Goal: Complete application form: Complete application form

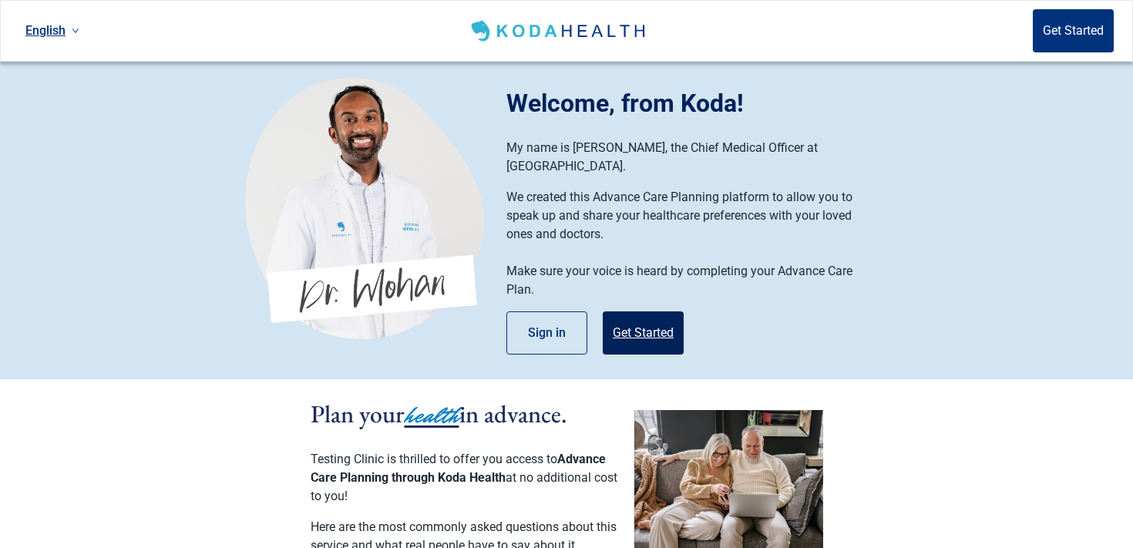
click at [674, 311] on button "Get Started" at bounding box center [643, 332] width 81 height 43
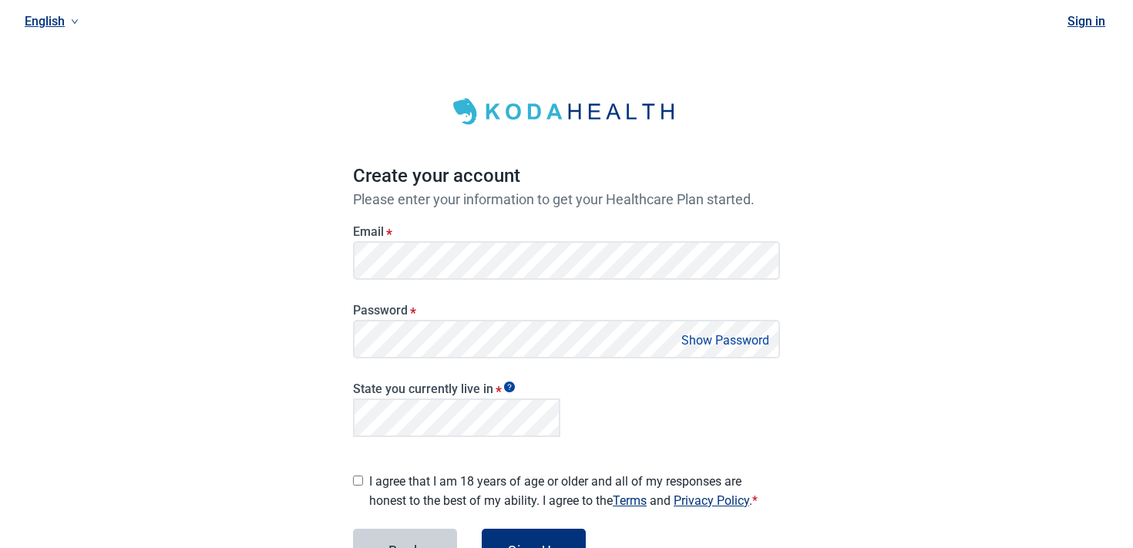
click at [577, 230] on label "Email *" at bounding box center [566, 231] width 427 height 15
click at [843, 235] on div "English Sign in Create your account Please enter your information to get your H…" at bounding box center [566, 333] width 1133 height 666
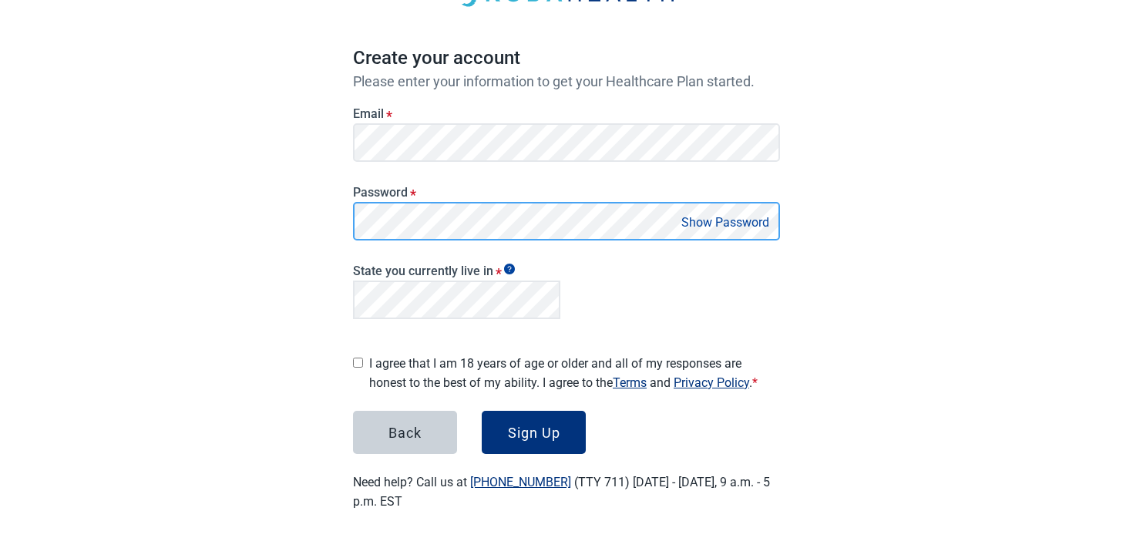
scroll to position [113, 0]
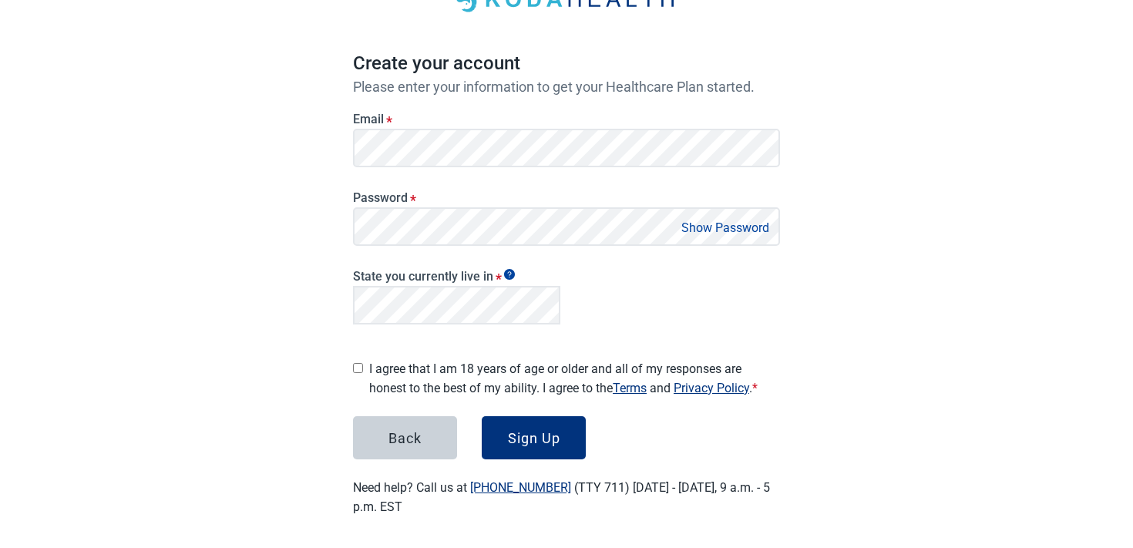
click at [406, 381] on label "I agree that I am 18 years of age or older and all of my responses are honest t…" at bounding box center [574, 378] width 411 height 39
click at [526, 430] on div "Sign Up" at bounding box center [534, 437] width 52 height 15
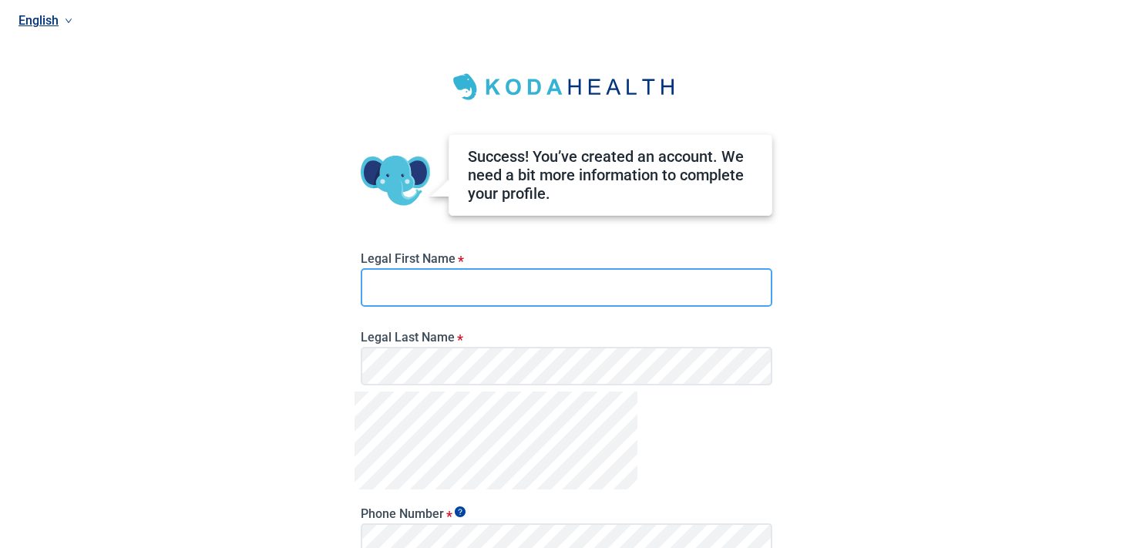
click at [479, 301] on input "Legal First Name *" at bounding box center [567, 287] width 412 height 39
type input "********"
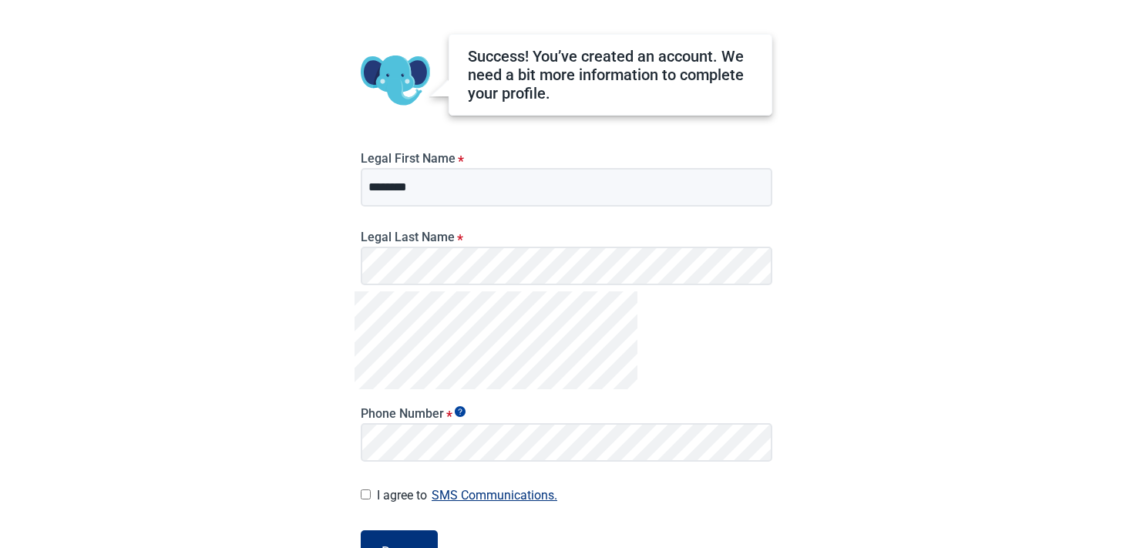
scroll to position [133, 0]
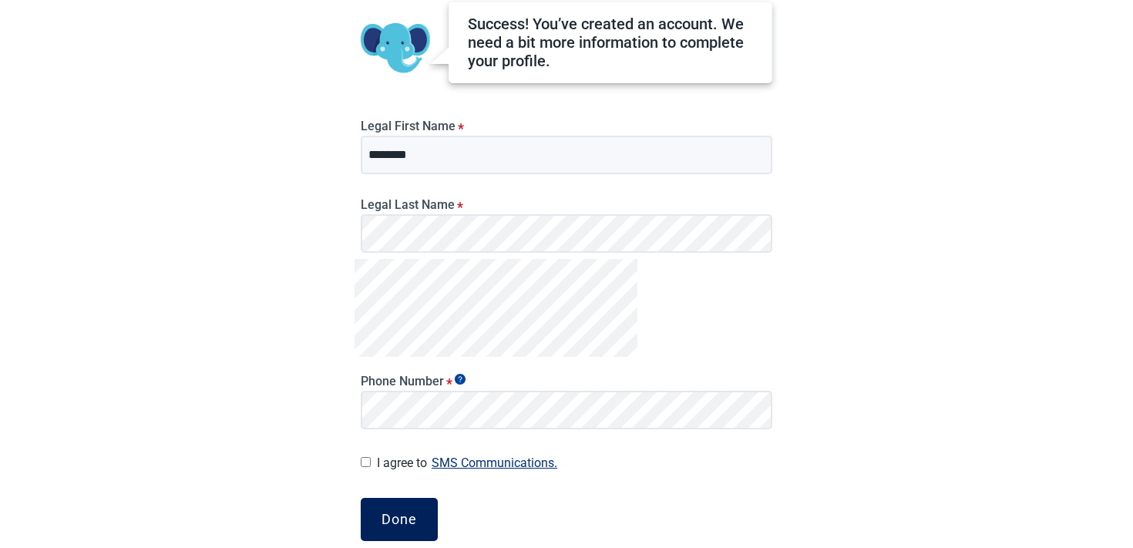
click at [399, 503] on button "Done" at bounding box center [399, 519] width 77 height 43
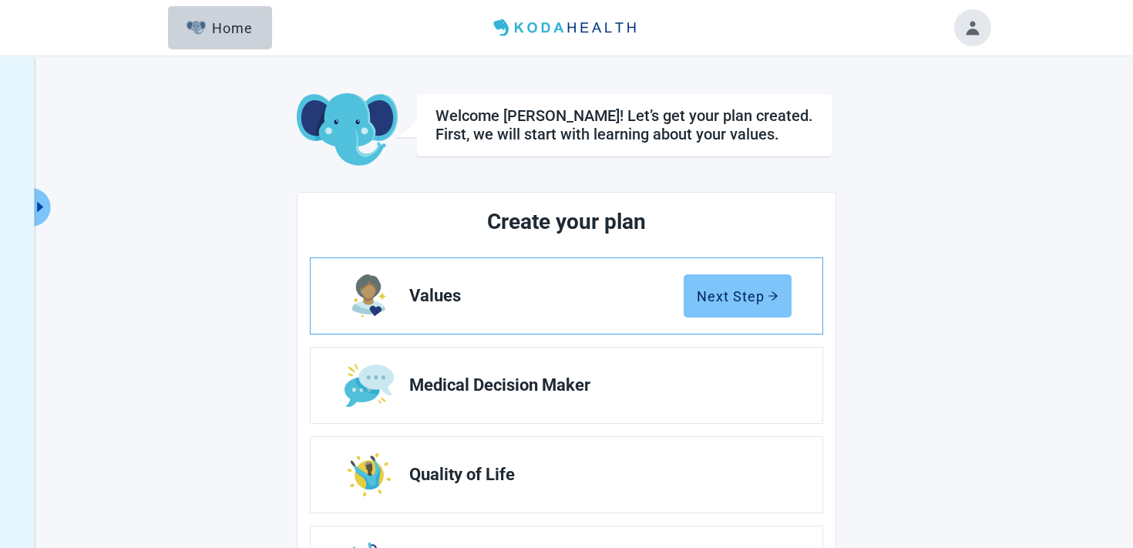
click at [746, 313] on button "Next Step" at bounding box center [738, 295] width 108 height 43
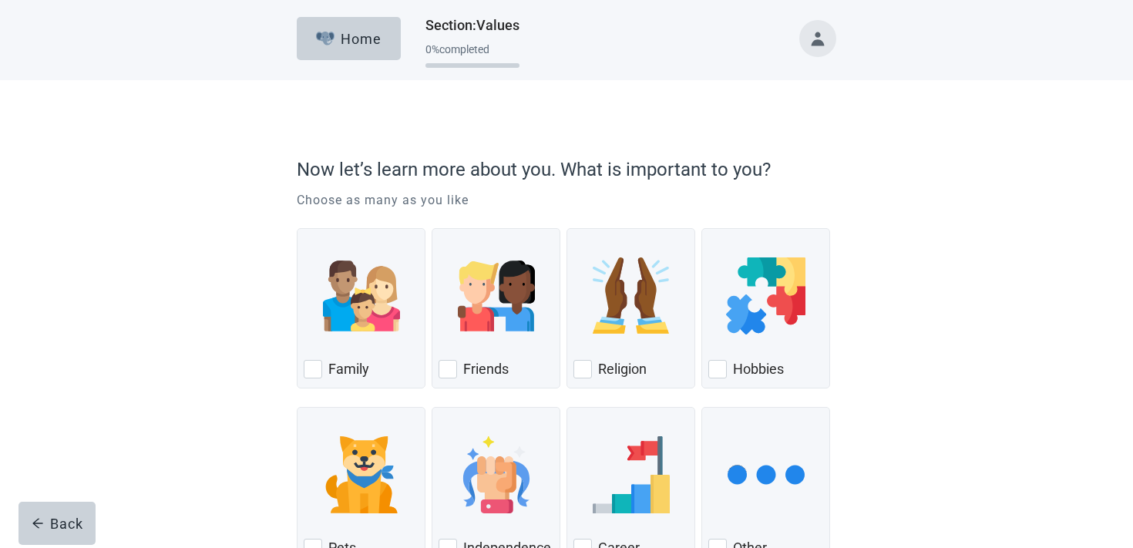
click at [619, 398] on div "Career" at bounding box center [630, 481] width 129 height 173
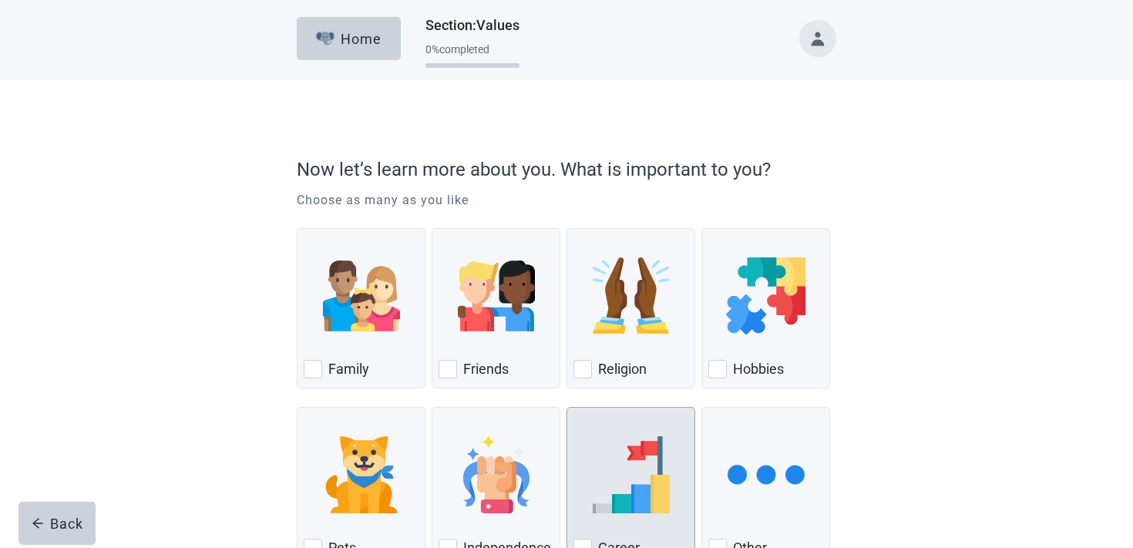
click at [606, 449] on img "Career, checkbox, not checked" at bounding box center [631, 474] width 77 height 77
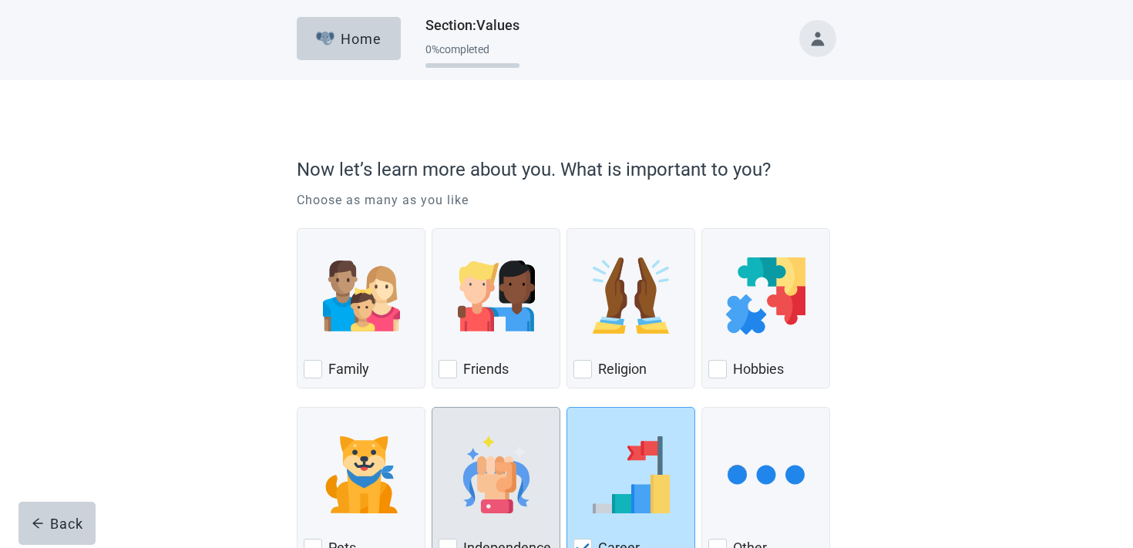
click at [499, 456] on img "Independence, checkbox, not checked" at bounding box center [496, 474] width 77 height 77
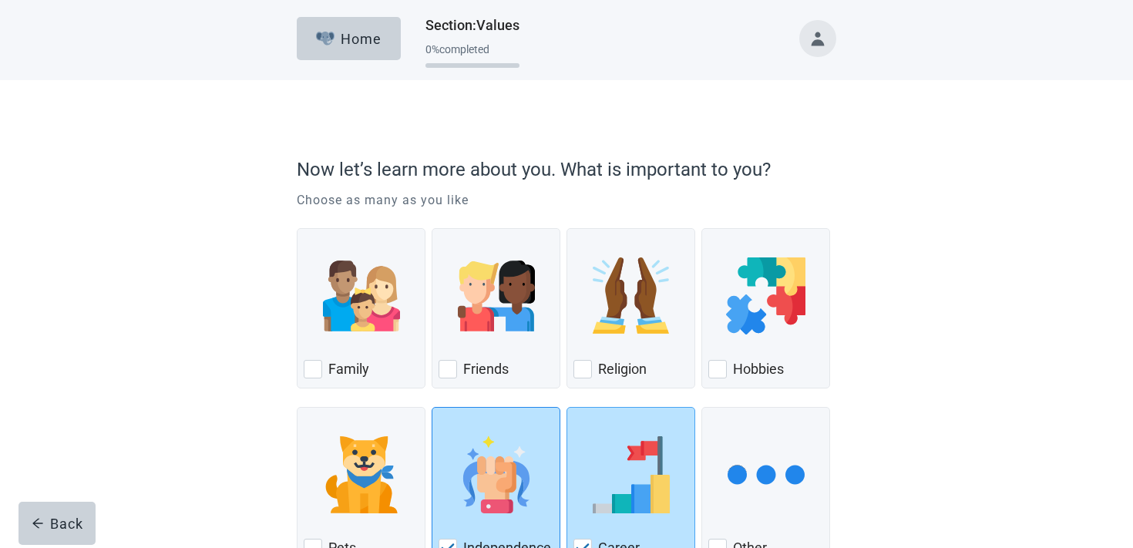
scroll to position [115, 0]
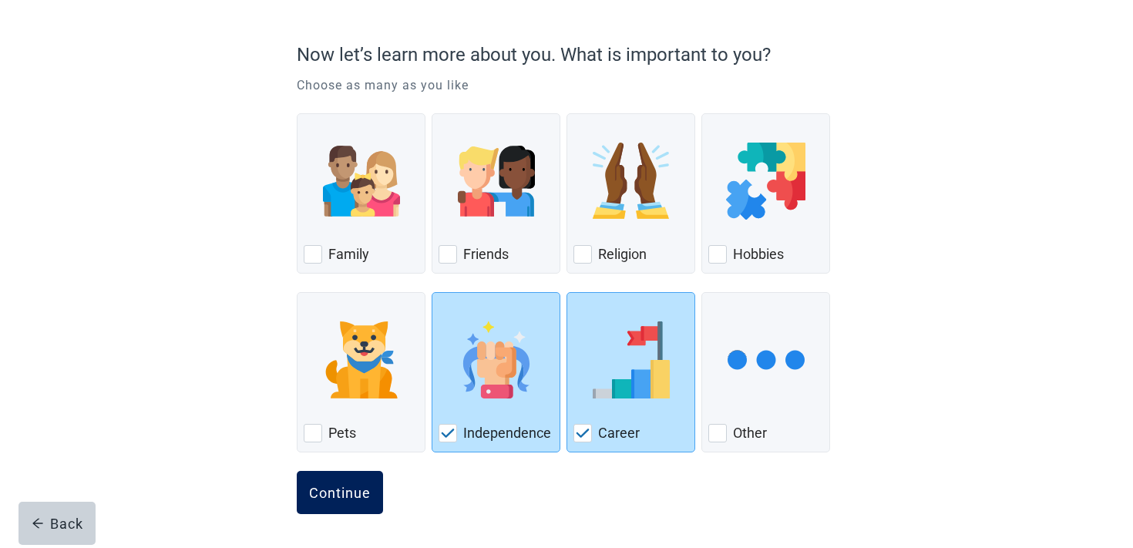
click at [333, 501] on button "Continue" at bounding box center [340, 492] width 86 height 43
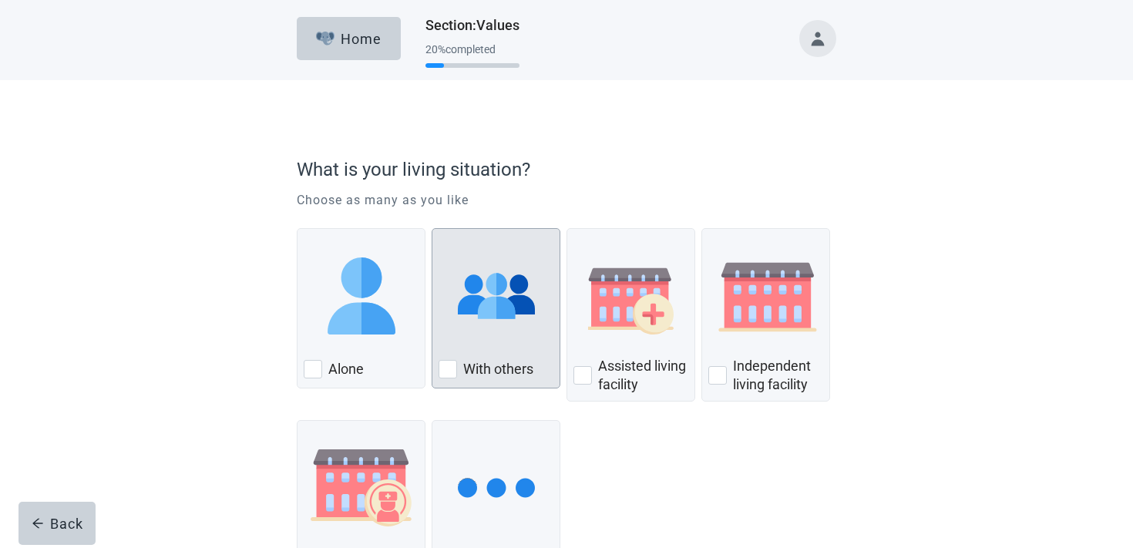
click at [449, 341] on div "With Others, checkbox, not checked" at bounding box center [495, 296] width 115 height 122
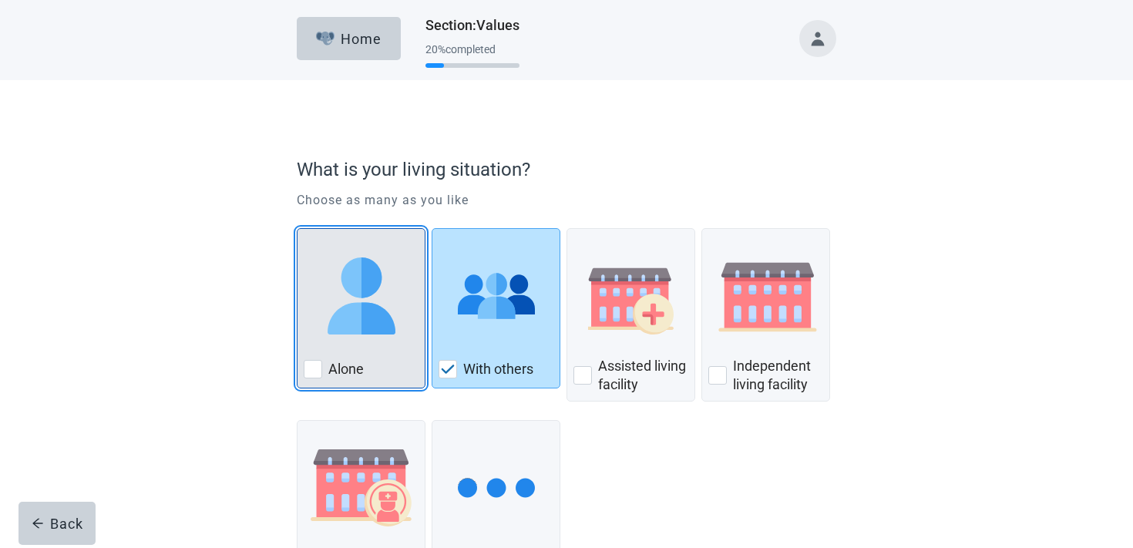
click at [383, 344] on div "Alone, checkbox, not checked" at bounding box center [361, 296] width 115 height 122
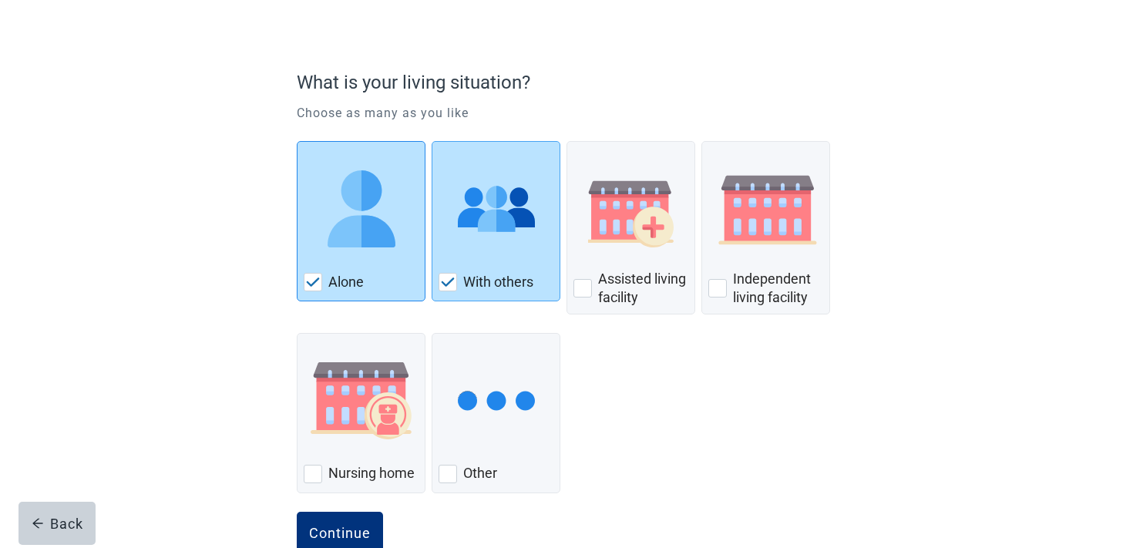
scroll to position [127, 0]
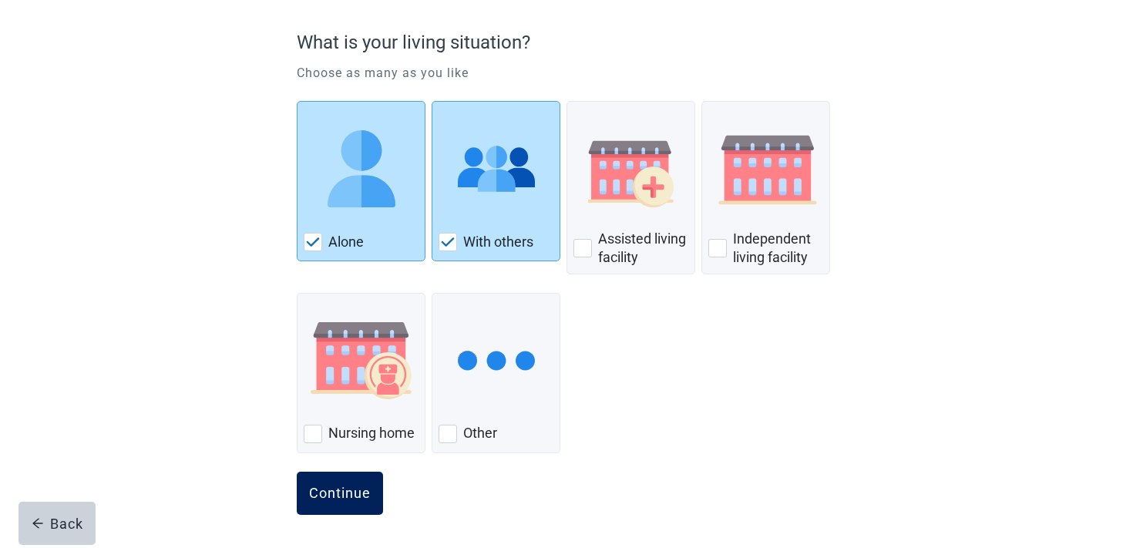
click at [324, 486] on div "Continue" at bounding box center [340, 493] width 62 height 15
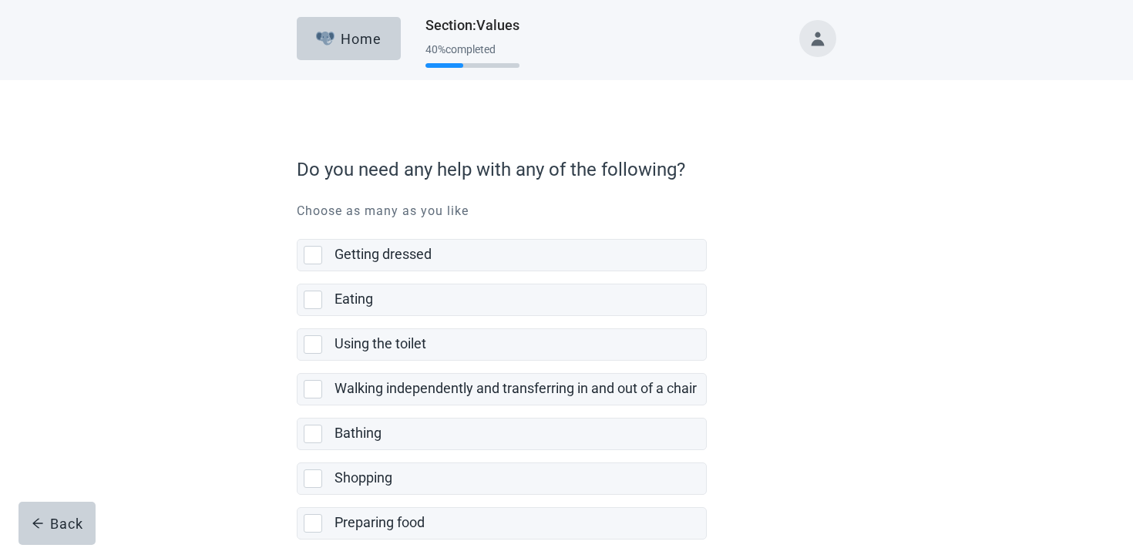
click at [455, 320] on label "Using the toilet" at bounding box center [502, 338] width 410 height 45
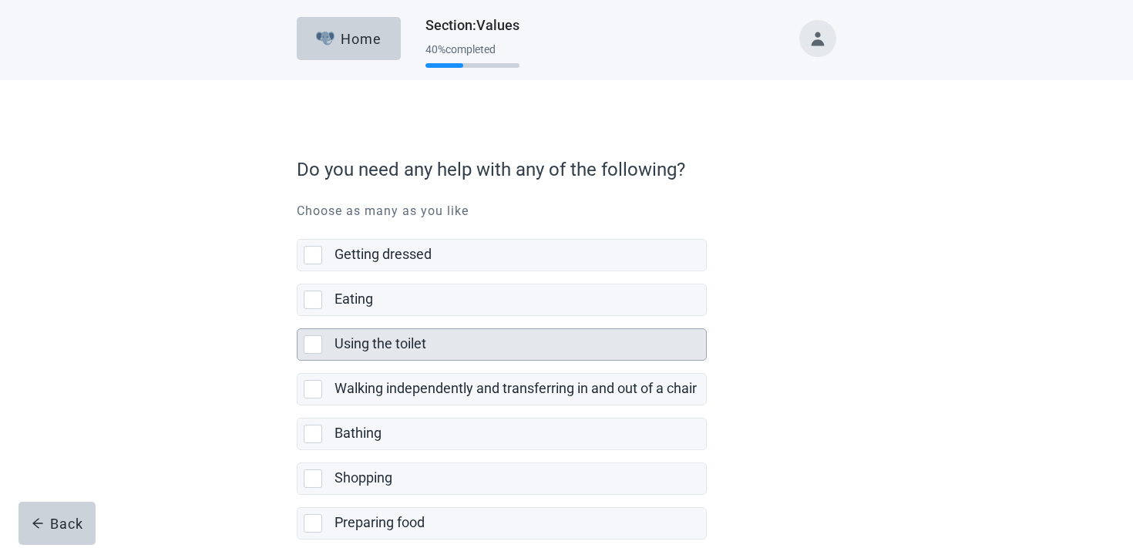
click at [444, 336] on div "Using the toilet" at bounding box center [515, 343] width 362 height 19
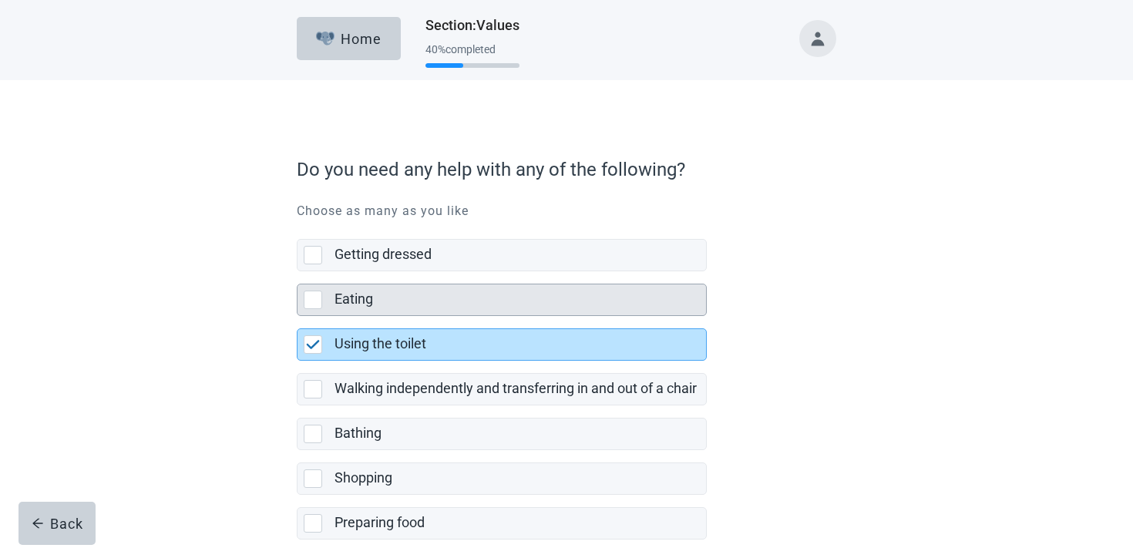
click at [445, 313] on div "Eating" at bounding box center [519, 299] width 371 height 31
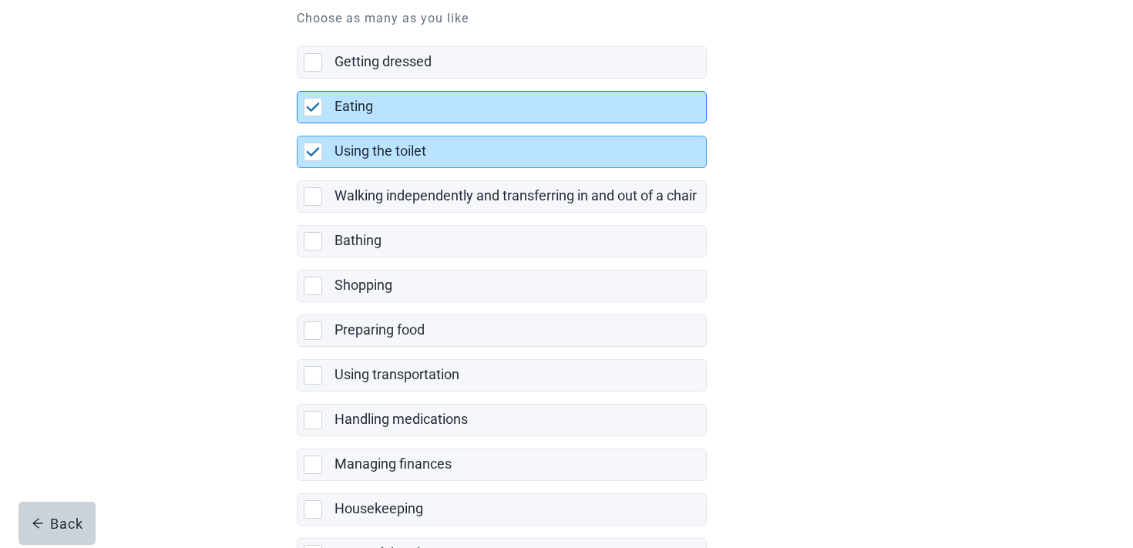
scroll to position [271, 0]
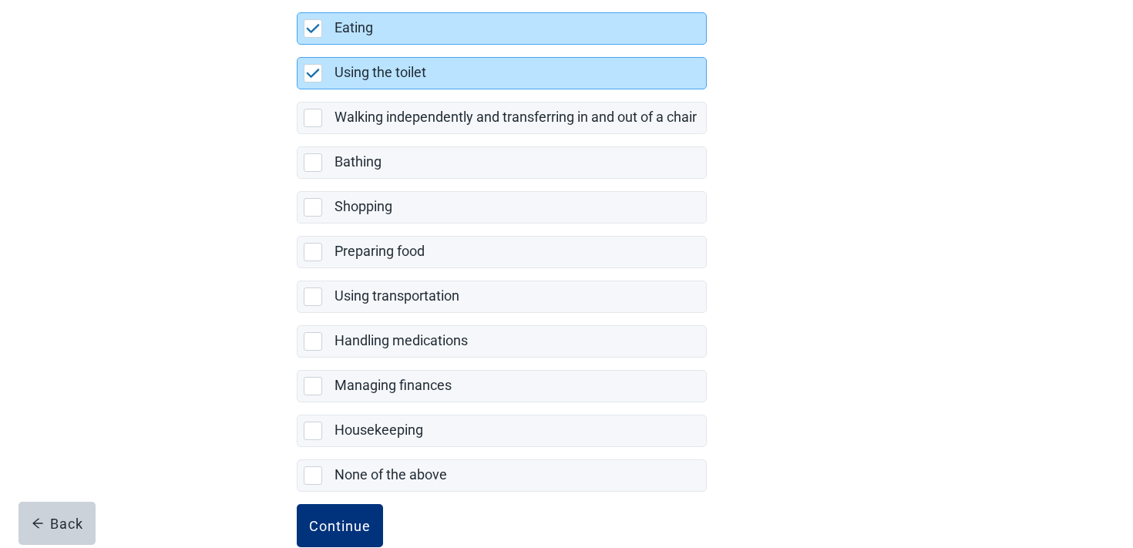
click at [426, 315] on label "Handling medications" at bounding box center [502, 335] width 410 height 45
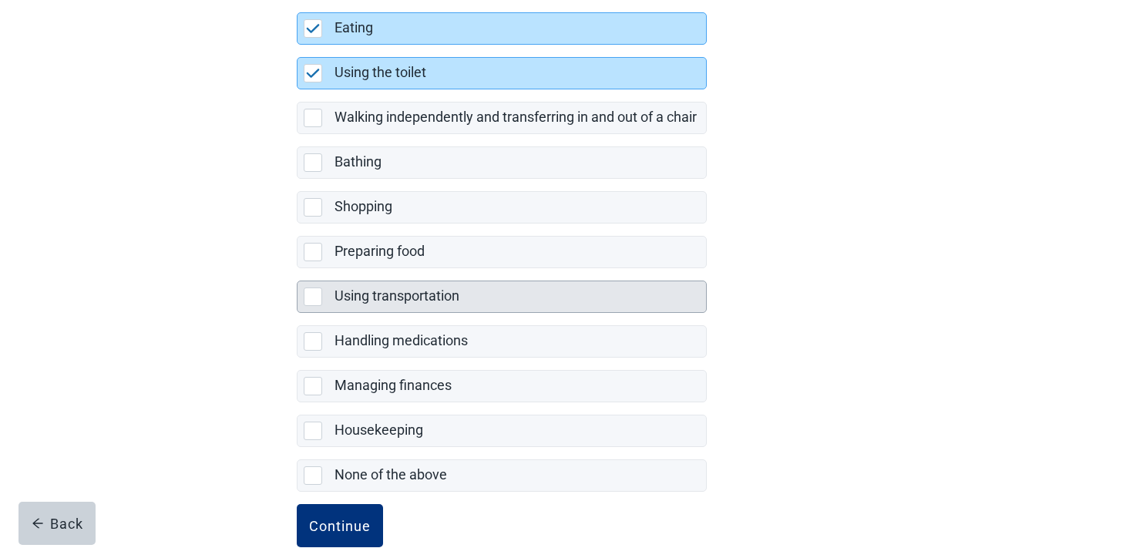
click at [423, 306] on div "Using transportation" at bounding box center [515, 296] width 362 height 19
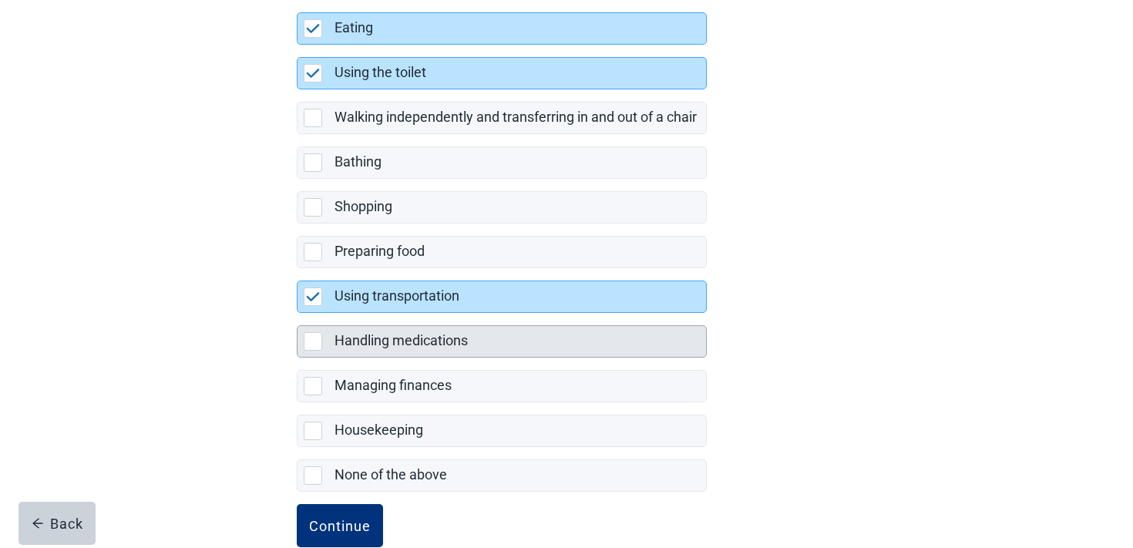
click at [404, 334] on label "Handling medications" at bounding box center [400, 340] width 133 height 16
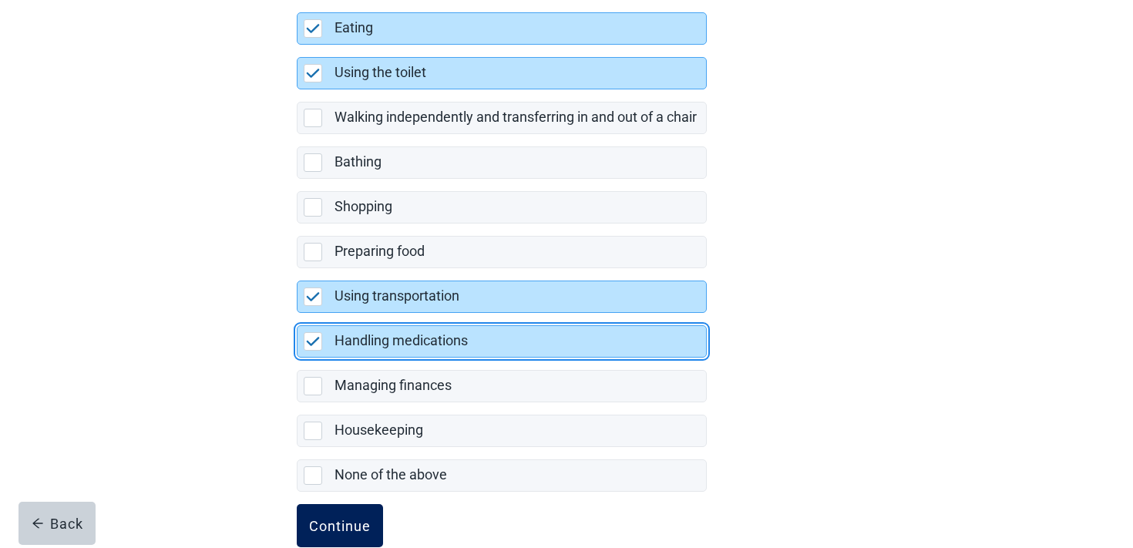
click at [349, 505] on button "Continue" at bounding box center [340, 525] width 86 height 43
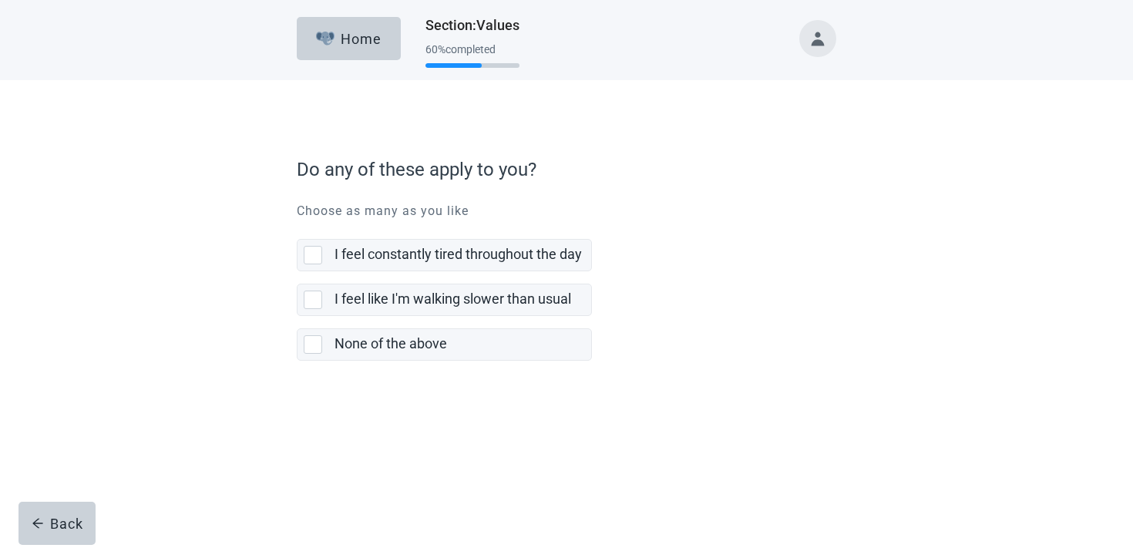
click at [376, 361] on form "Do any of these apply to you? Choose as many as you like I feel constantly tire…" at bounding box center [566, 299] width 539 height 302
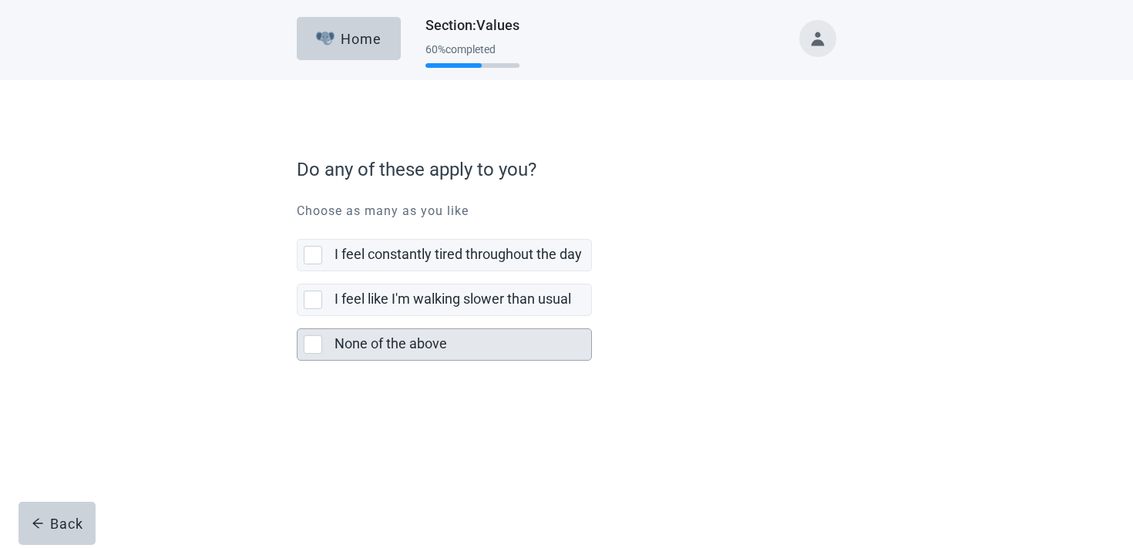
click at [376, 352] on div "None of the above" at bounding box center [457, 343] width 247 height 19
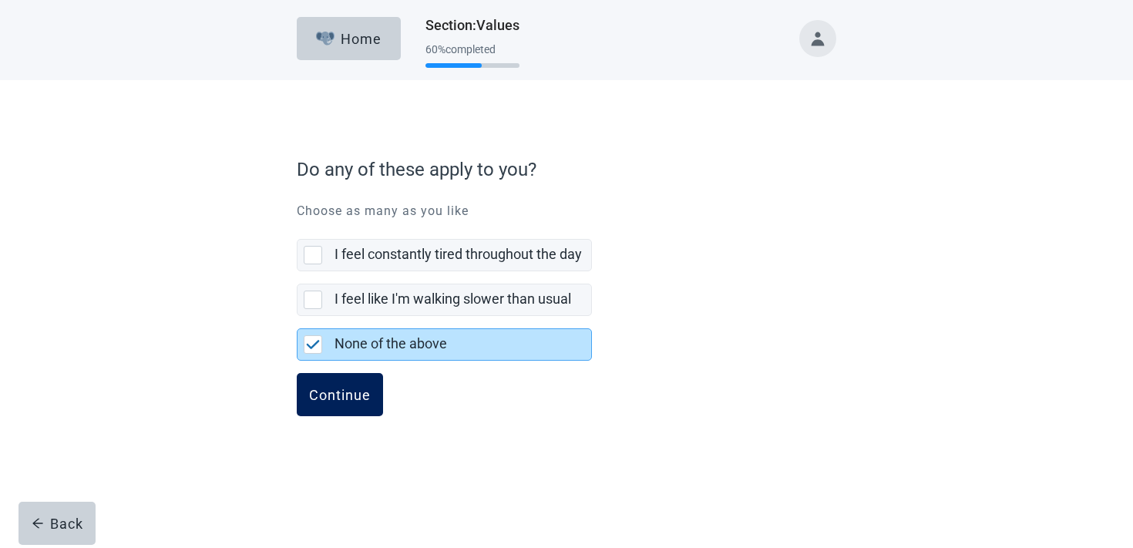
click at [353, 405] on button "Continue" at bounding box center [340, 394] width 86 height 43
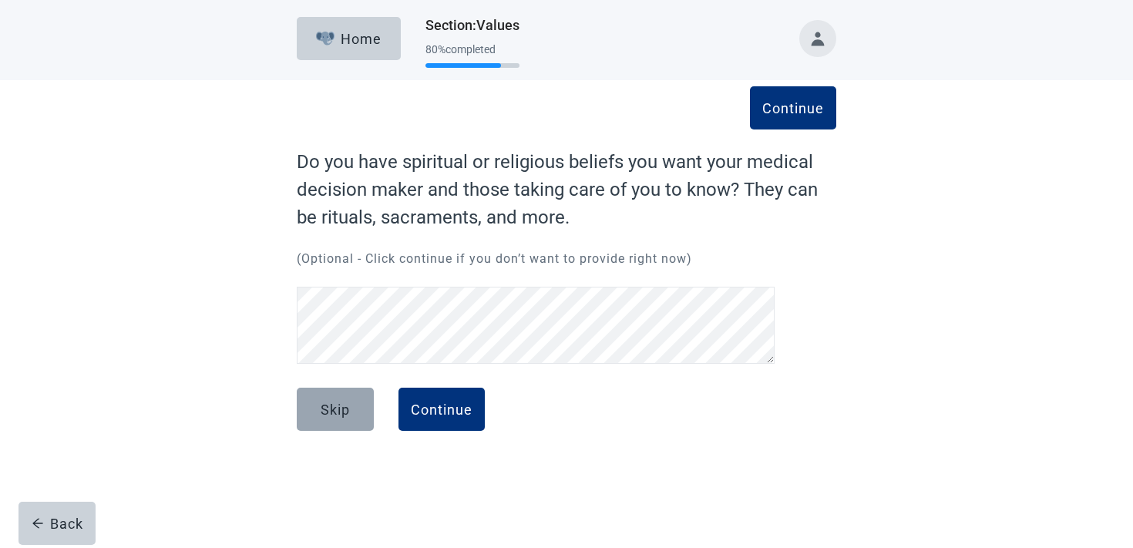
click at [318, 398] on button "Skip" at bounding box center [335, 409] width 77 height 43
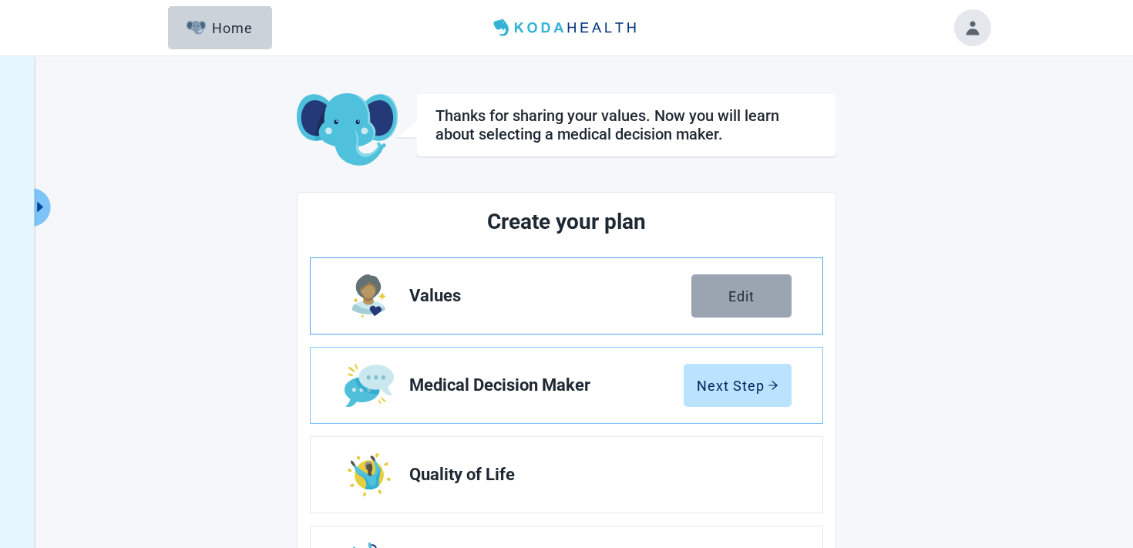
click at [754, 287] on button "Edit" at bounding box center [741, 295] width 100 height 43
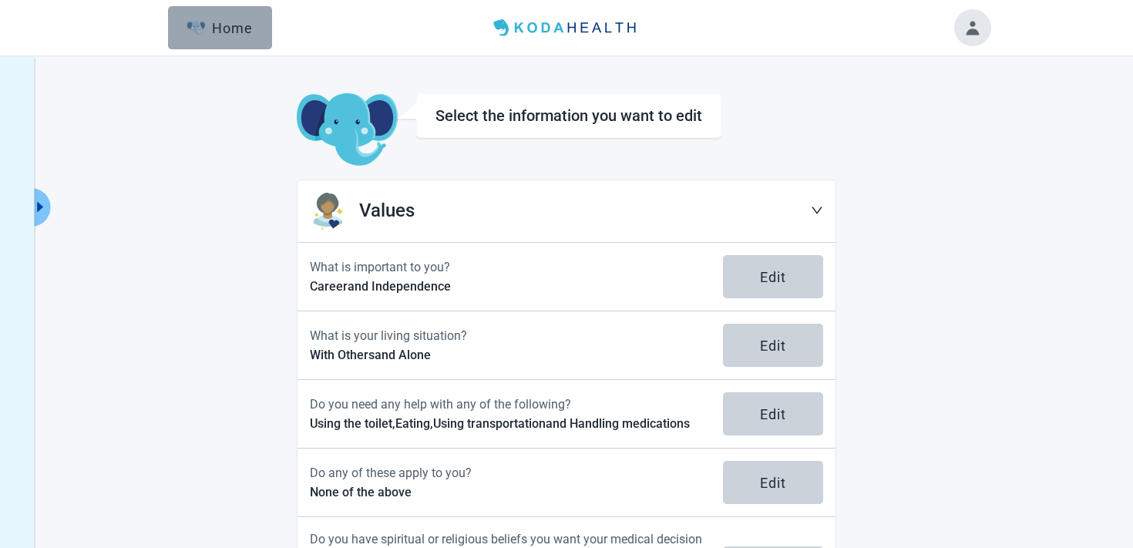
click at [202, 32] on img "button" at bounding box center [195, 28] width 19 height 14
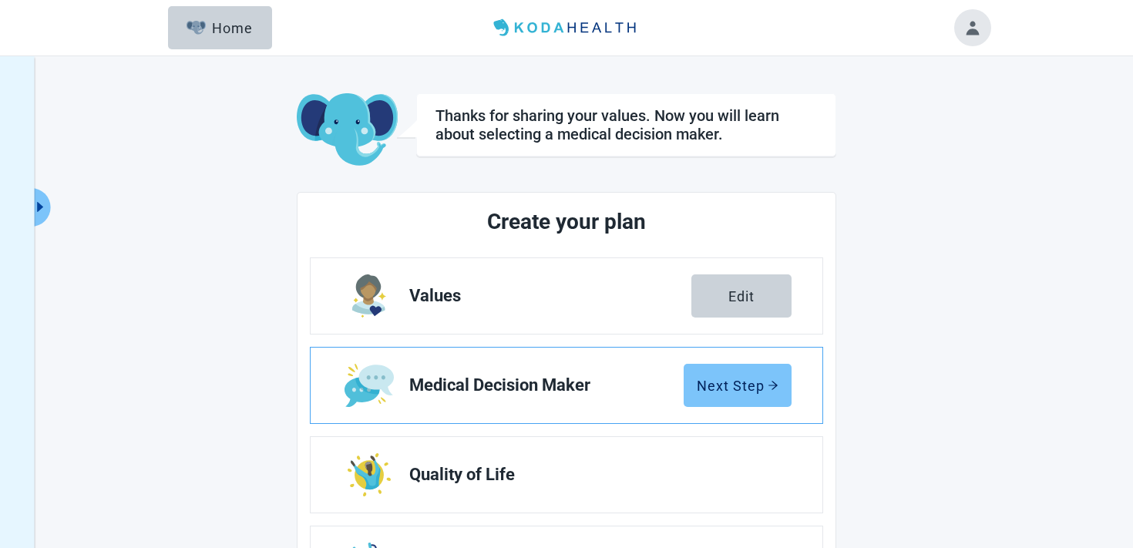
click at [741, 378] on div "Next Step" at bounding box center [738, 385] width 82 height 15
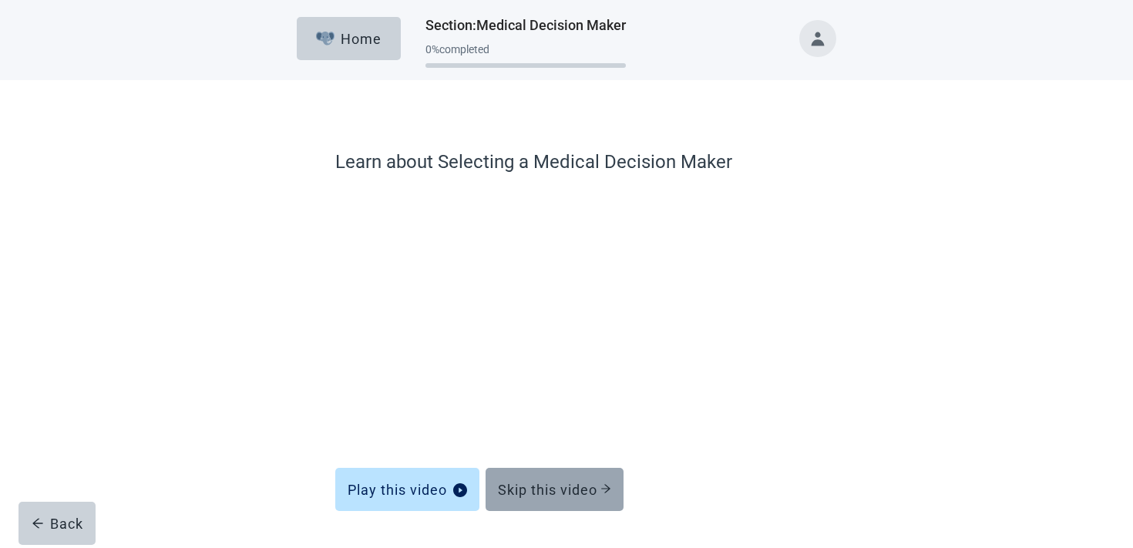
click at [549, 488] on div "Skip this video" at bounding box center [554, 489] width 113 height 15
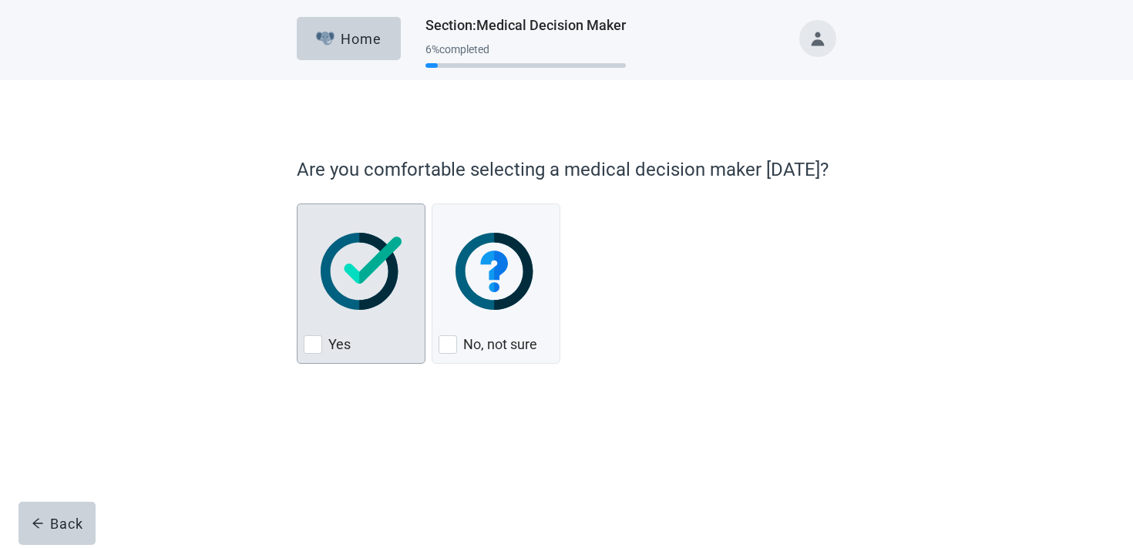
click at [420, 309] on div "Yes" at bounding box center [361, 283] width 129 height 160
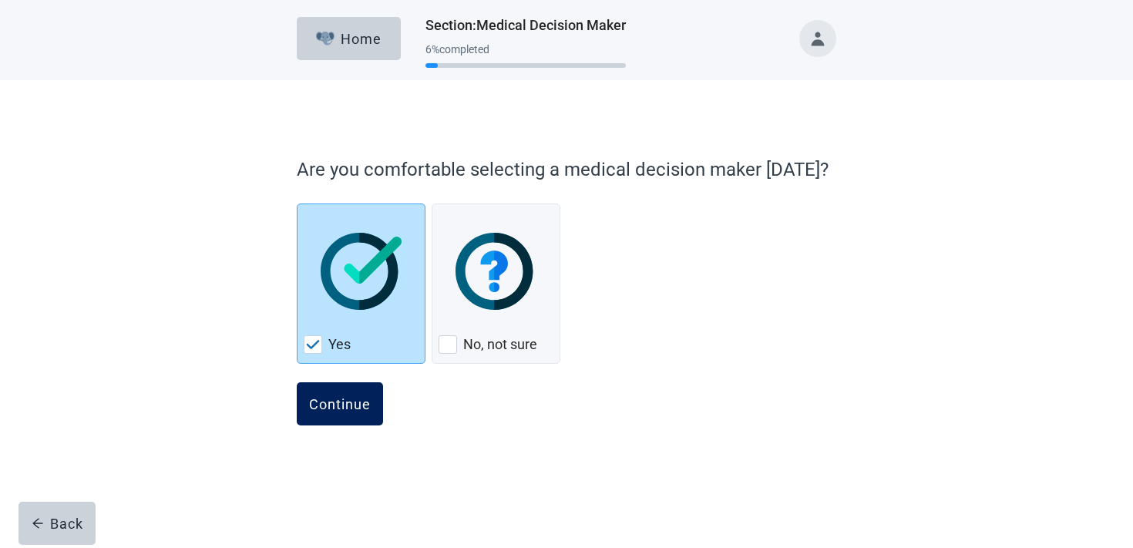
click at [356, 392] on button "Continue" at bounding box center [340, 403] width 86 height 43
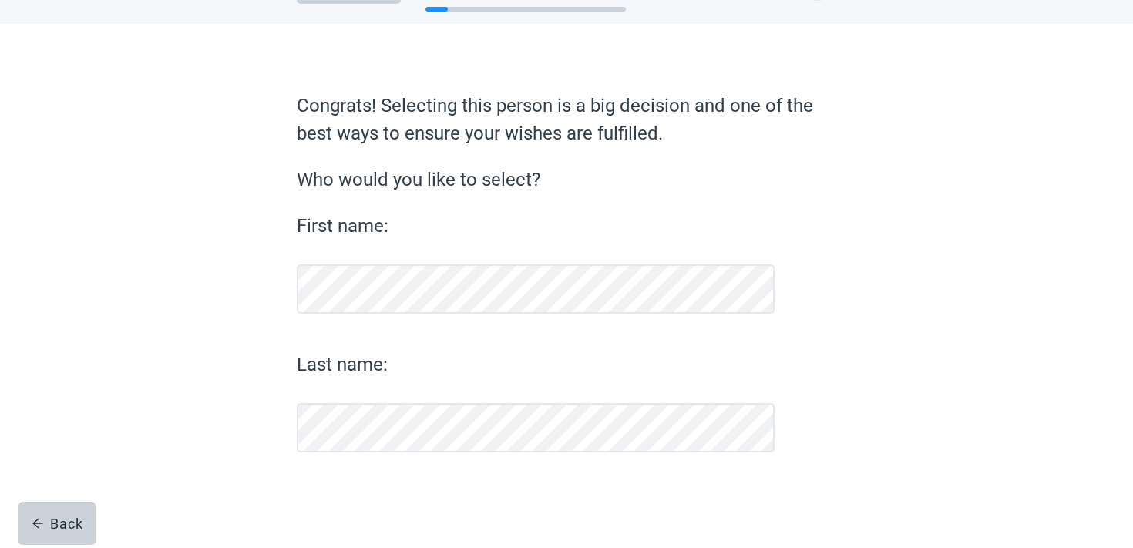
scroll to position [56, 0]
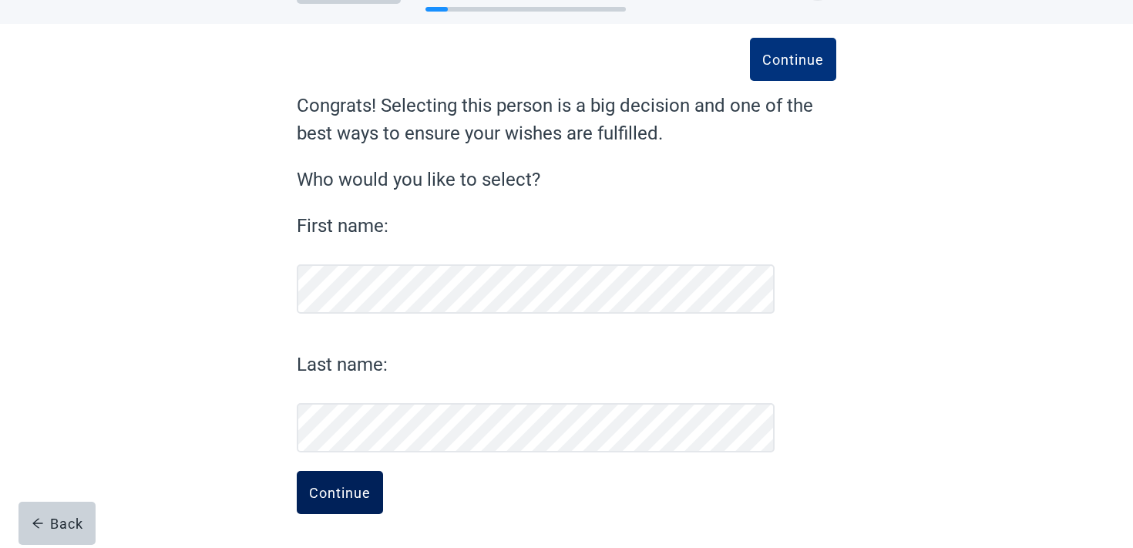
click at [344, 475] on button "Continue" at bounding box center [340, 492] width 86 height 43
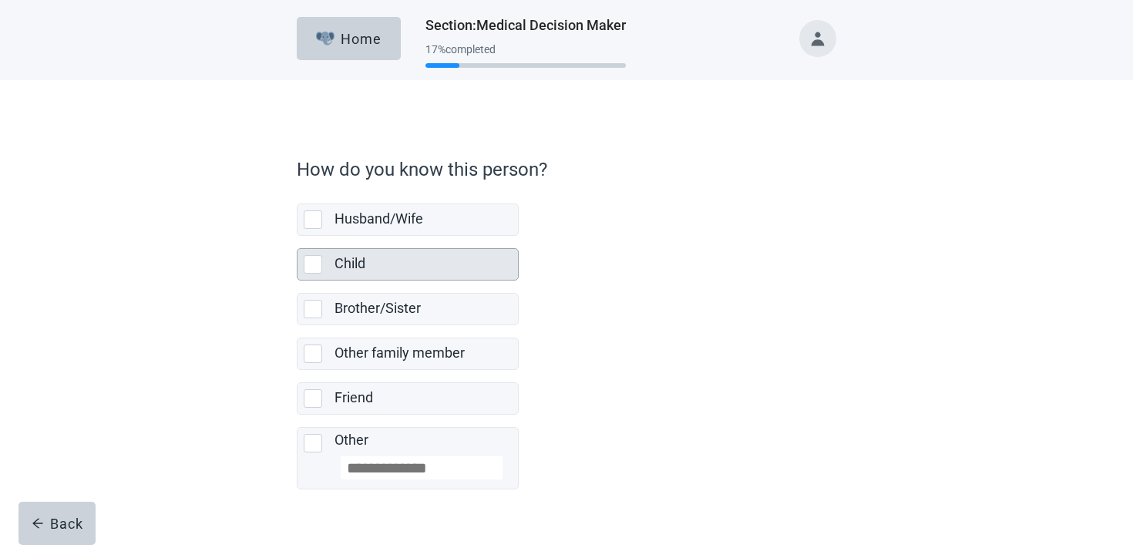
click at [397, 257] on div "Child" at bounding box center [421, 263] width 174 height 19
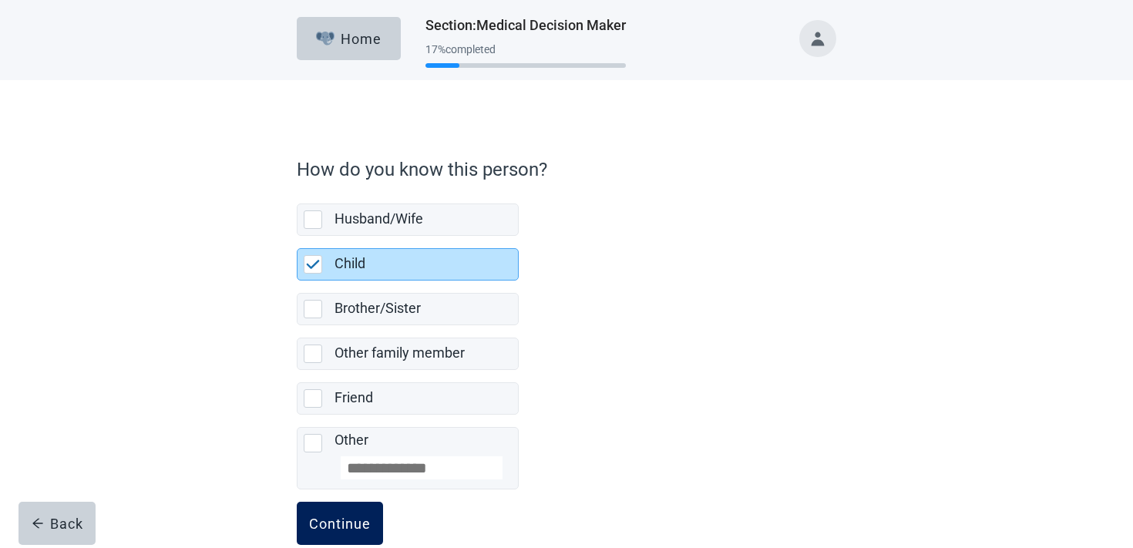
click at [337, 519] on div "Continue" at bounding box center [340, 523] width 62 height 15
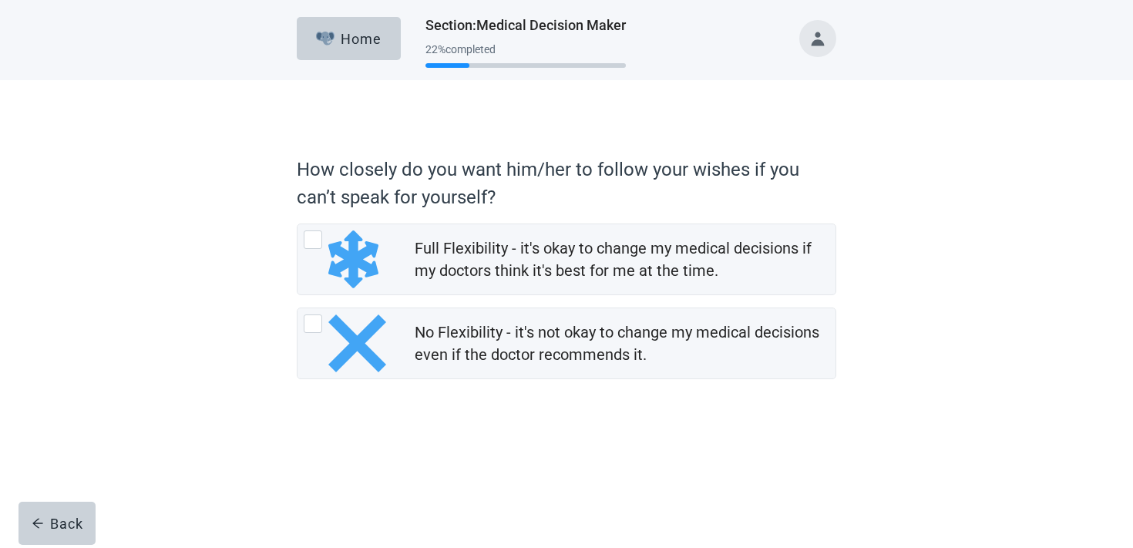
click at [458, 297] on div "Full Flexibility - it's okay to change my medical decisions if my doctors think…" at bounding box center [566, 301] width 539 height 156
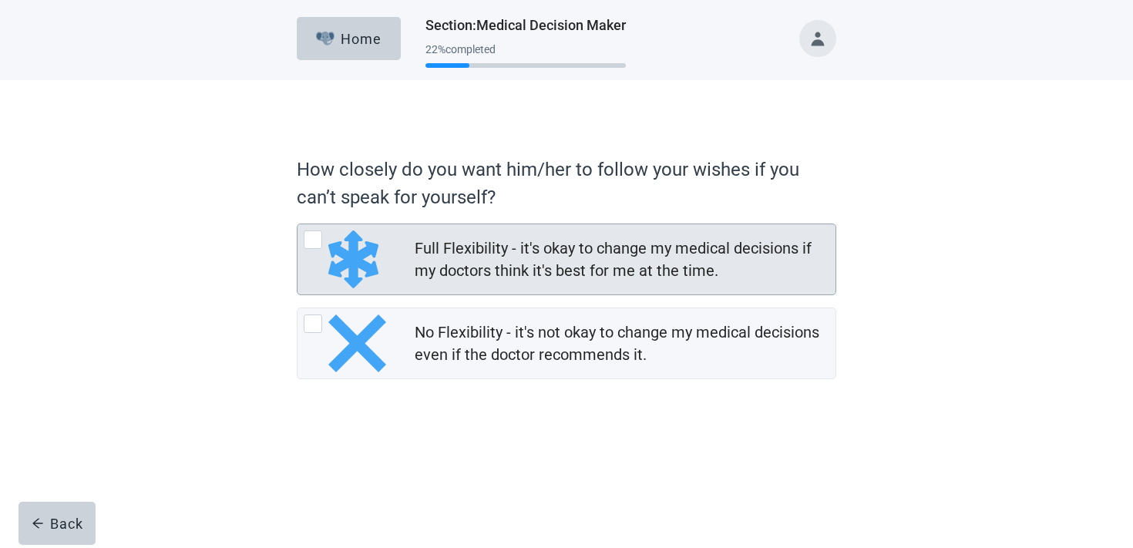
click at [458, 285] on div "Full Flexibility - it's okay to change my medical decisions if my doctors think…" at bounding box center [566, 259] width 538 height 70
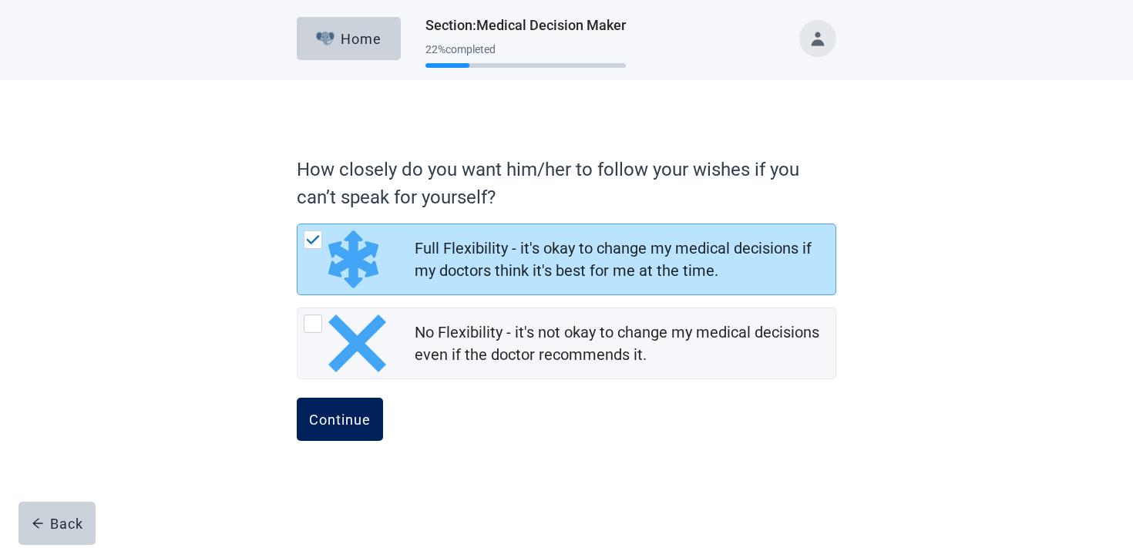
click at [369, 414] on div "Continue" at bounding box center [340, 419] width 62 height 15
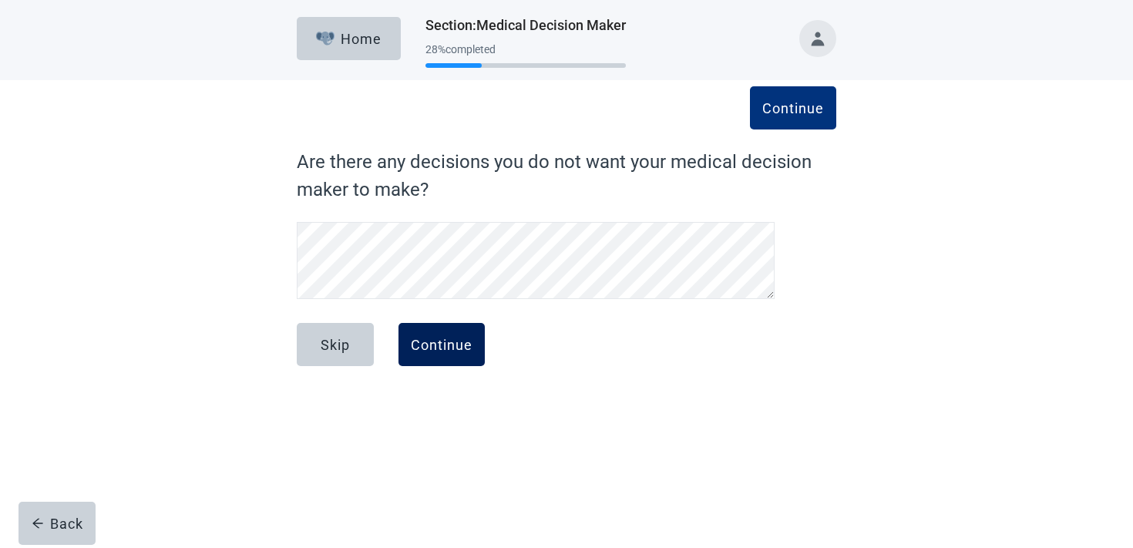
click at [461, 341] on div "Continue" at bounding box center [442, 344] width 62 height 15
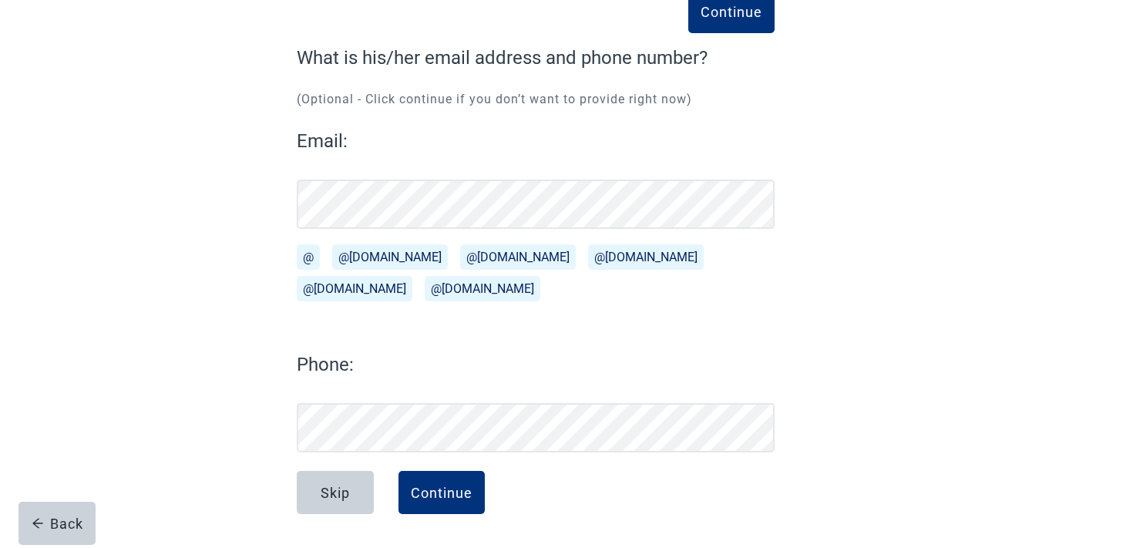
scroll to position [104, 0]
click at [458, 455] on form "Continue What is his/her email address and phone number? (Optional - Click cont…" at bounding box center [536, 296] width 478 height 504
click at [452, 475] on button "Continue" at bounding box center [441, 492] width 86 height 43
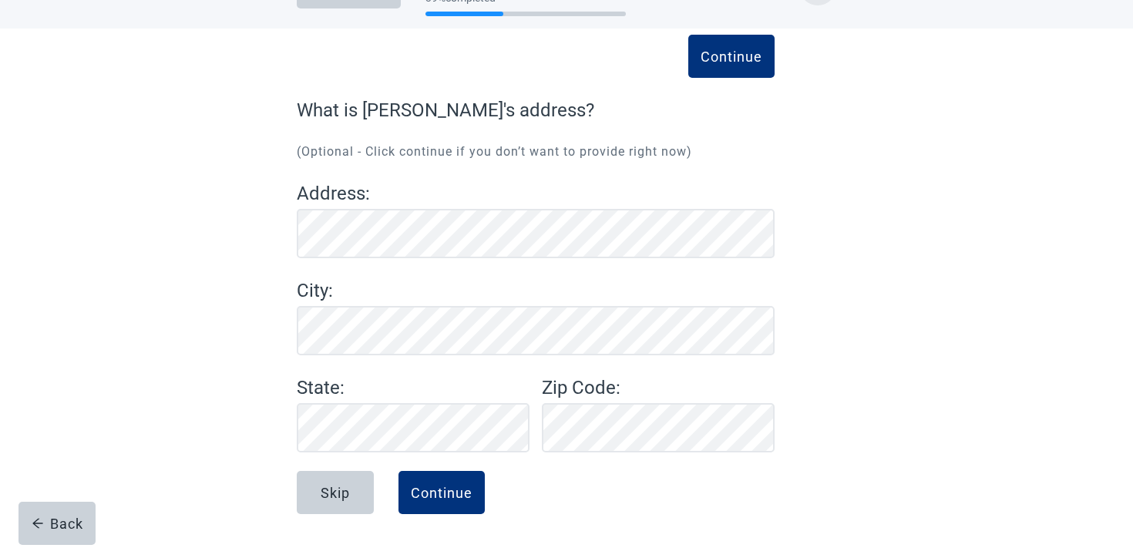
scroll to position [52, 0]
click at [425, 469] on form "Continue What is [PERSON_NAME]'s address? (Optional - Click continue if you don…" at bounding box center [536, 322] width 478 height 452
click at [428, 481] on button "Continue" at bounding box center [441, 492] width 86 height 43
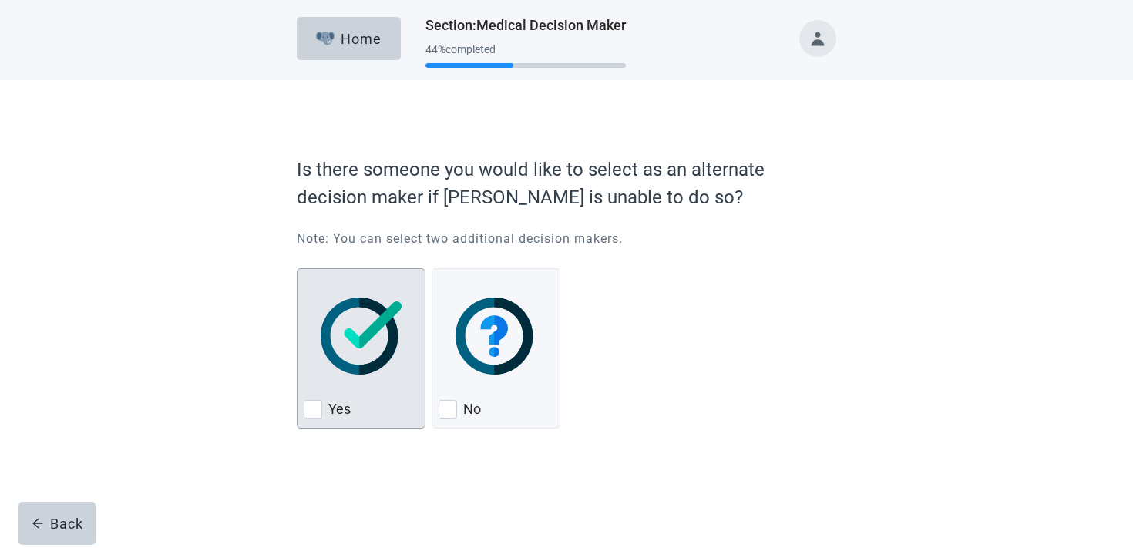
click at [354, 351] on img "Yes, checkbox, not checked" at bounding box center [361, 335] width 81 height 77
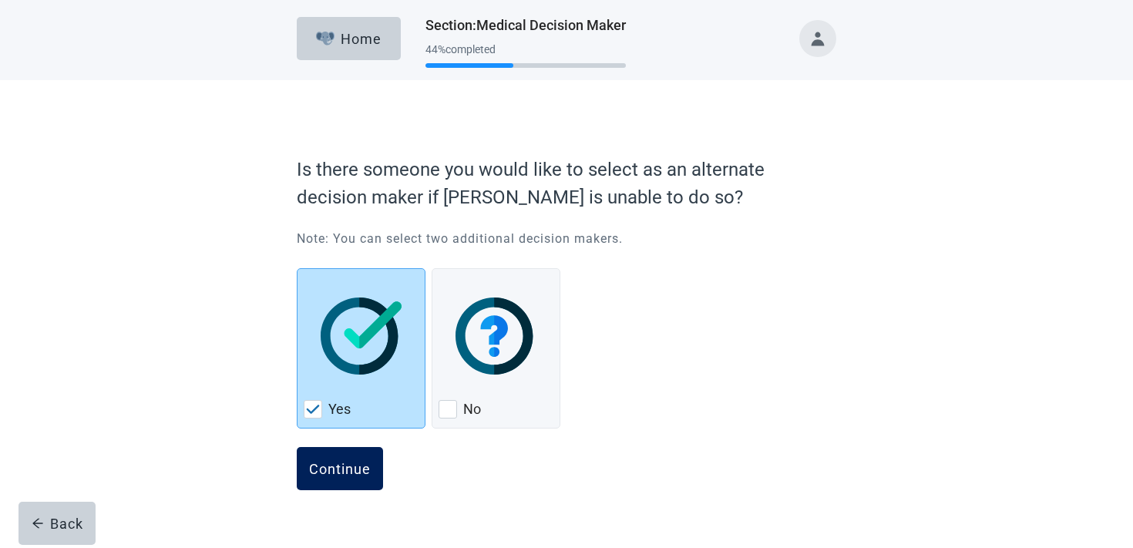
click at [347, 455] on button "Continue" at bounding box center [340, 468] width 86 height 43
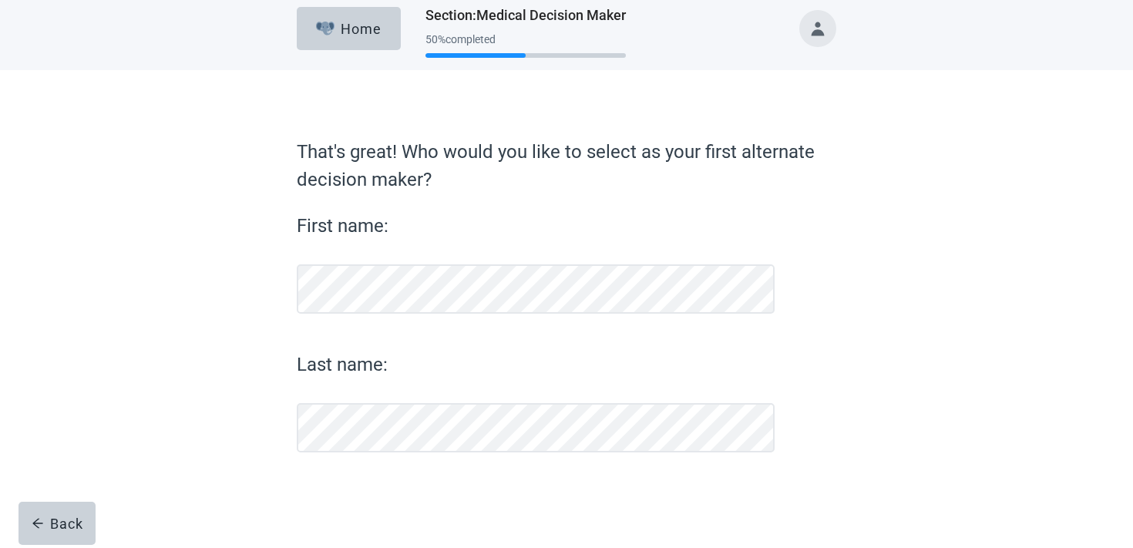
scroll to position [10, 0]
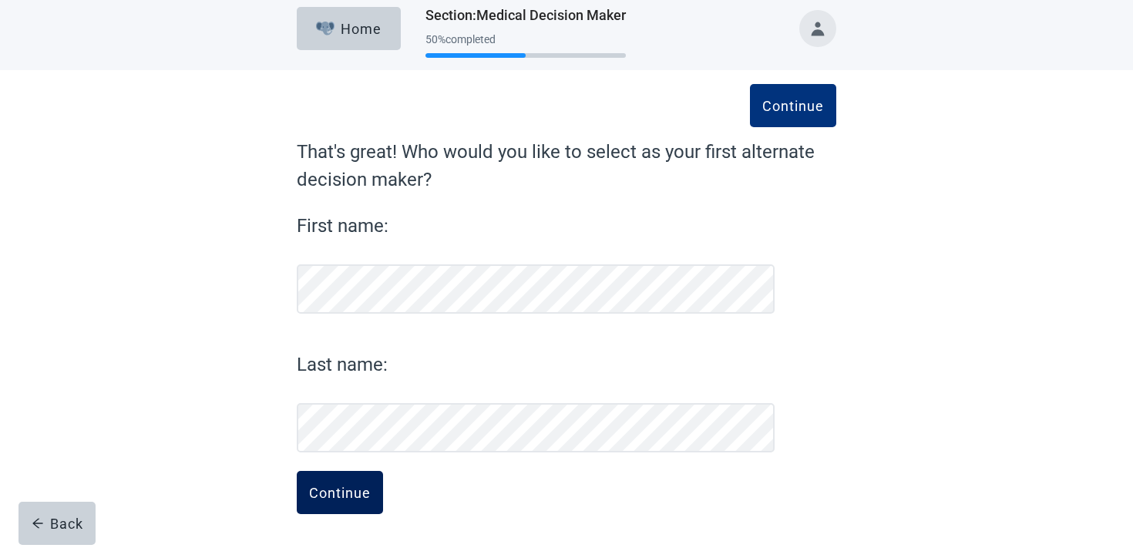
click at [344, 493] on div "Continue" at bounding box center [340, 492] width 62 height 15
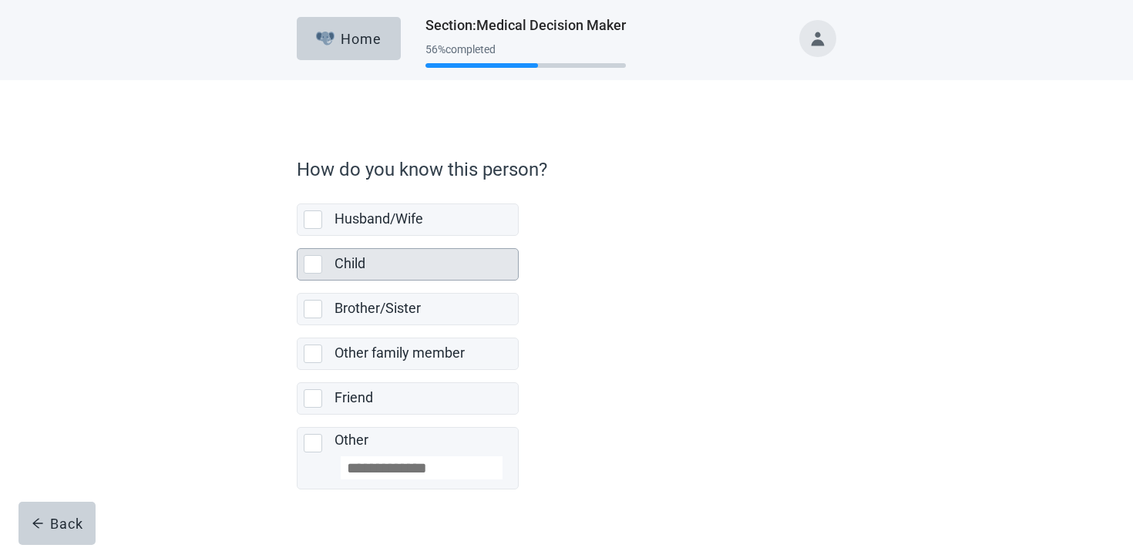
click at [401, 278] on div "Child" at bounding box center [425, 264] width 183 height 31
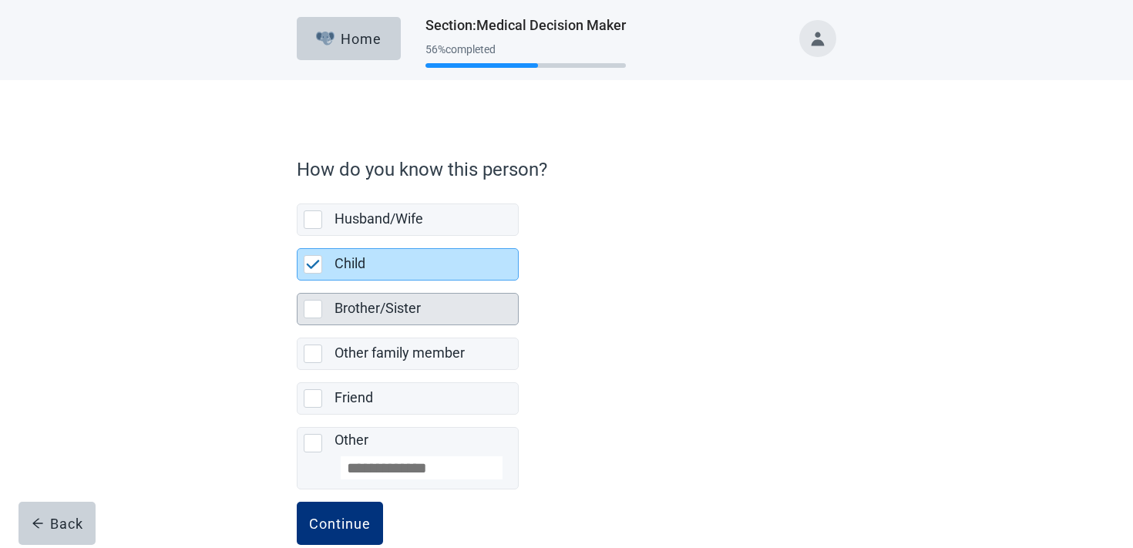
click at [393, 302] on label "Brother/Sister" at bounding box center [377, 308] width 86 height 16
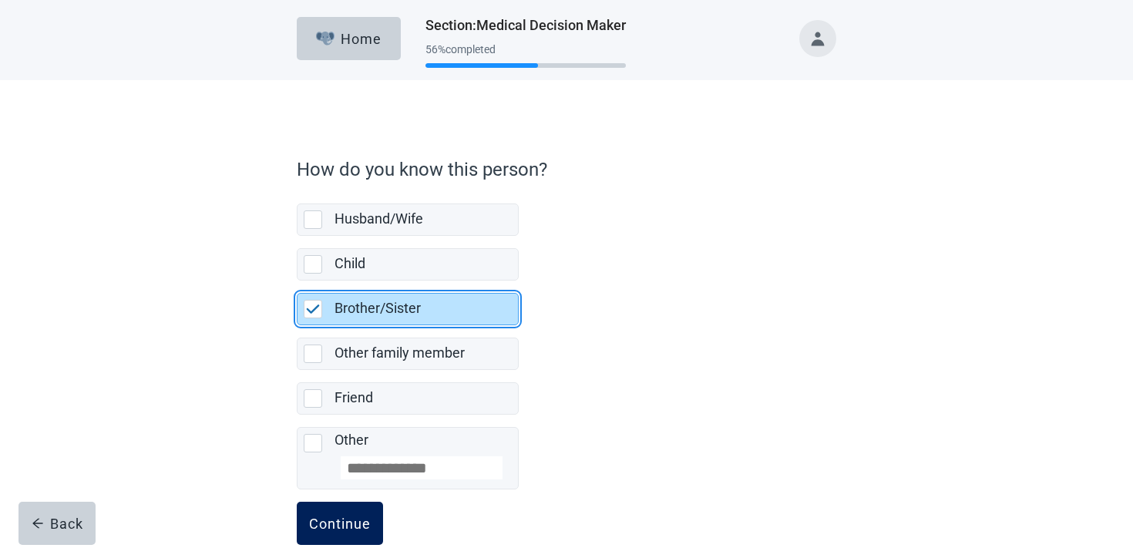
click at [334, 510] on button "Continue" at bounding box center [340, 523] width 86 height 43
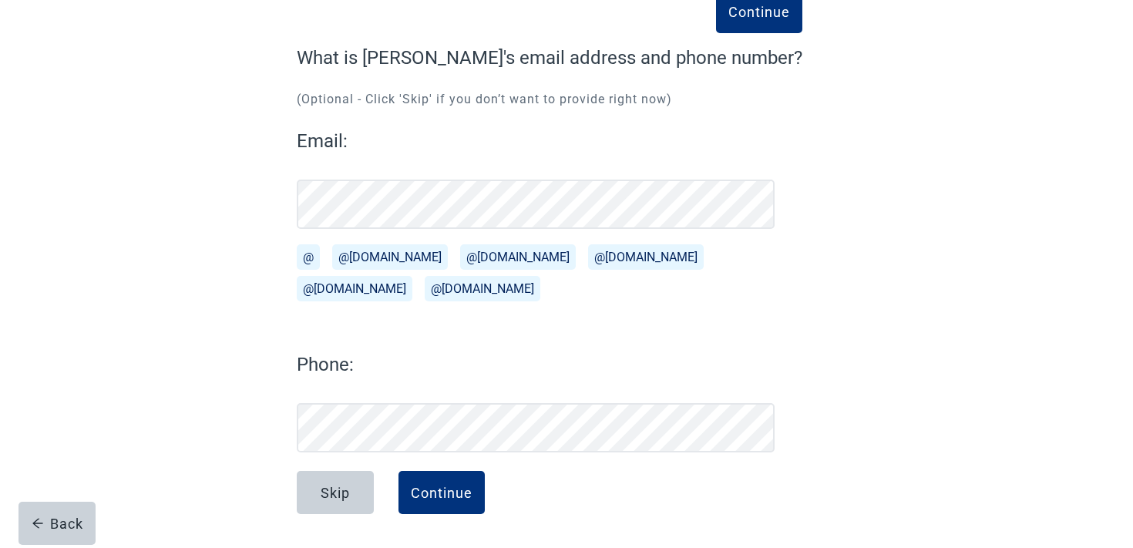
scroll to position [104, 0]
click at [437, 486] on div "Continue" at bounding box center [442, 492] width 62 height 15
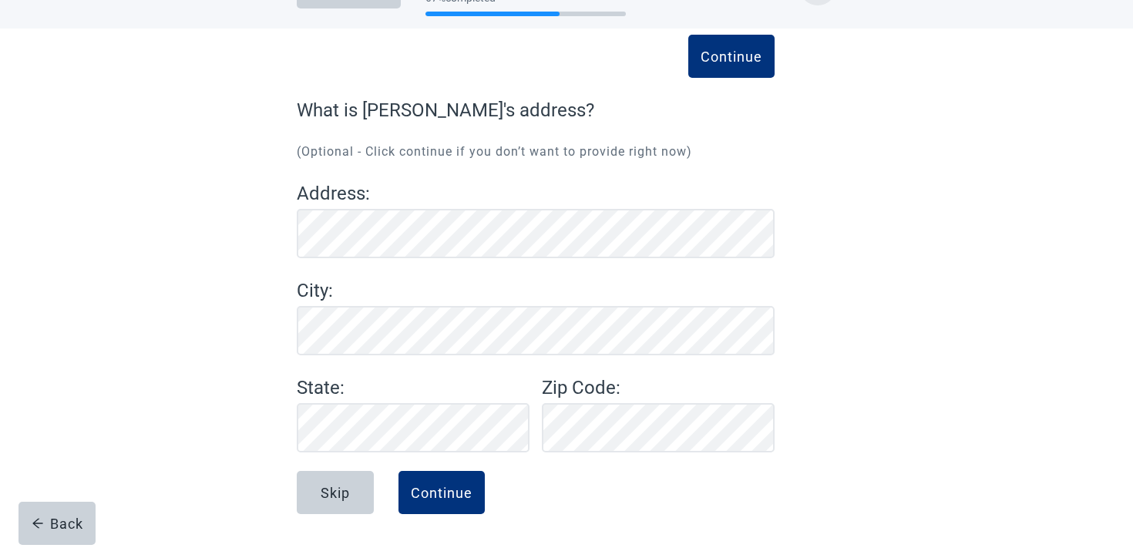
scroll to position [52, 0]
click at [465, 475] on button "Continue" at bounding box center [441, 492] width 86 height 43
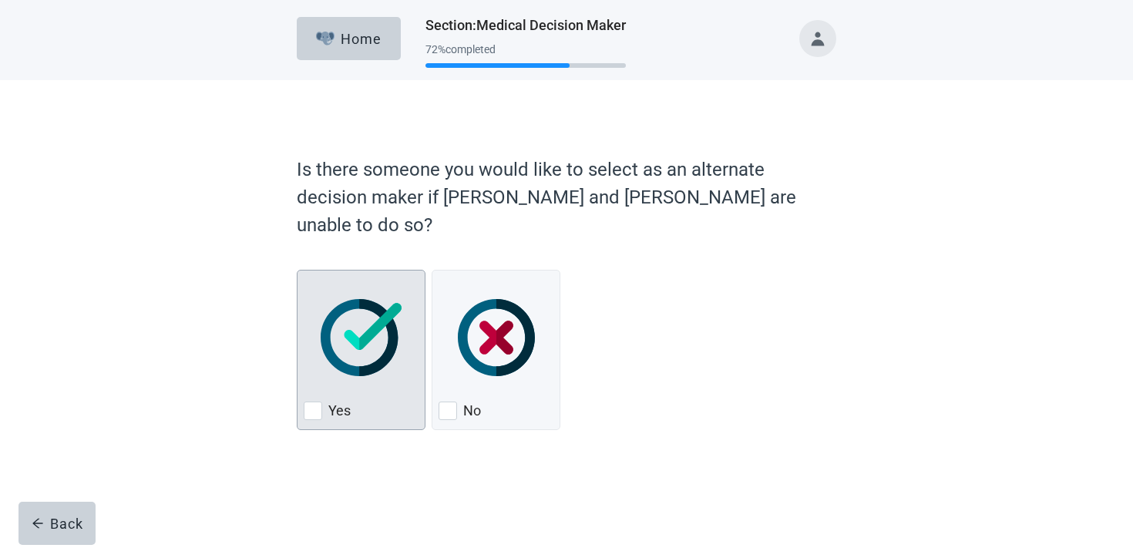
click at [376, 320] on img "Yes, checkbox, not checked" at bounding box center [361, 337] width 81 height 77
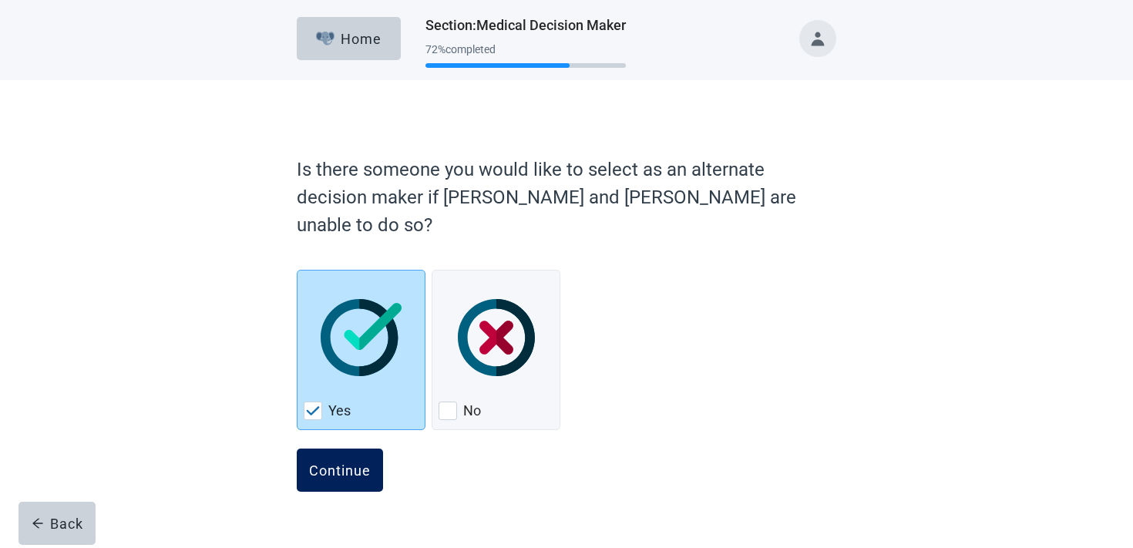
click at [348, 449] on button "Continue" at bounding box center [340, 470] width 86 height 43
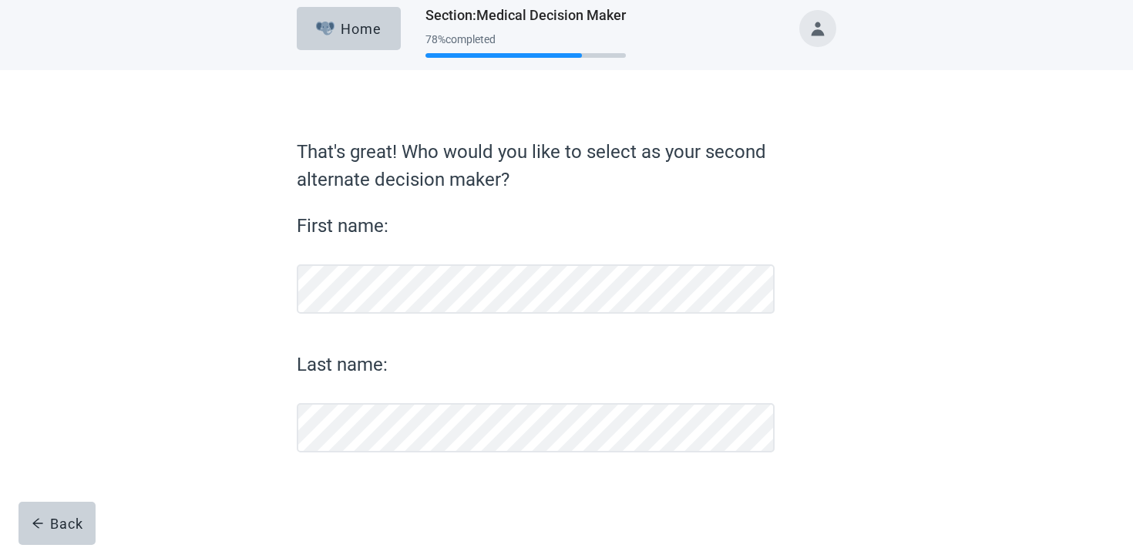
scroll to position [10, 0]
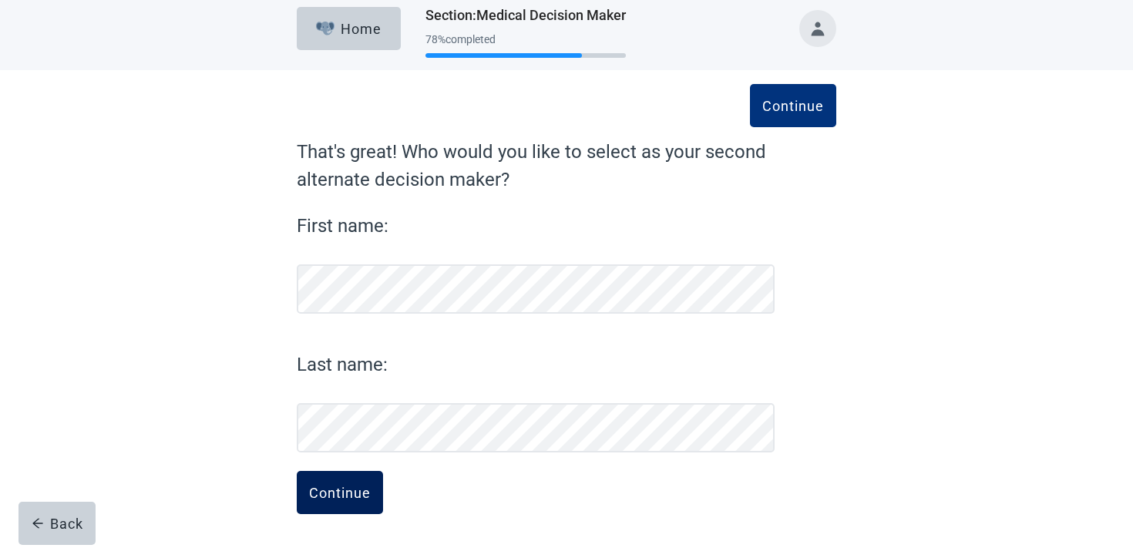
click at [328, 496] on div "Continue" at bounding box center [340, 492] width 62 height 15
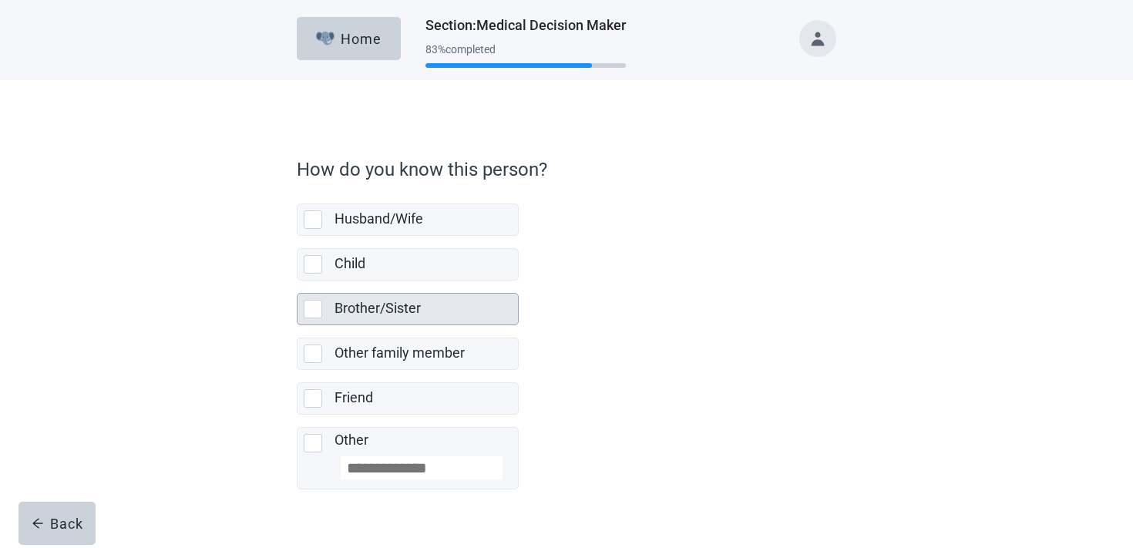
click at [432, 324] on div "Brother/Sister" at bounding box center [425, 309] width 183 height 31
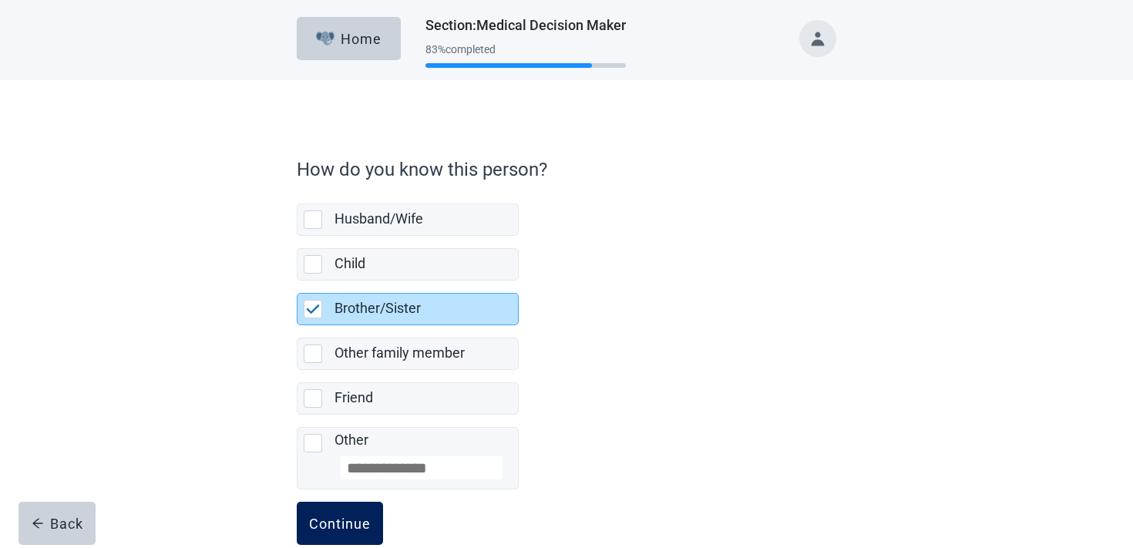
click at [338, 511] on button "Continue" at bounding box center [340, 523] width 86 height 43
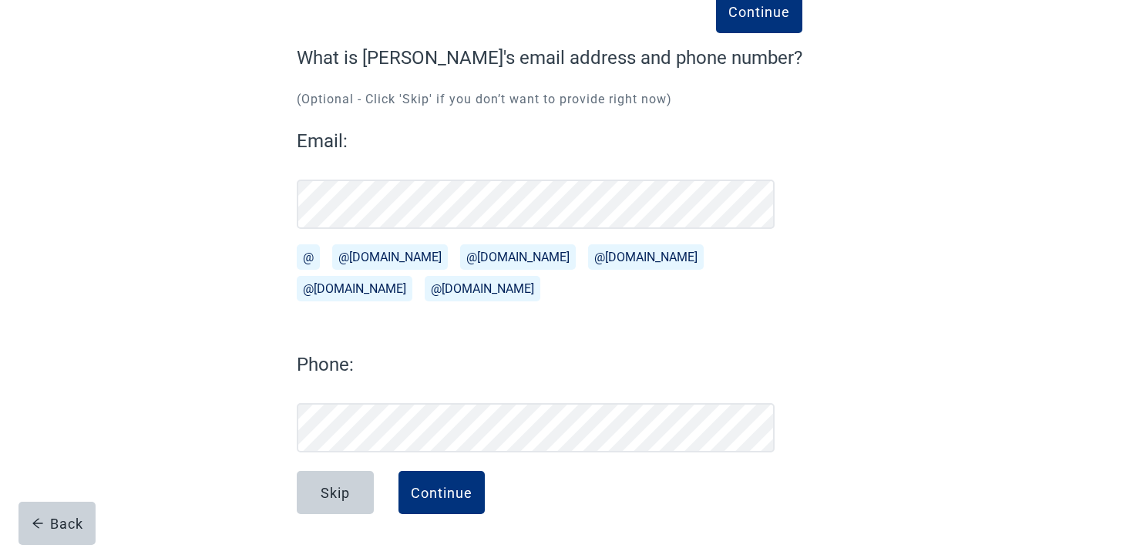
scroll to position [104, 0]
click at [467, 480] on button "Continue" at bounding box center [441, 492] width 86 height 43
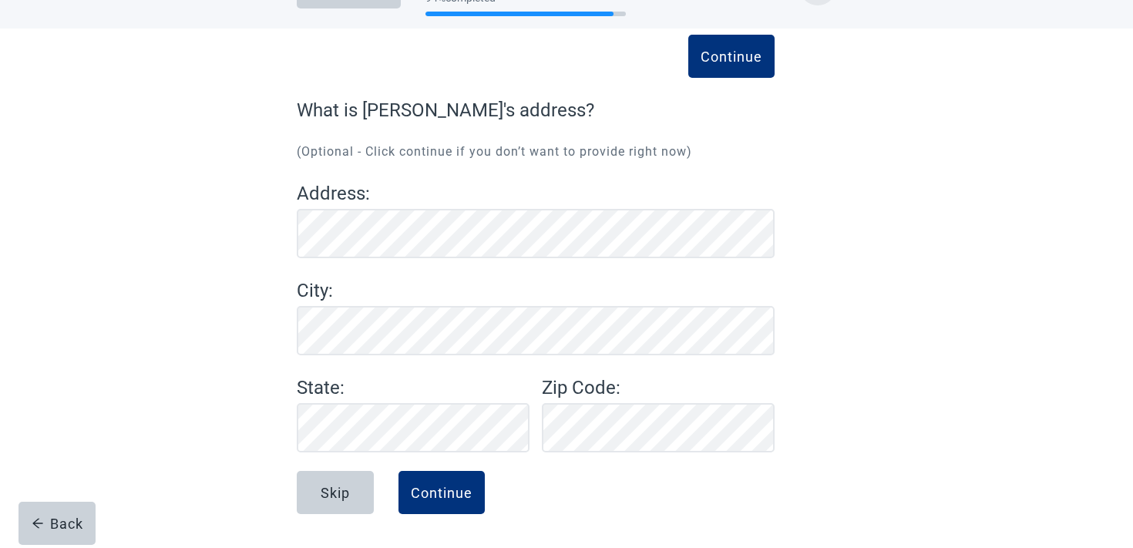
scroll to position [52, 0]
click at [438, 504] on button "Continue" at bounding box center [441, 492] width 86 height 43
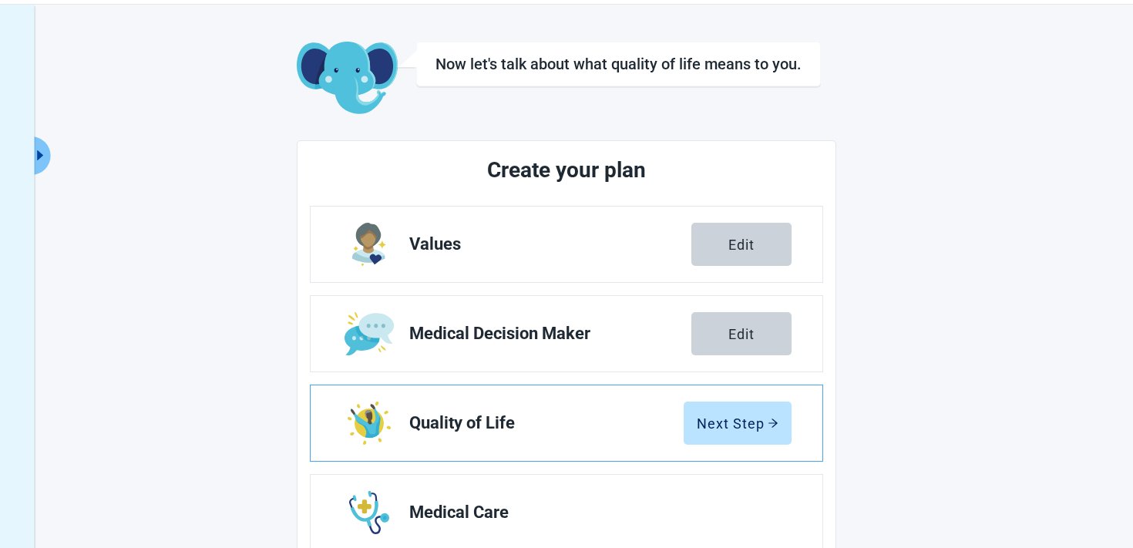
click at [724, 397] on link "Quality of Life Next Step" at bounding box center [567, 423] width 512 height 76
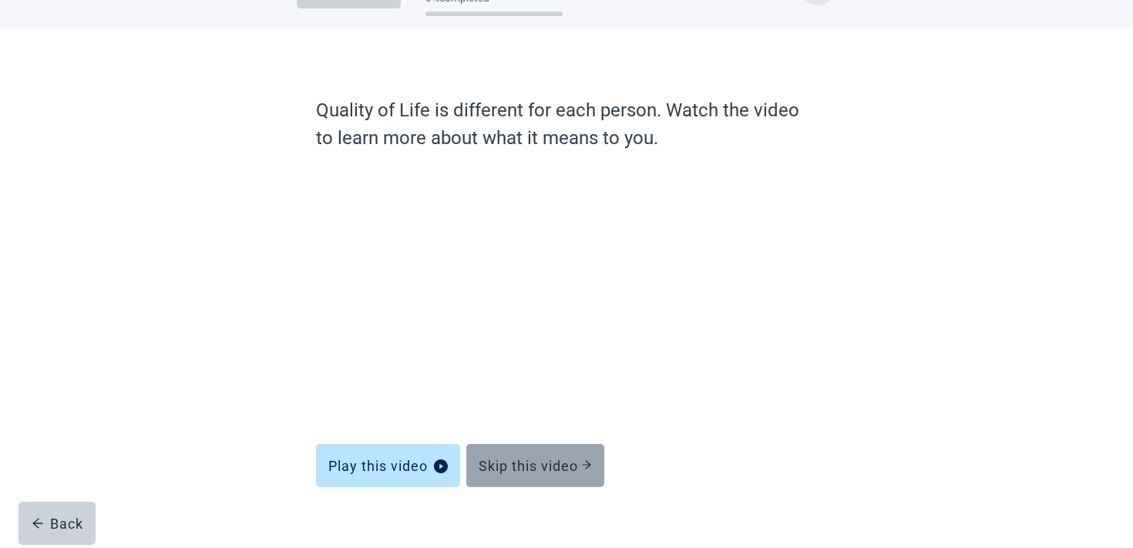
click at [533, 451] on button "Skip this video" at bounding box center [535, 465] width 138 height 43
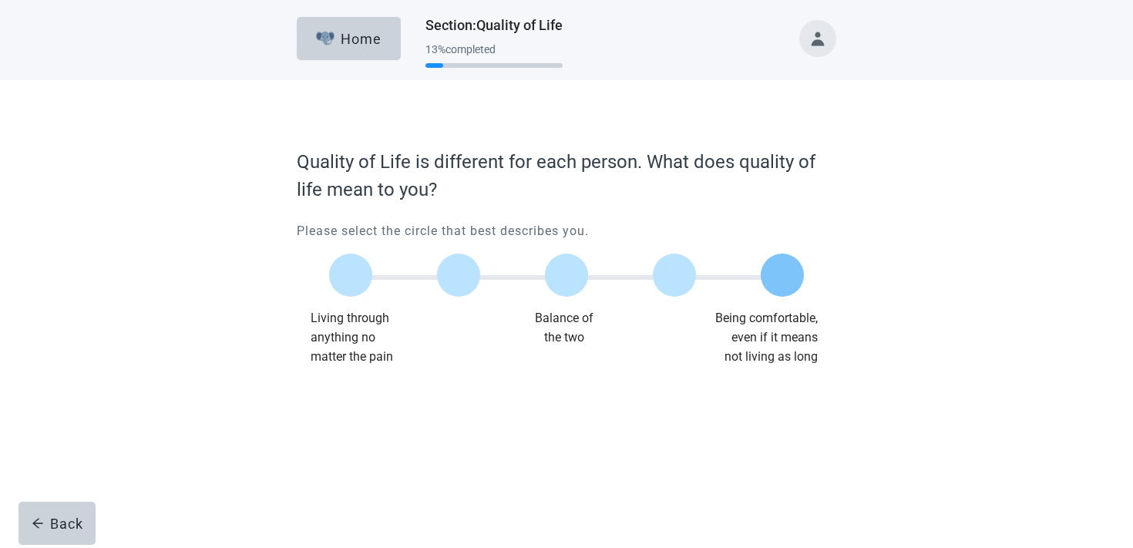
click at [764, 268] on label "Main content" at bounding box center [782, 275] width 43 height 43
click at [298, 402] on button "Continue" at bounding box center [340, 397] width 86 height 43
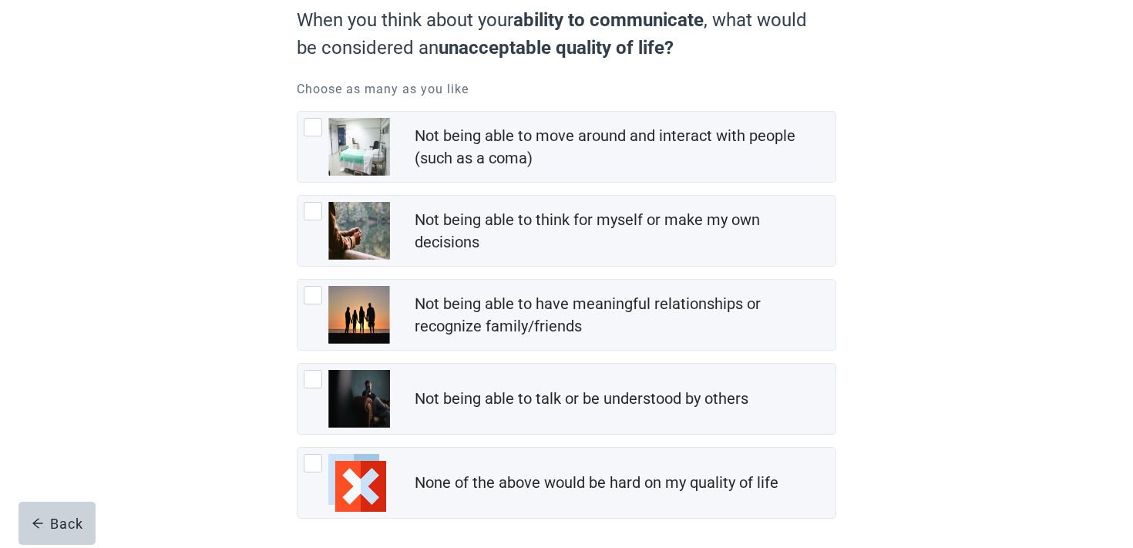
scroll to position [216, 0]
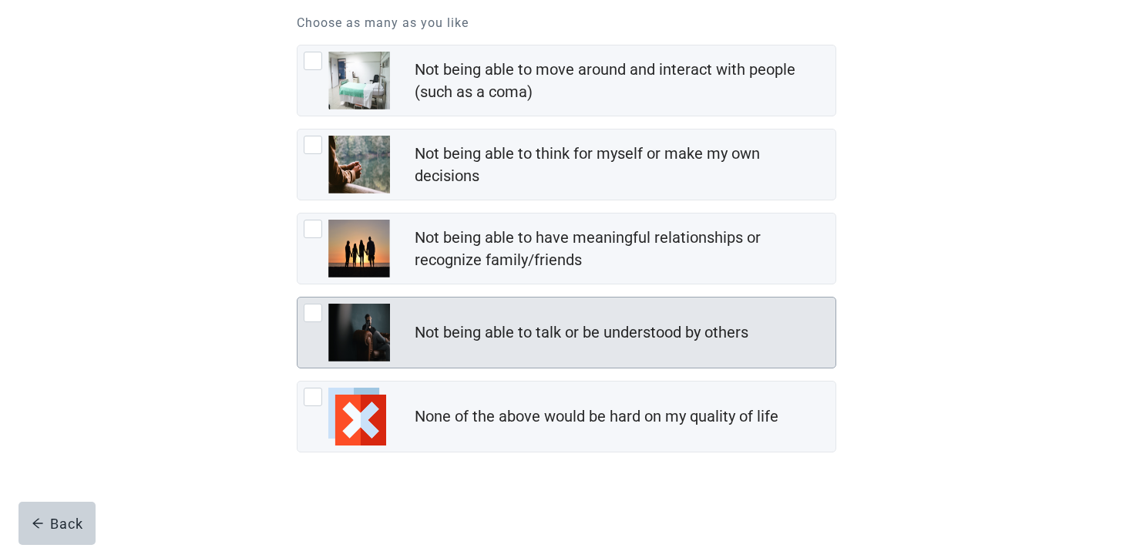
click at [493, 355] on div "Not being able to talk or be understood by others" at bounding box center [566, 332] width 538 height 70
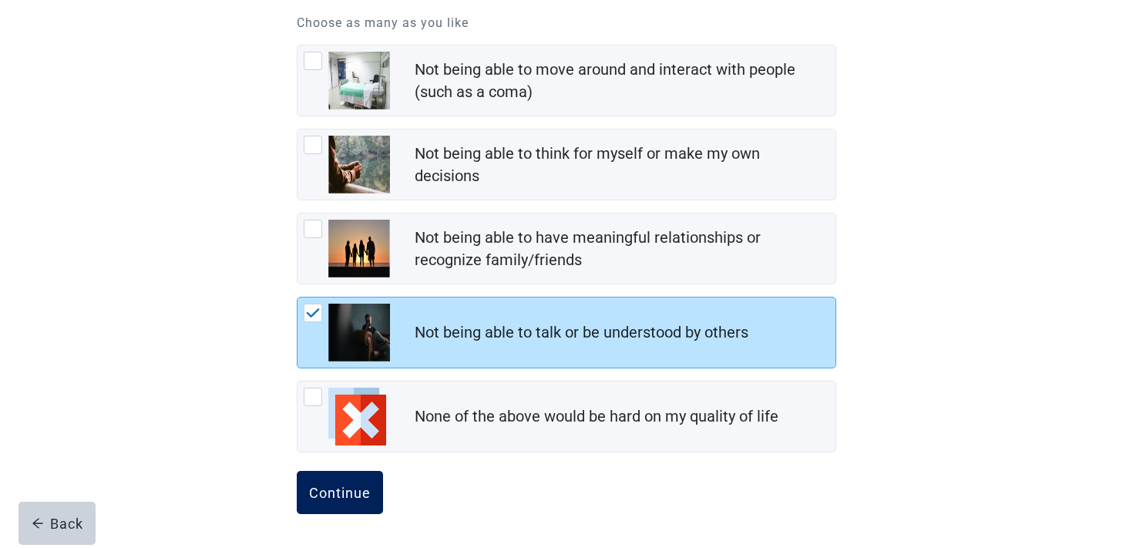
click at [361, 487] on div "Continue" at bounding box center [340, 492] width 62 height 15
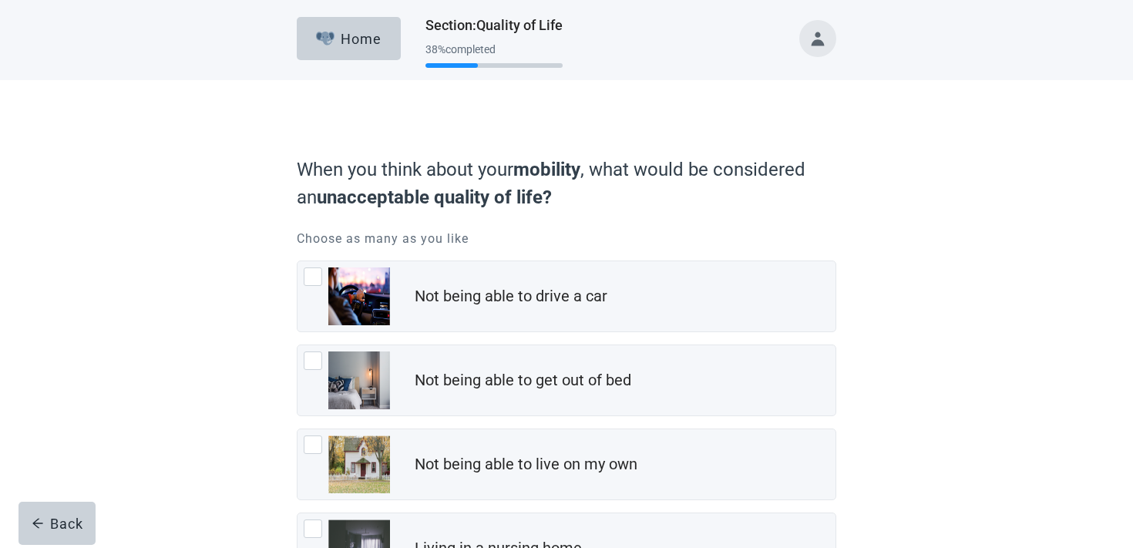
click at [361, 487] on img "Not being able to live on my own, checkbox, not checked" at bounding box center [359, 464] width 62 height 58
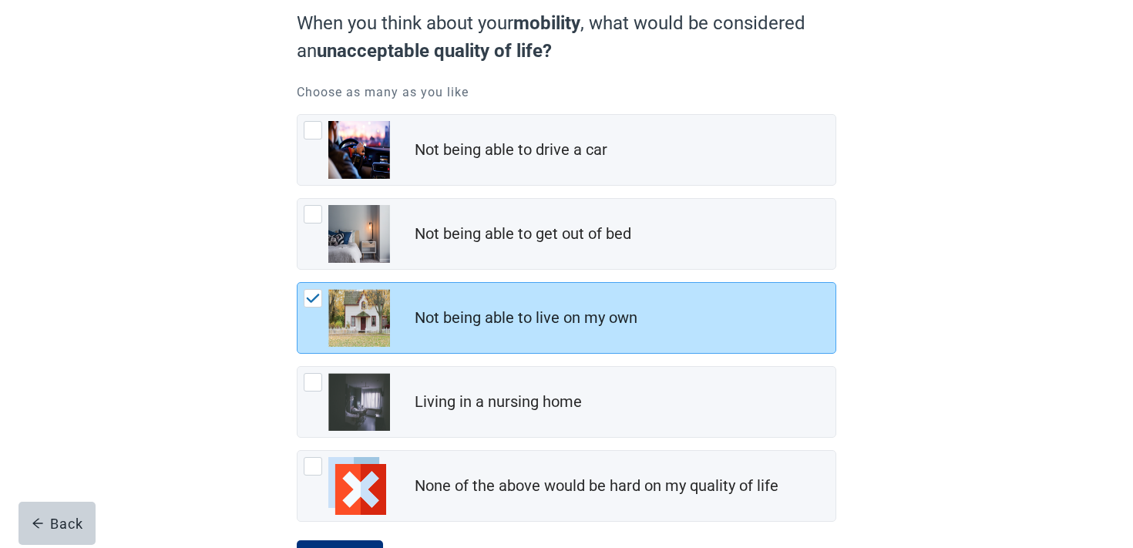
scroll to position [216, 0]
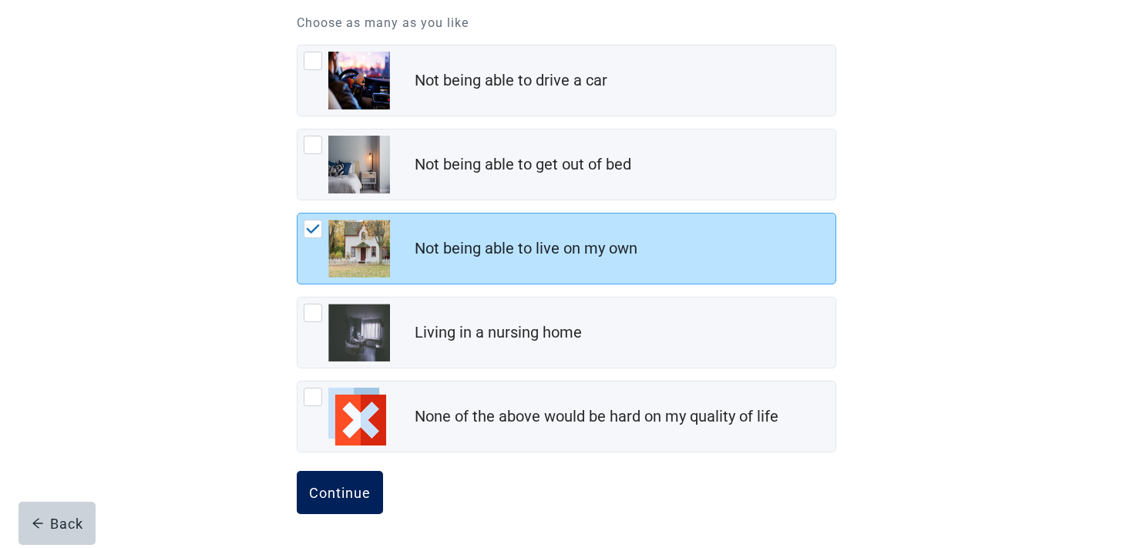
click at [338, 501] on button "Continue" at bounding box center [340, 492] width 86 height 43
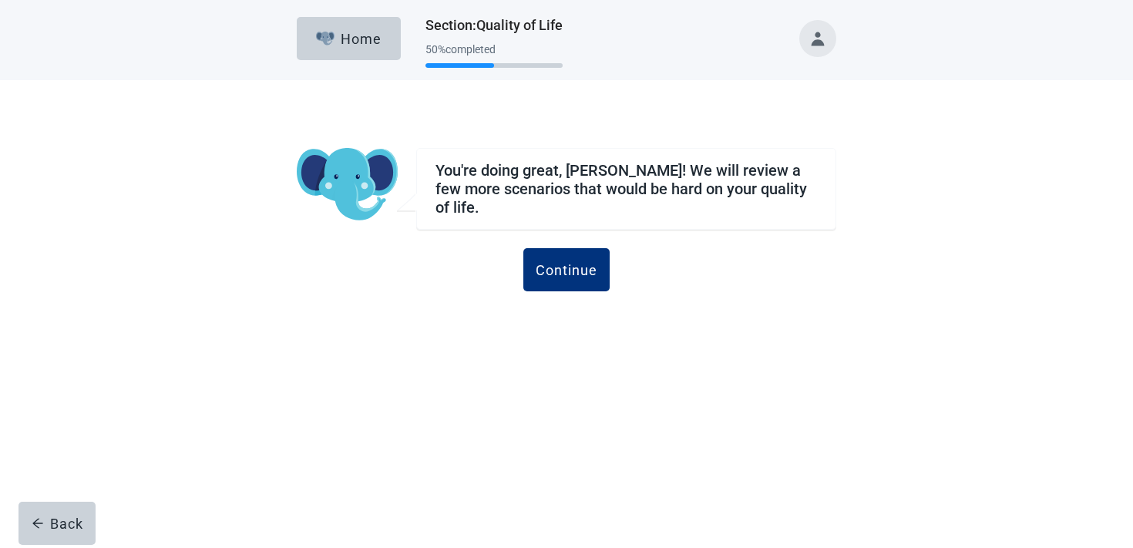
click at [518, 253] on div "Continue" at bounding box center [566, 286] width 539 height 77
click at [582, 262] on div "Continue" at bounding box center [567, 269] width 62 height 15
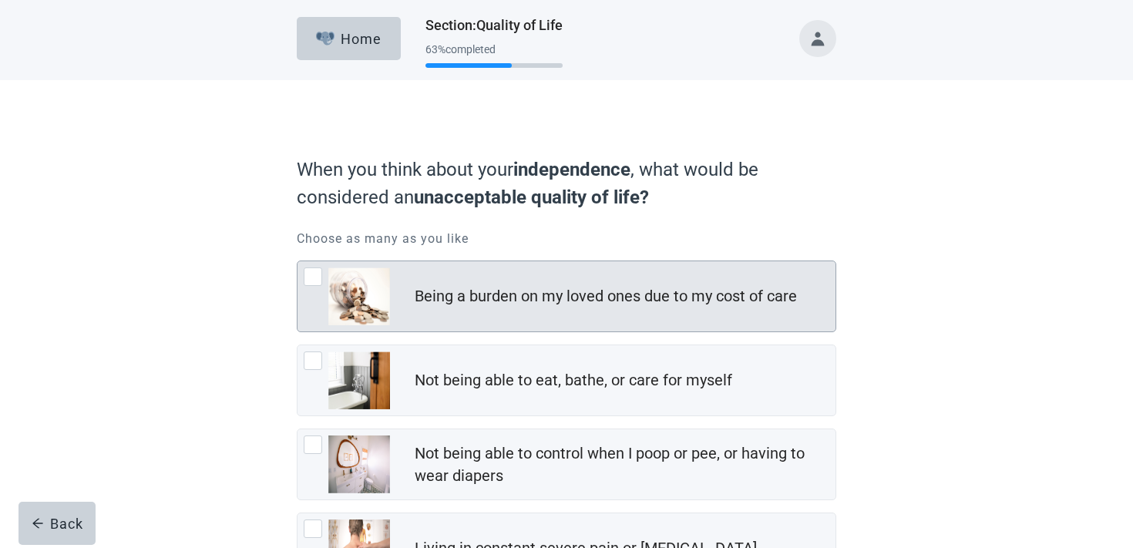
click at [578, 269] on div "Being a burden on my loved ones due to my cost of care" at bounding box center [566, 296] width 538 height 70
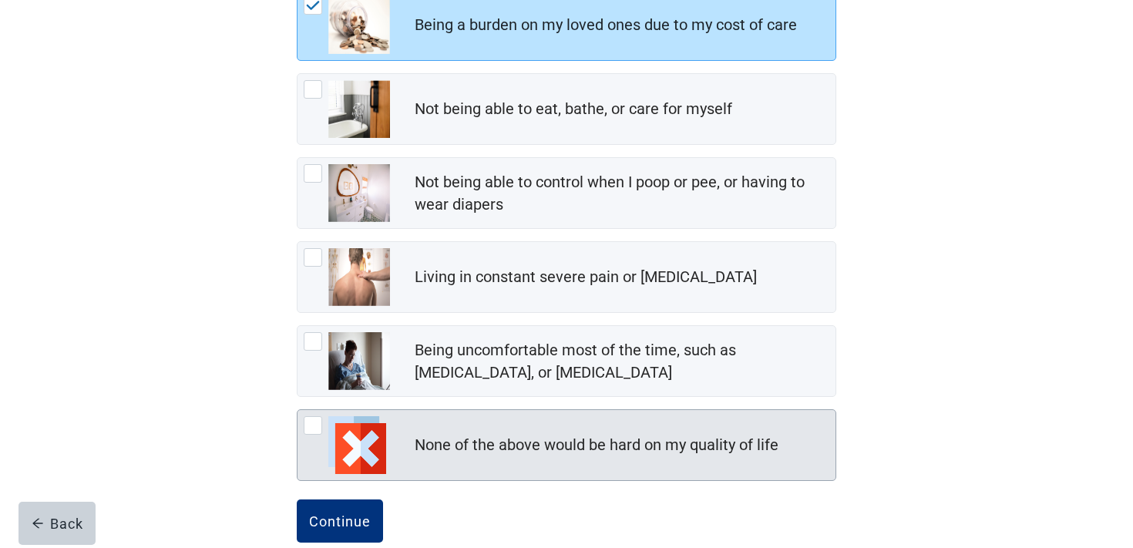
scroll to position [300, 0]
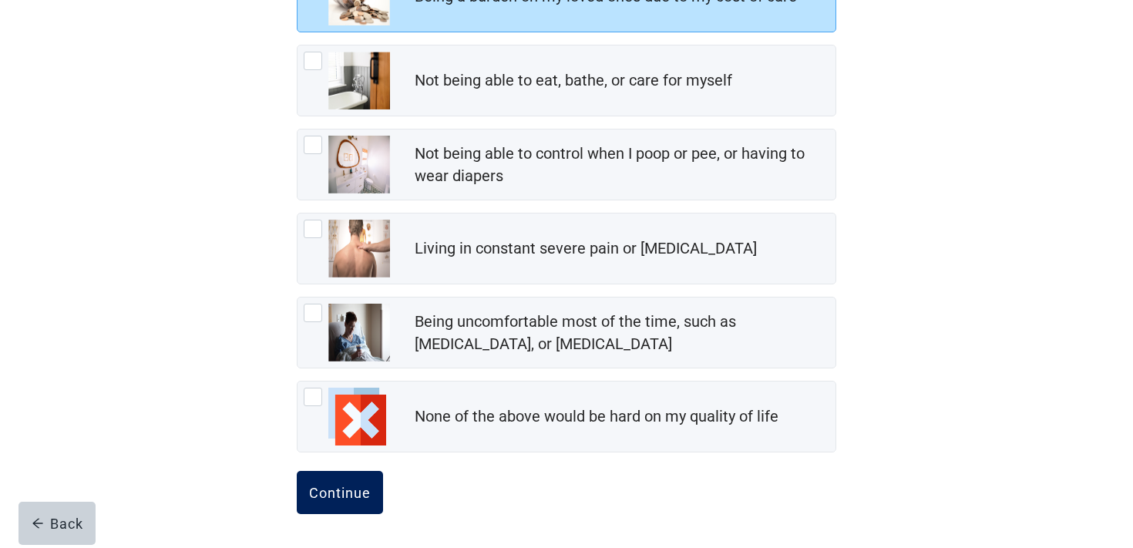
click at [351, 499] on div "Continue" at bounding box center [340, 492] width 62 height 15
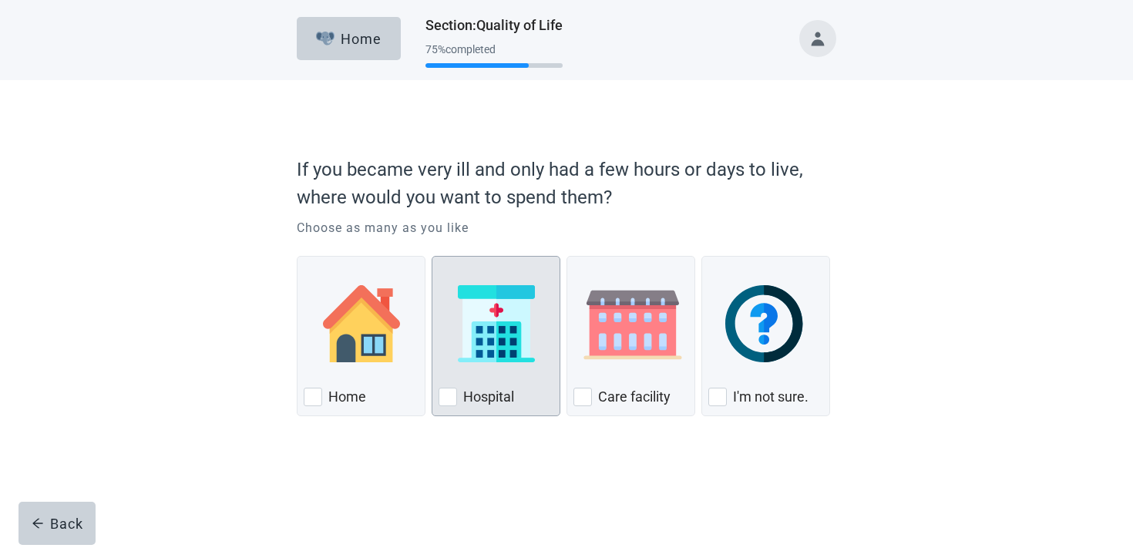
click at [491, 365] on div "Hospital, checkbox, not checked" at bounding box center [495, 324] width 115 height 122
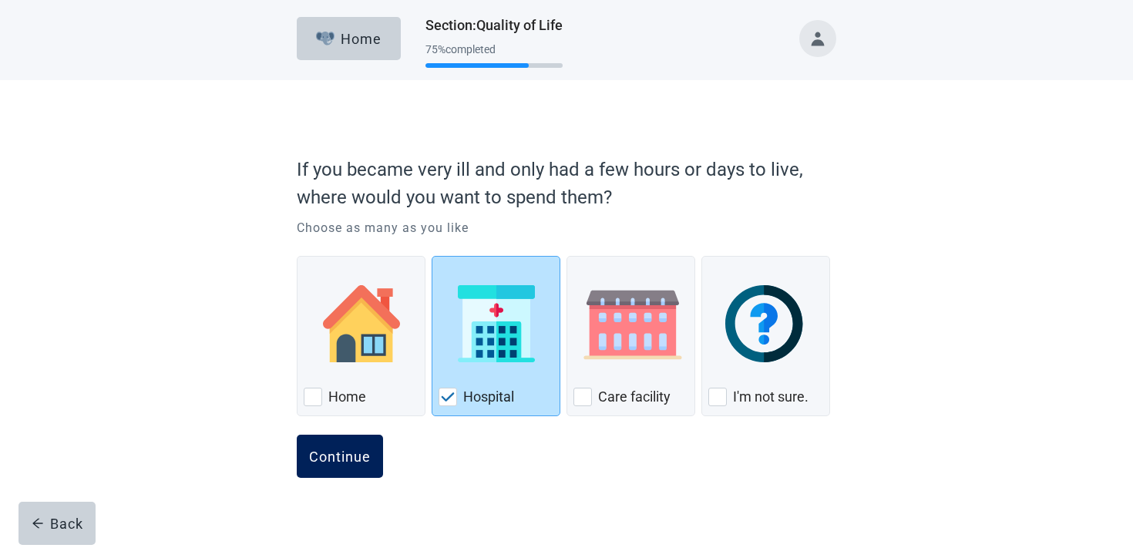
click at [352, 455] on div "Continue" at bounding box center [340, 456] width 62 height 15
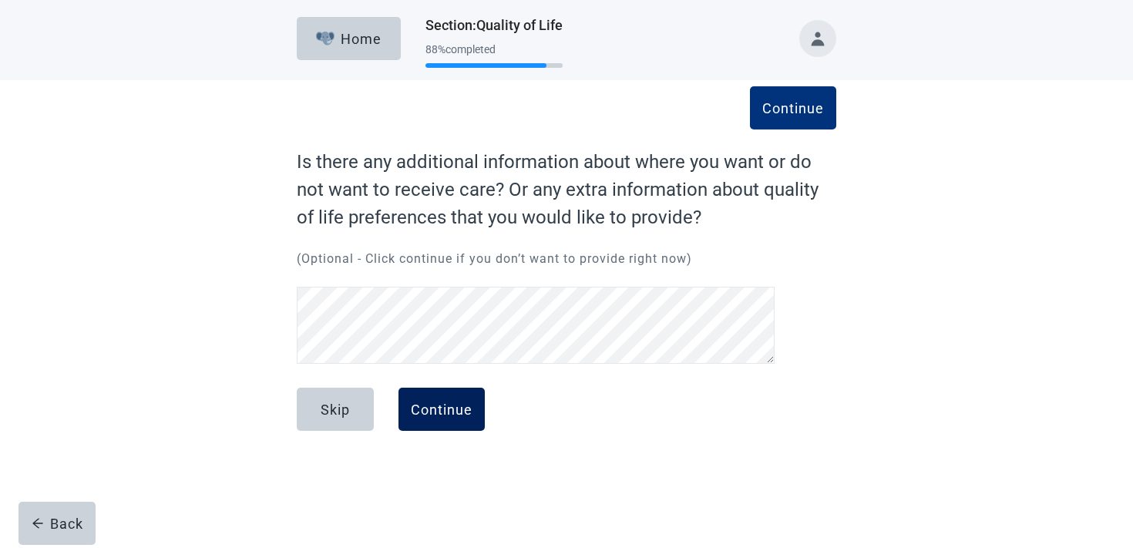
click at [410, 392] on button "Continue" at bounding box center [441, 409] width 86 height 43
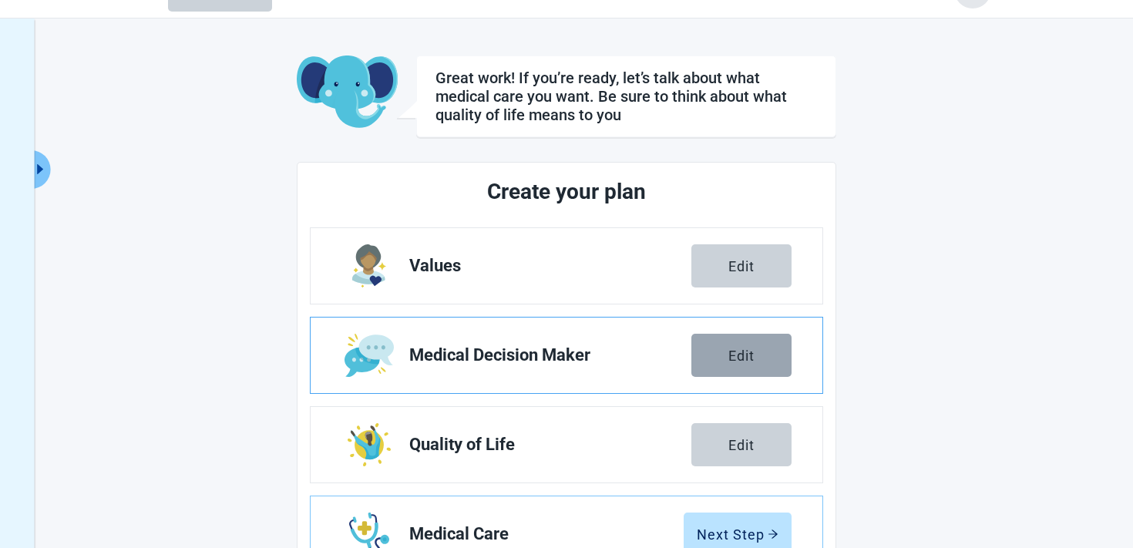
scroll to position [77, 0]
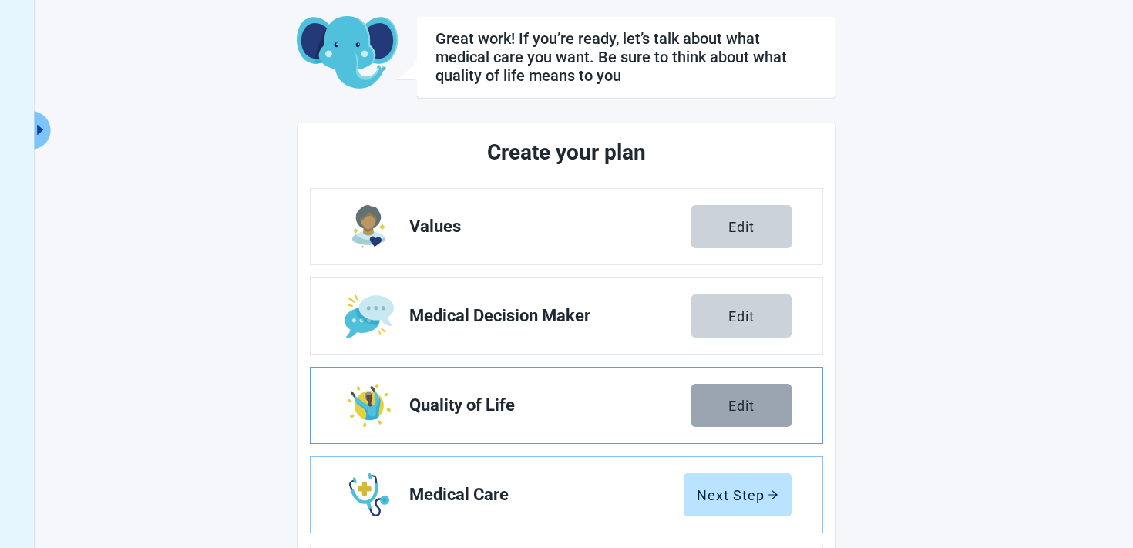
click at [741, 402] on div "Edit" at bounding box center [741, 405] width 26 height 15
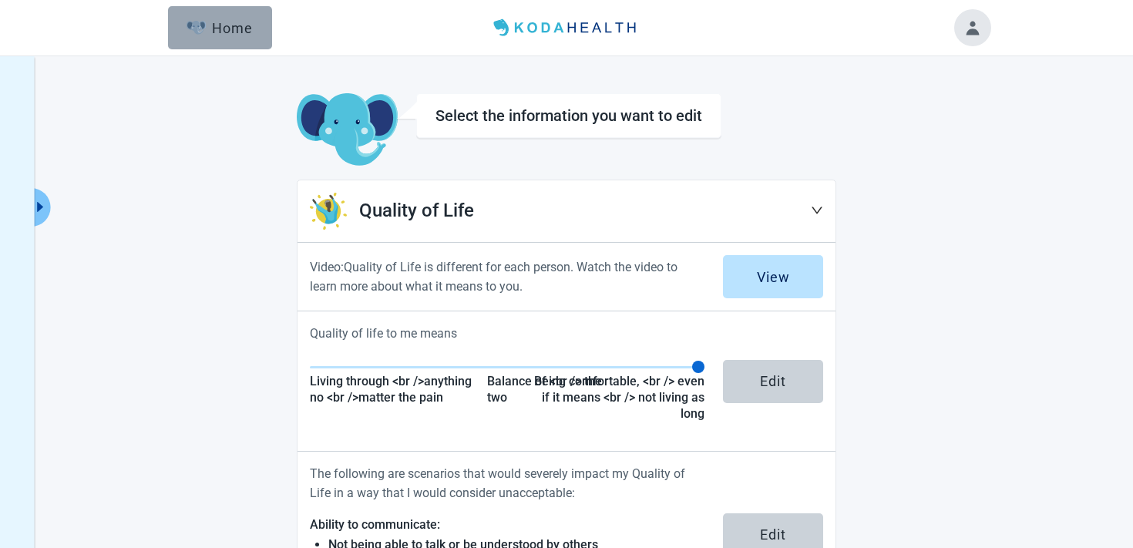
click at [232, 30] on div "Home" at bounding box center [219, 27] width 66 height 15
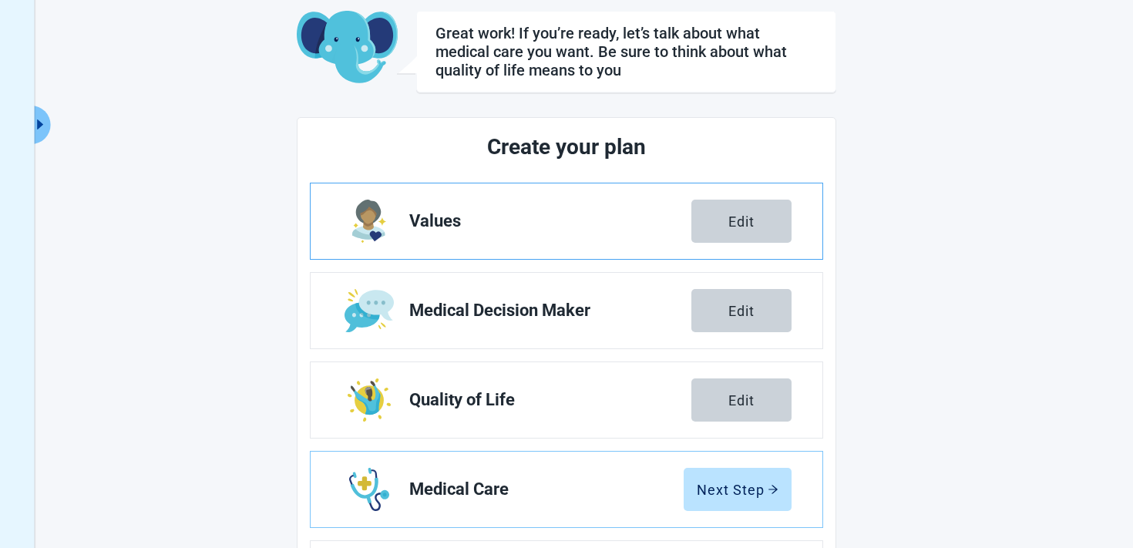
scroll to position [159, 0]
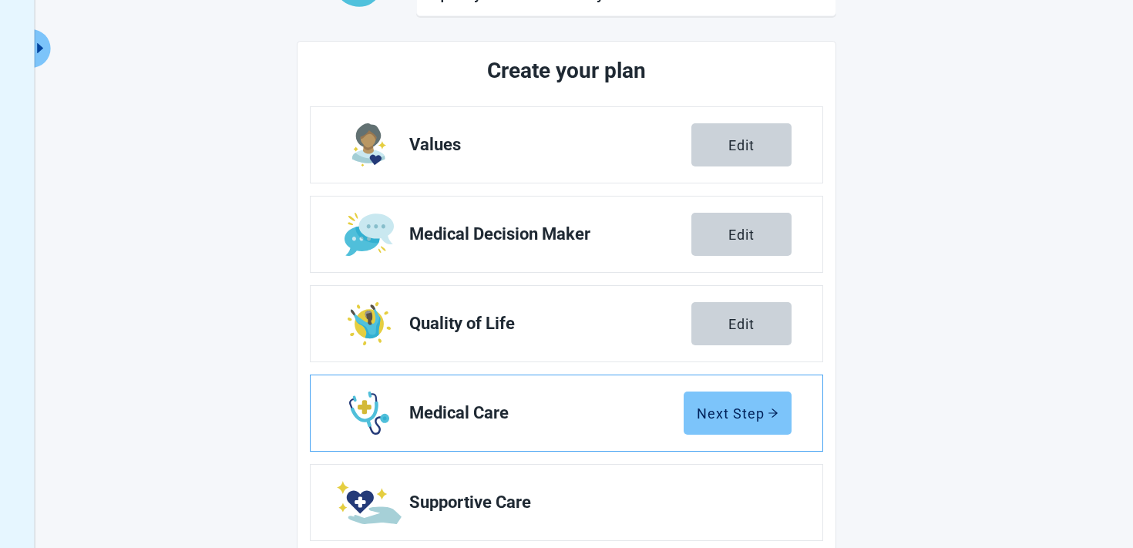
click at [701, 395] on button "Next Step" at bounding box center [738, 412] width 108 height 43
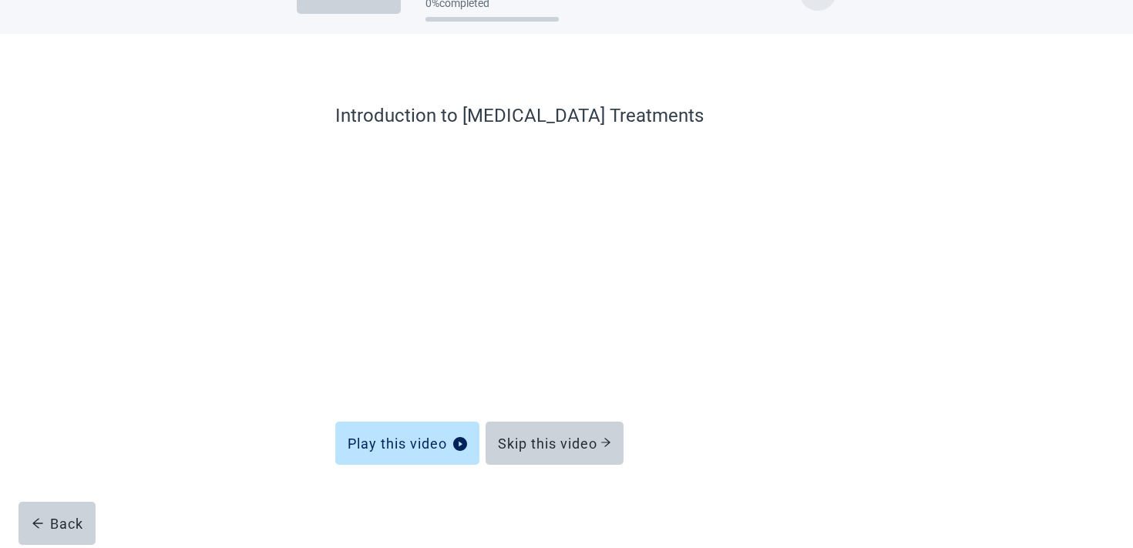
scroll to position [46, 0]
click at [556, 439] on div "Skip this video" at bounding box center [554, 442] width 113 height 15
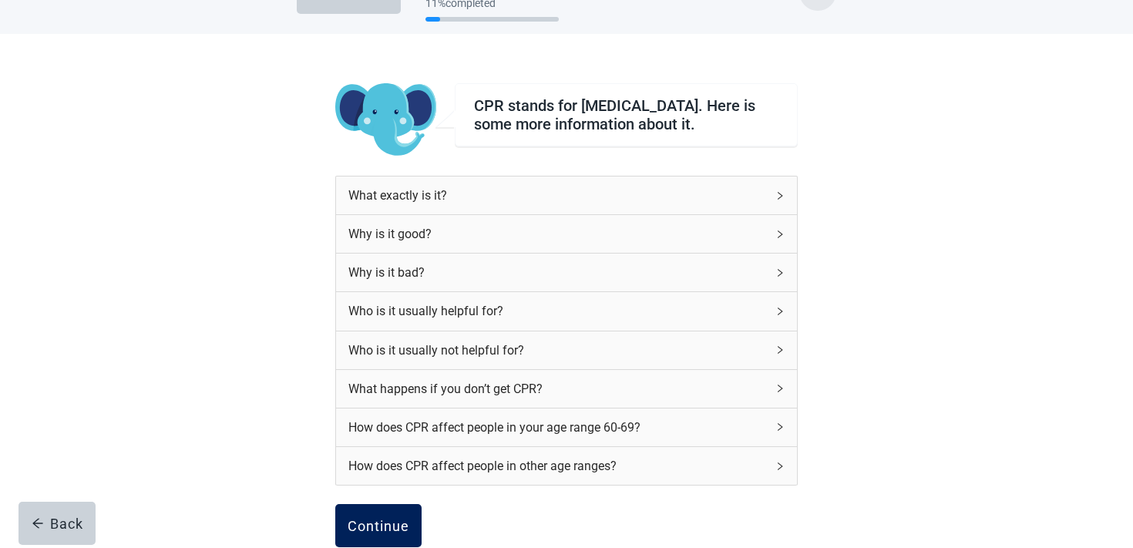
click at [377, 533] on div "Continue" at bounding box center [379, 525] width 62 height 15
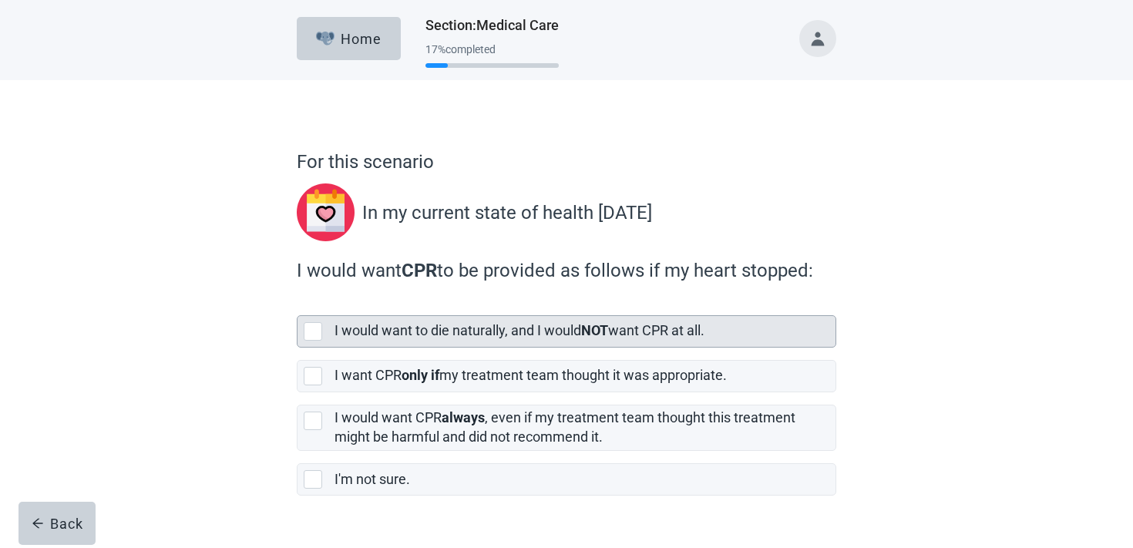
click at [412, 335] on label "I would want to die naturally, and I would NOT want CPR at all." at bounding box center [519, 330] width 370 height 16
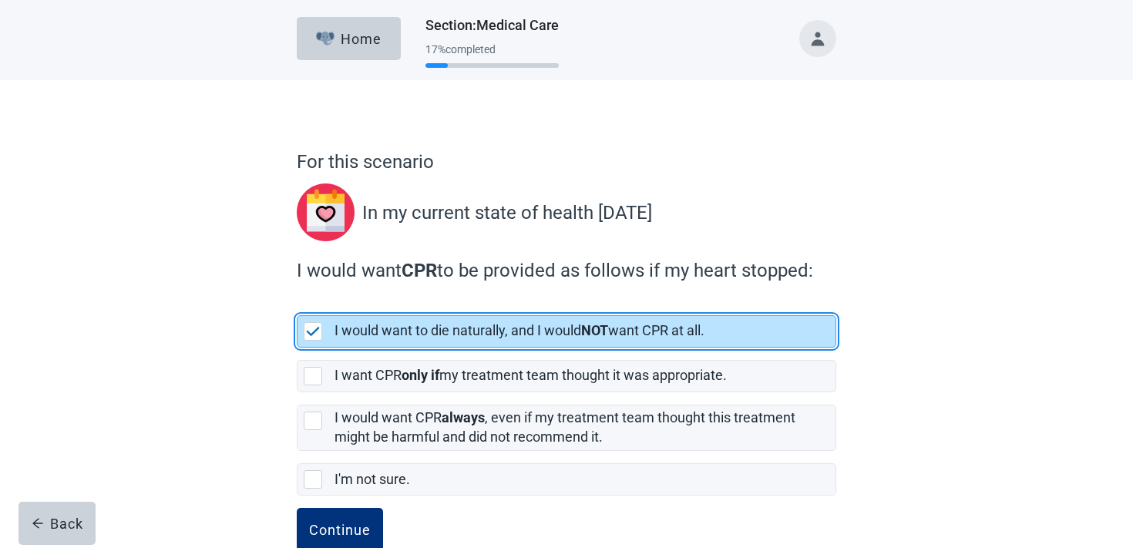
click at [389, 395] on label "I would want CPR always , even if my treatment team thought this treatment migh…" at bounding box center [566, 421] width 539 height 59
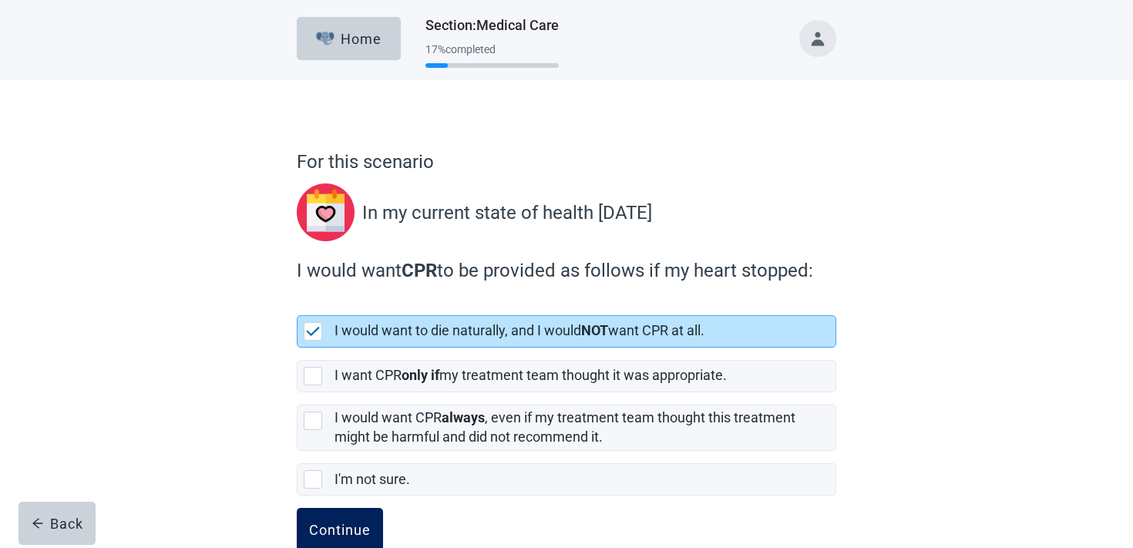
click at [351, 528] on div "Continue" at bounding box center [340, 529] width 62 height 15
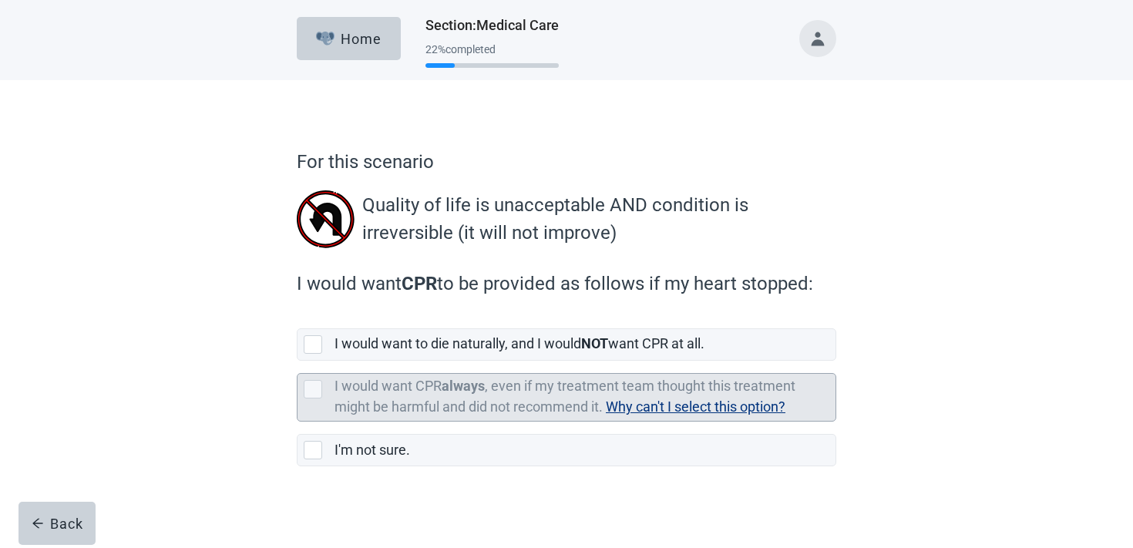
click at [648, 414] on span "Why can't I select this option?" at bounding box center [696, 406] width 180 height 16
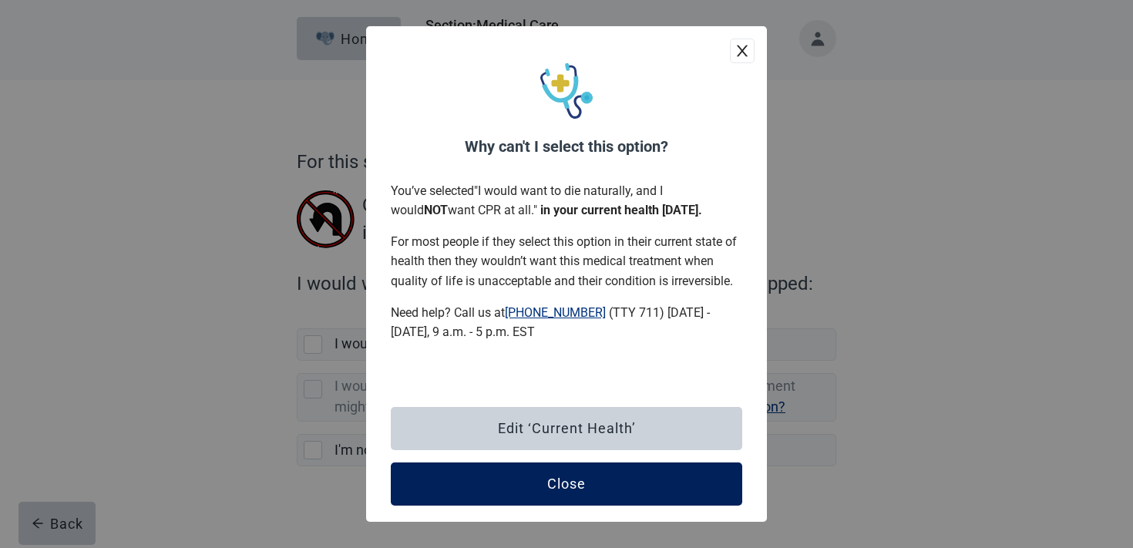
click at [568, 495] on button "Close" at bounding box center [566, 483] width 351 height 43
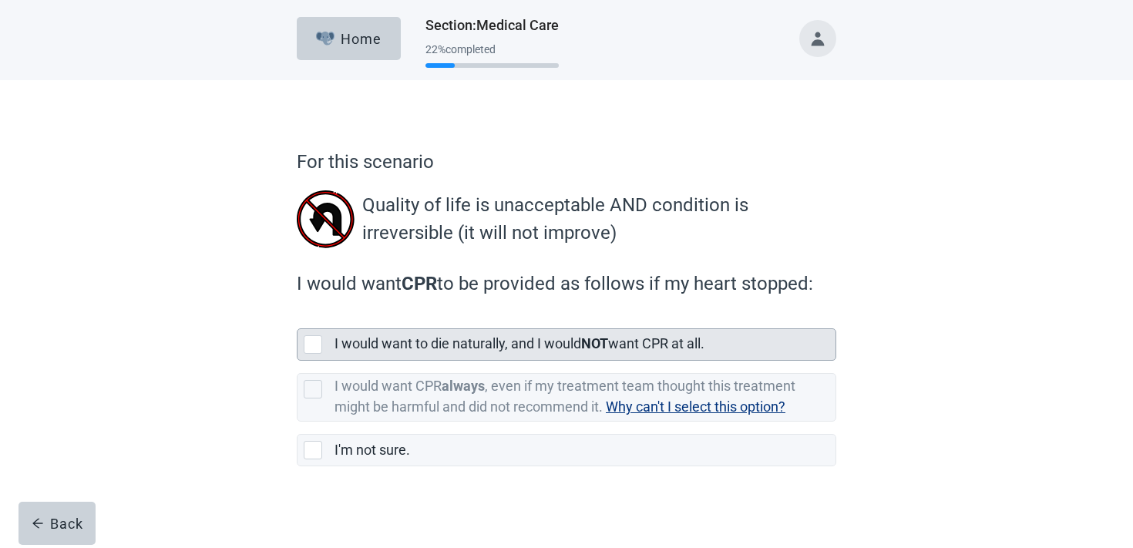
click at [431, 352] on div "I would want to die naturally, and I would NOT want CPR at all." at bounding box center [580, 343] width 492 height 19
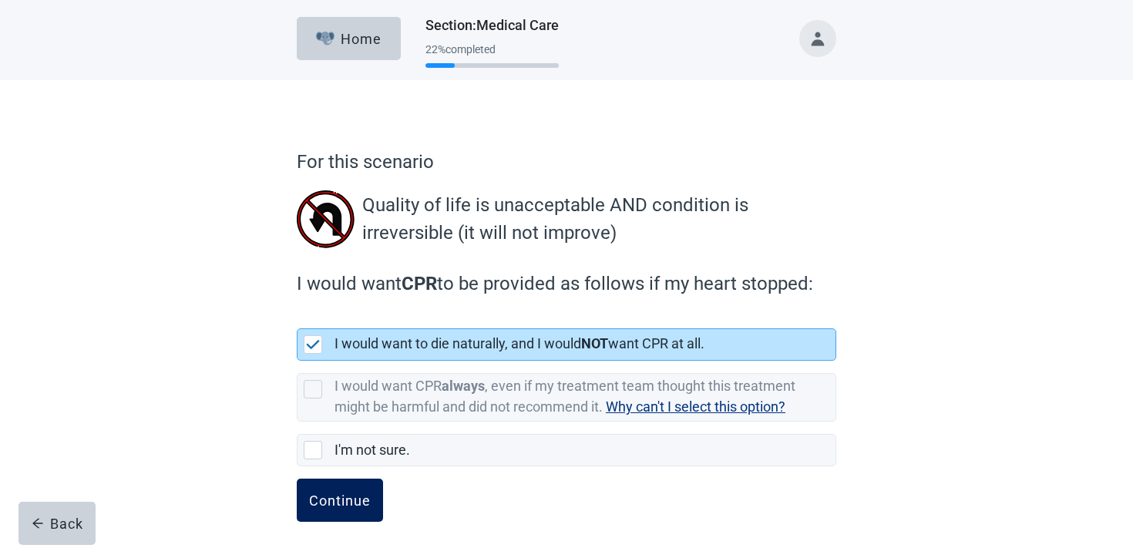
click at [362, 487] on button "Continue" at bounding box center [340, 500] width 86 height 43
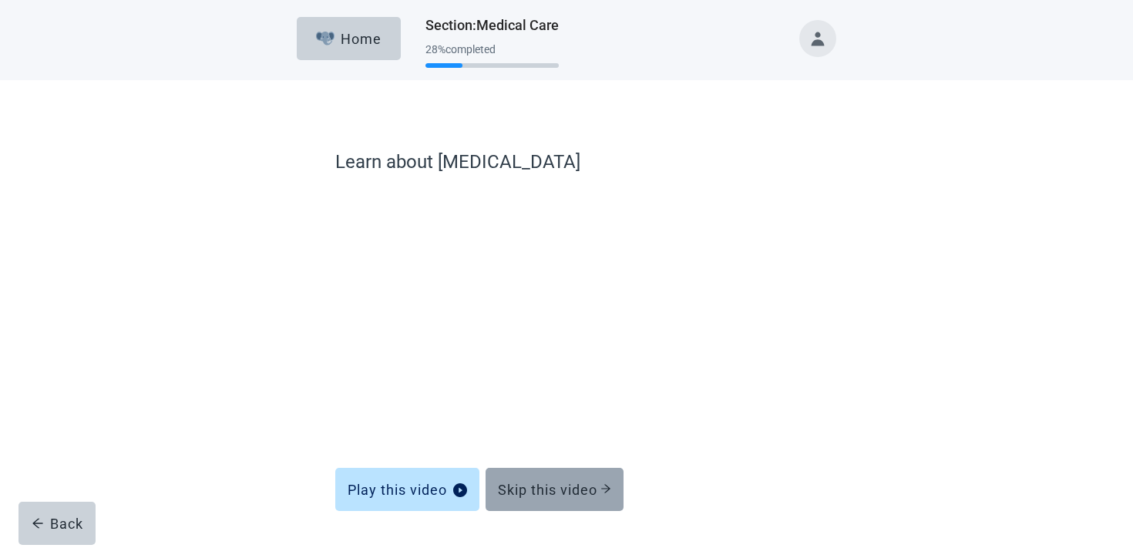
click at [534, 482] on div "Skip this video" at bounding box center [554, 489] width 113 height 15
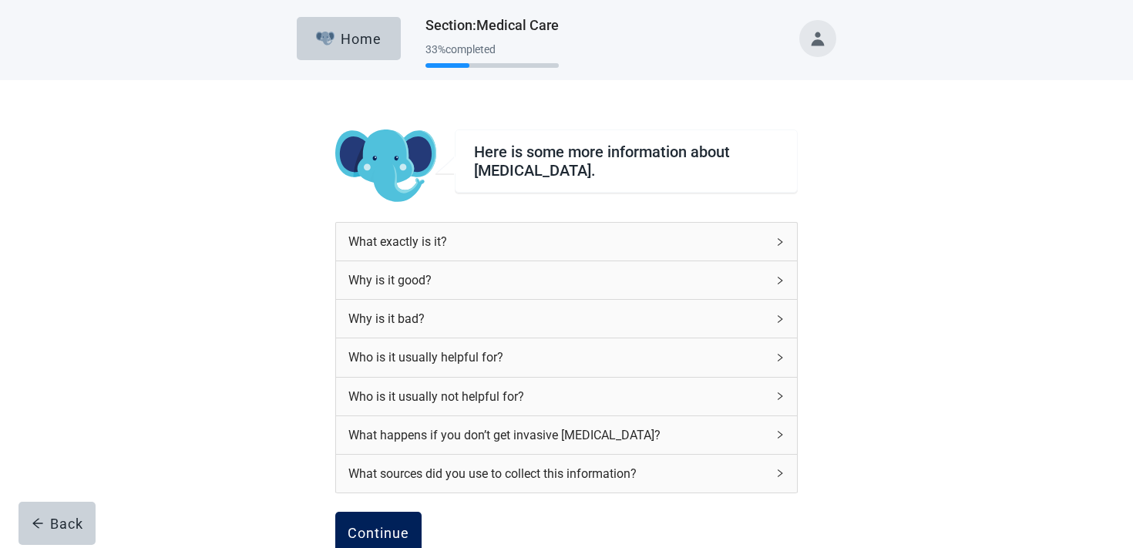
click at [395, 522] on button "Continue" at bounding box center [378, 533] width 86 height 43
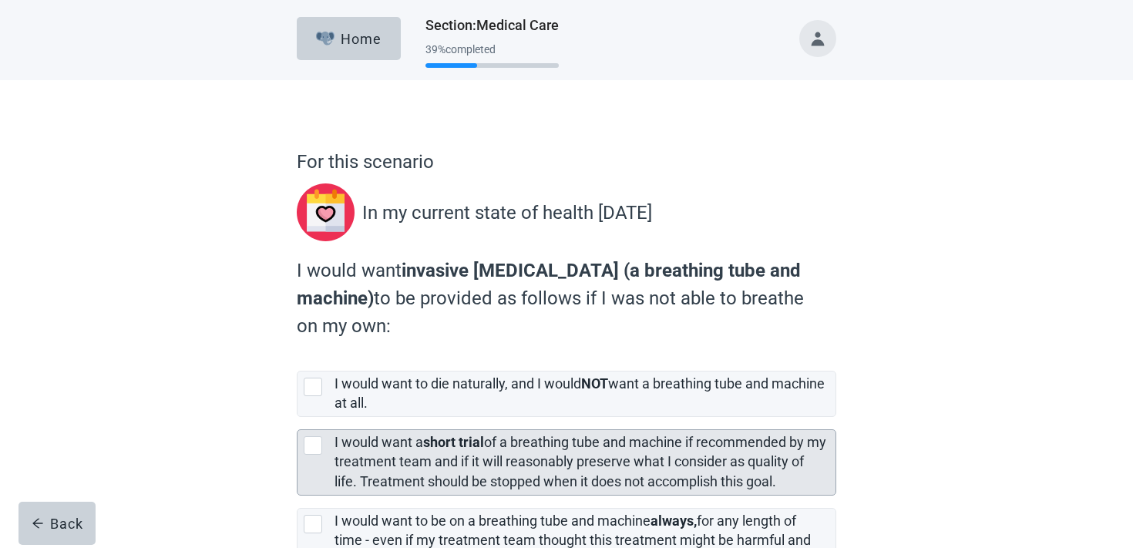
click at [448, 441] on strong "short trial" at bounding box center [453, 442] width 61 height 16
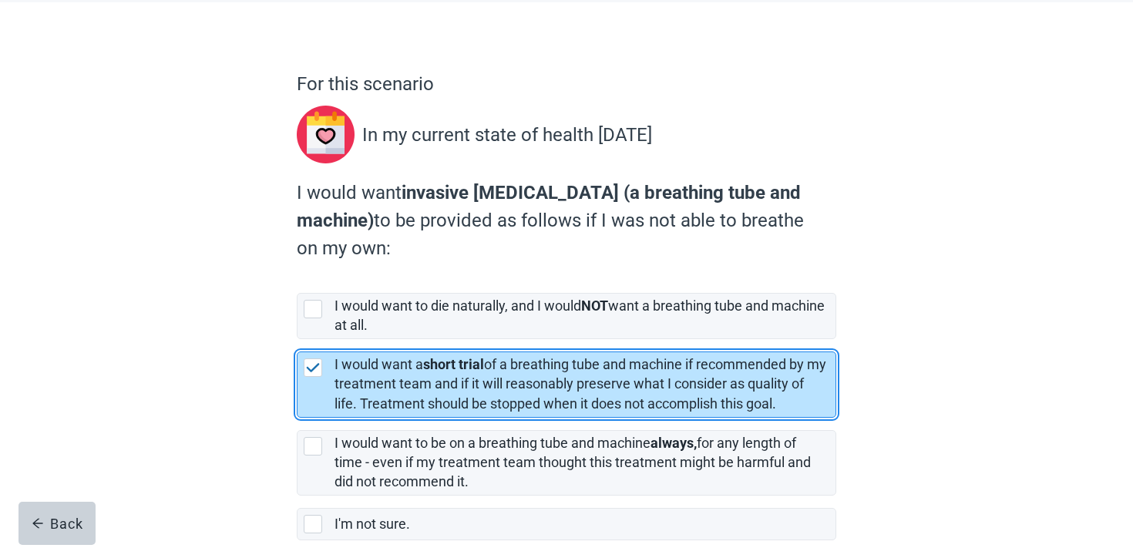
scroll to position [160, 0]
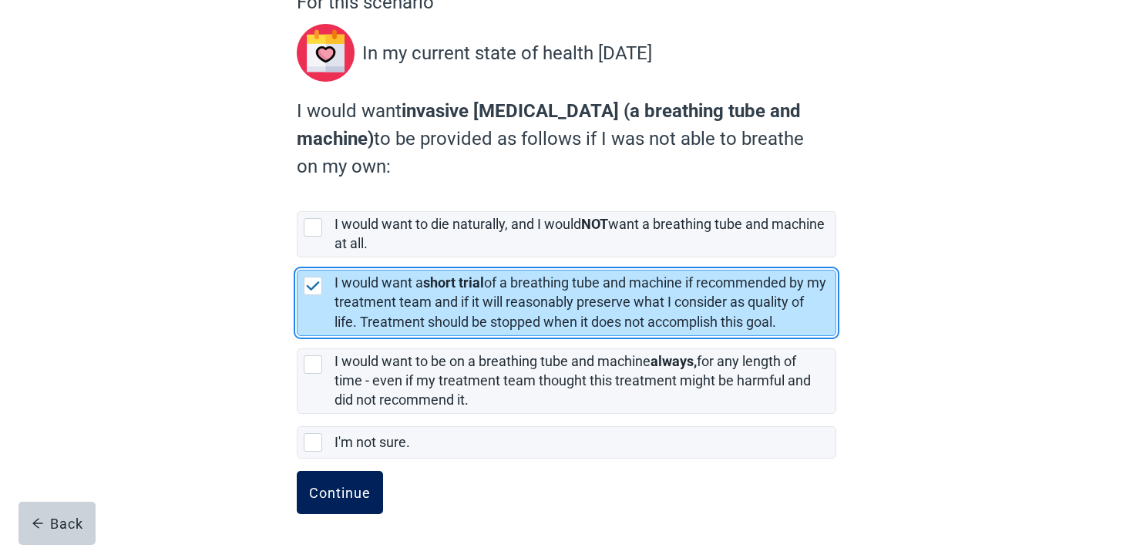
click at [350, 496] on div "Continue" at bounding box center [340, 492] width 62 height 15
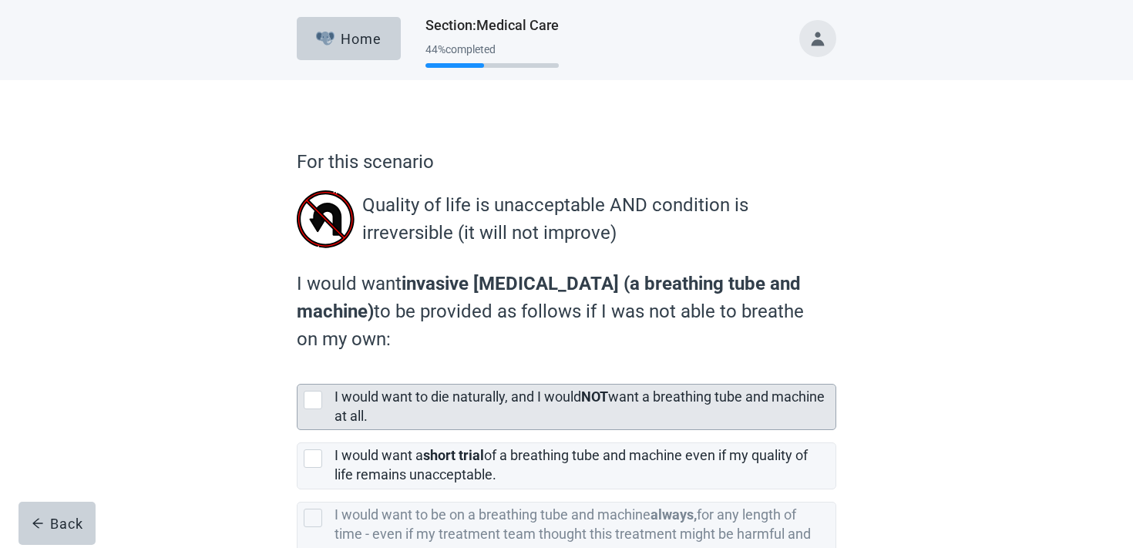
click at [400, 401] on label "I would want to die naturally, and I would NOT want a breathing tube and machin…" at bounding box center [579, 405] width 490 height 35
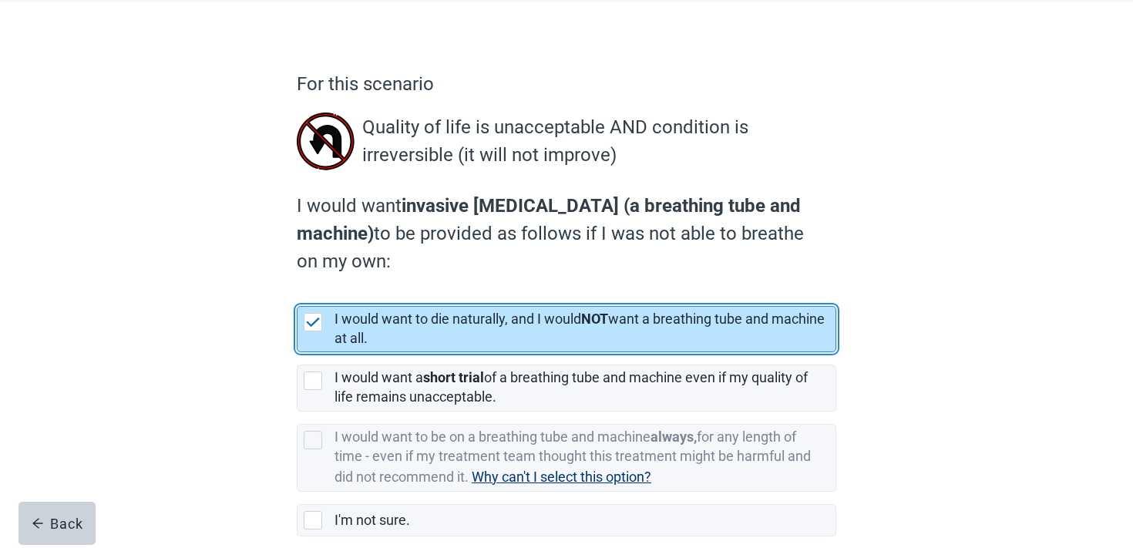
scroll to position [156, 0]
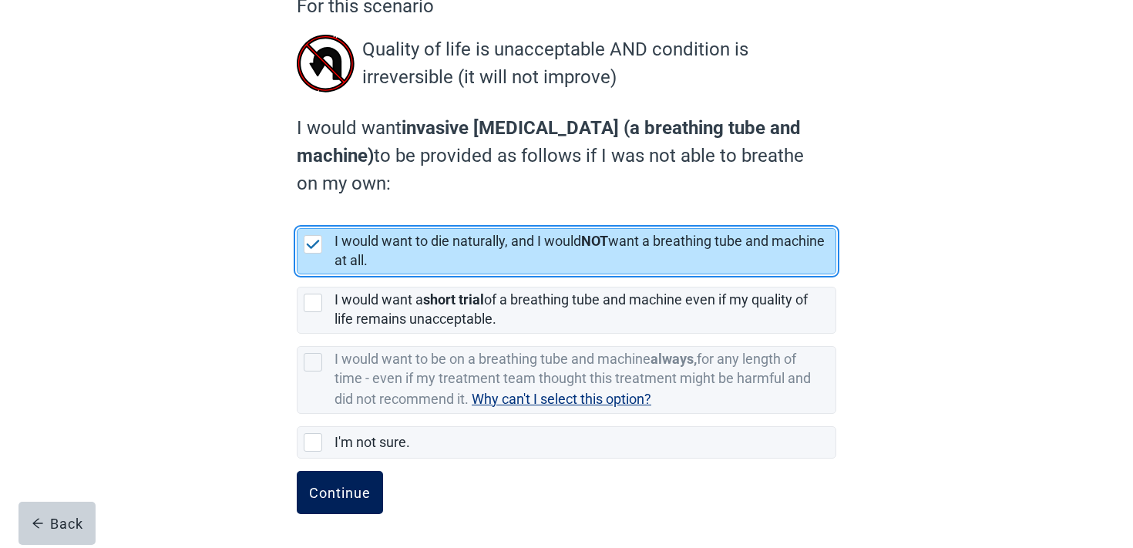
click at [329, 486] on div "Continue" at bounding box center [340, 492] width 62 height 15
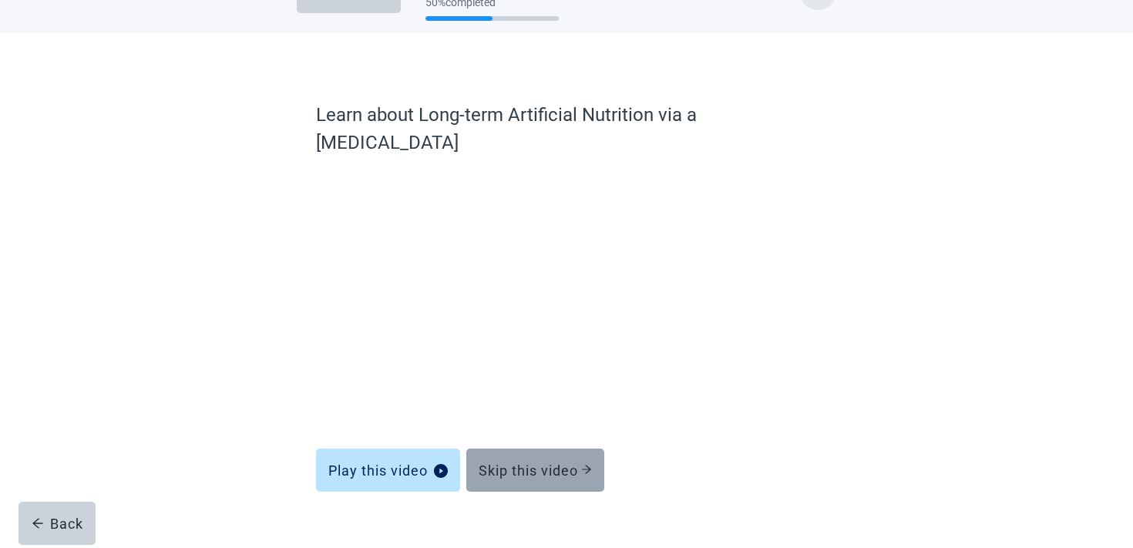
scroll to position [46, 0]
click at [566, 463] on div "Skip this video" at bounding box center [535, 470] width 113 height 15
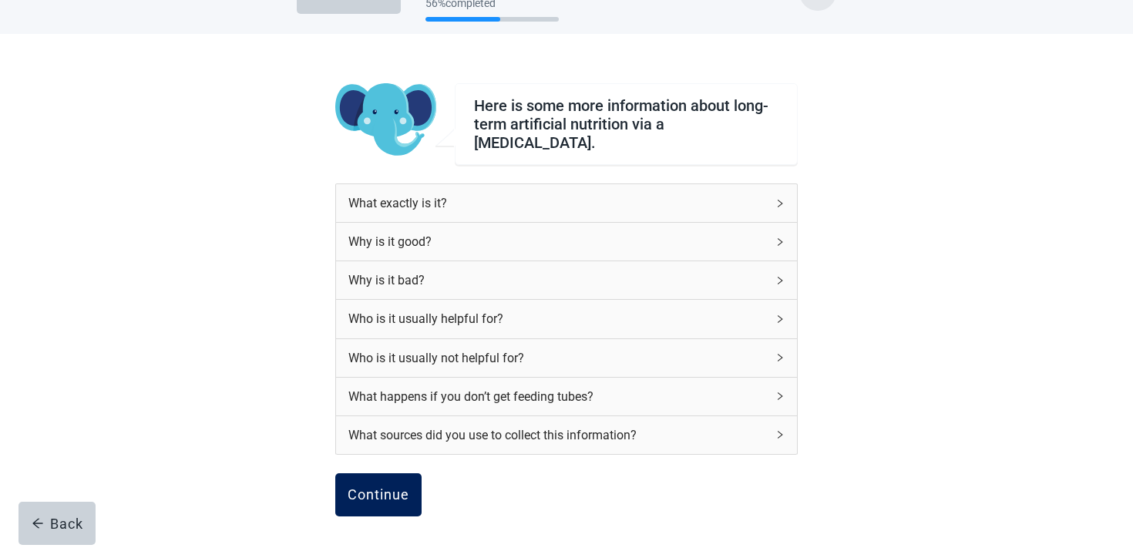
click at [368, 492] on div "Continue" at bounding box center [379, 494] width 62 height 15
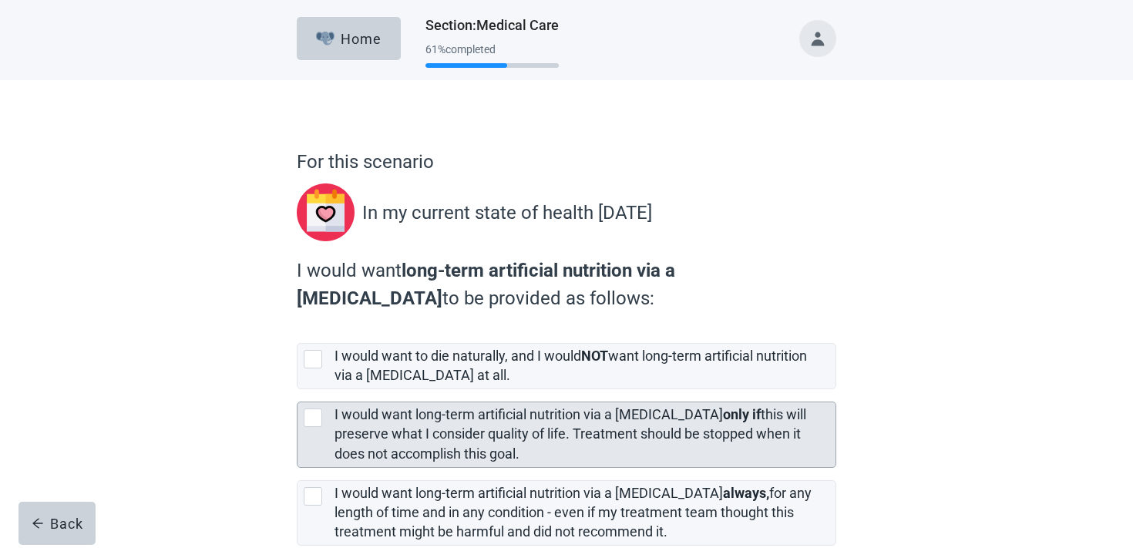
click at [408, 420] on label "I would want long-term artificial nutrition via a [MEDICAL_DATA] only if this w…" at bounding box center [570, 433] width 472 height 55
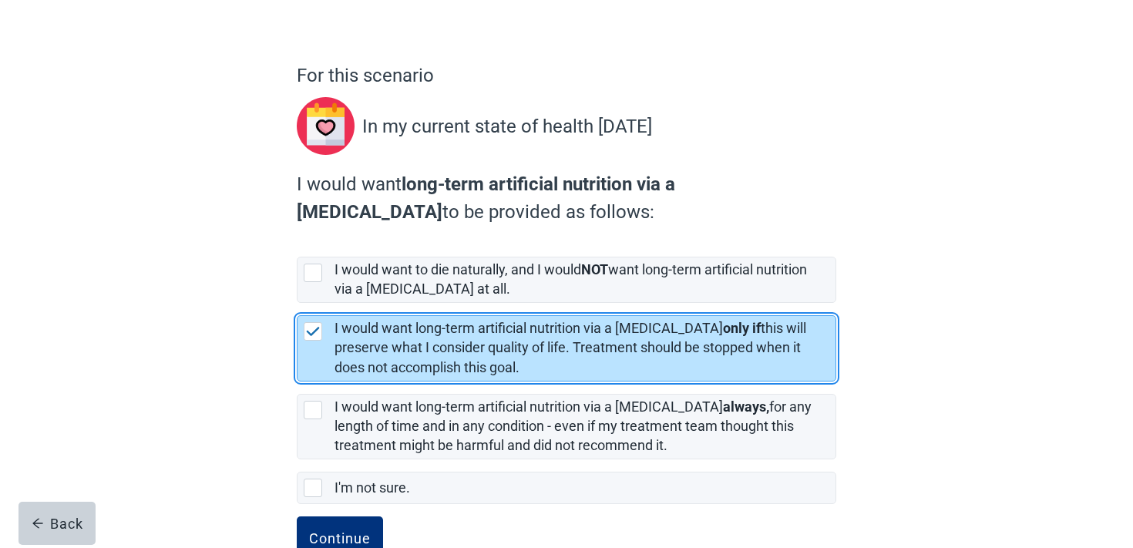
scroll to position [132, 0]
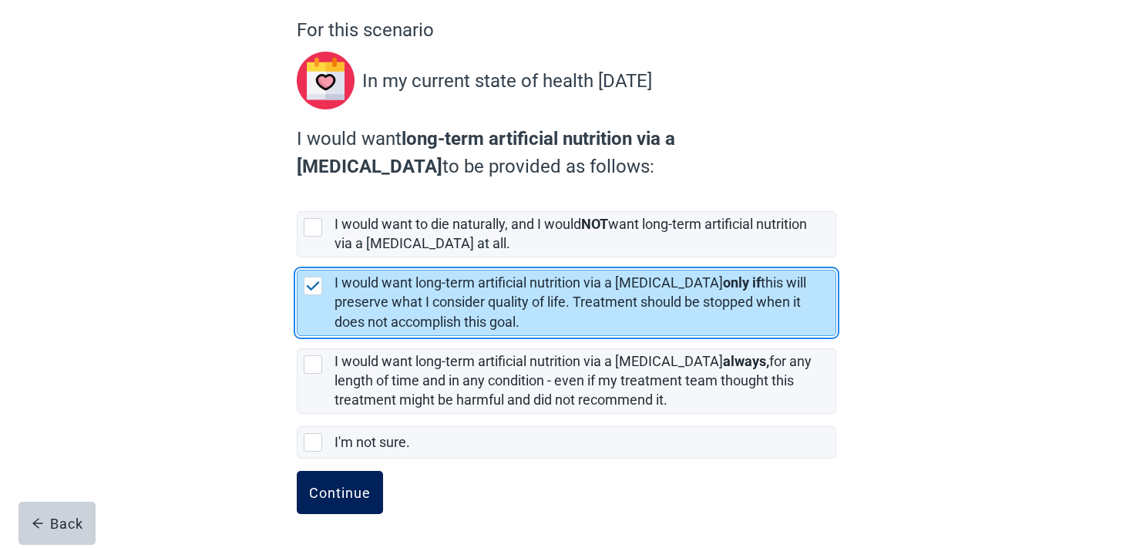
click at [337, 491] on div "Continue" at bounding box center [340, 492] width 62 height 15
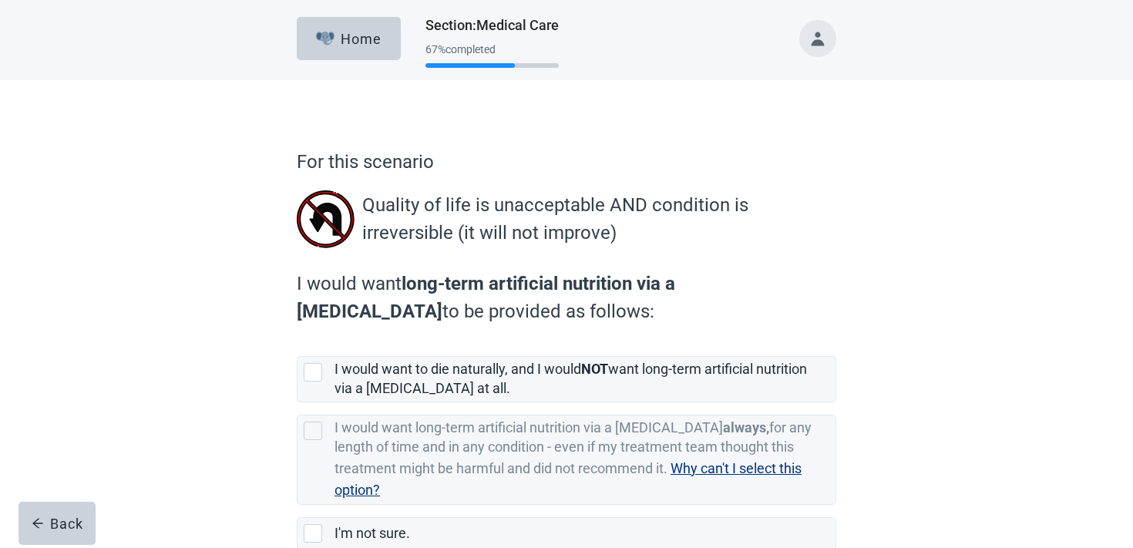
click at [488, 389] on div "I would want to die naturally, and I would NOT want long-term artificial nutrit…" at bounding box center [580, 379] width 492 height 39
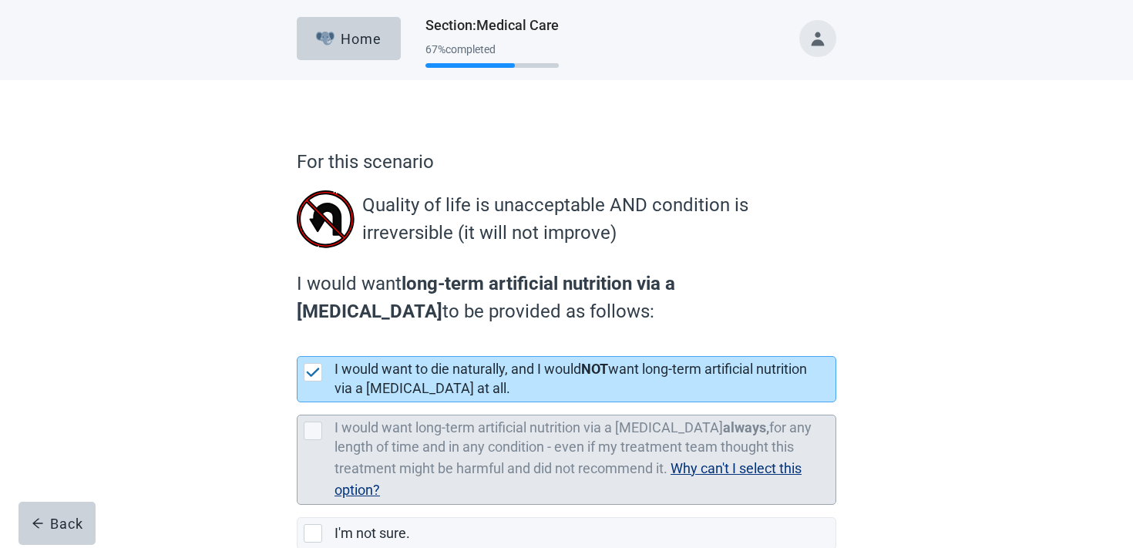
scroll to position [91, 0]
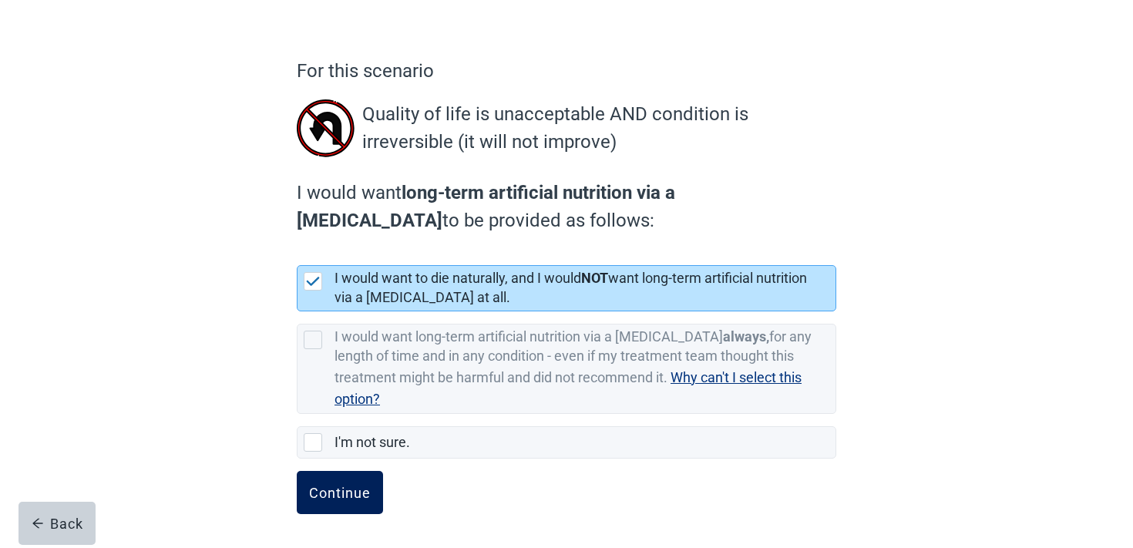
click at [358, 486] on div "Continue" at bounding box center [340, 492] width 62 height 15
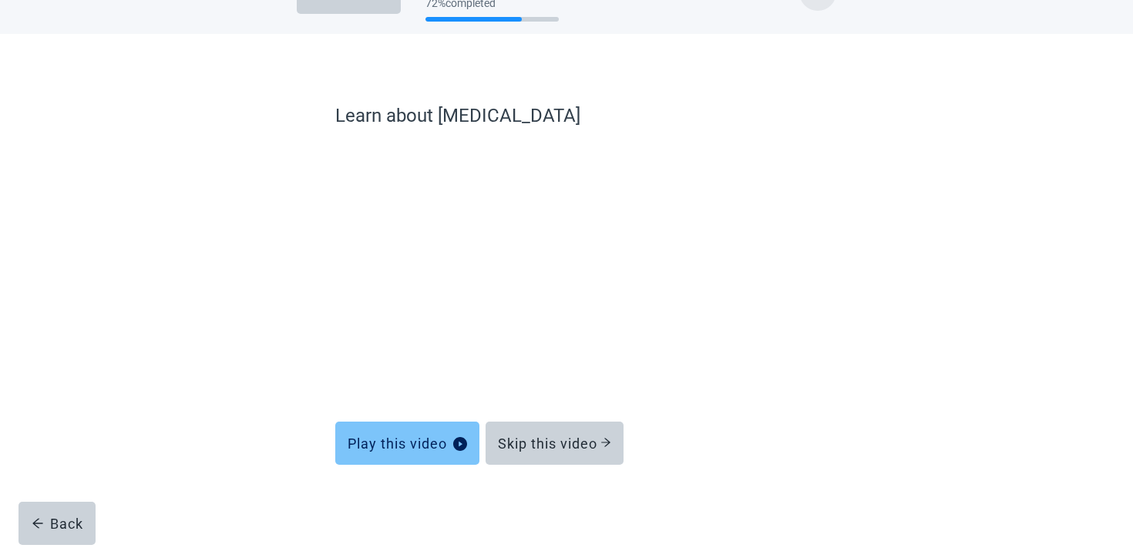
scroll to position [46, 0]
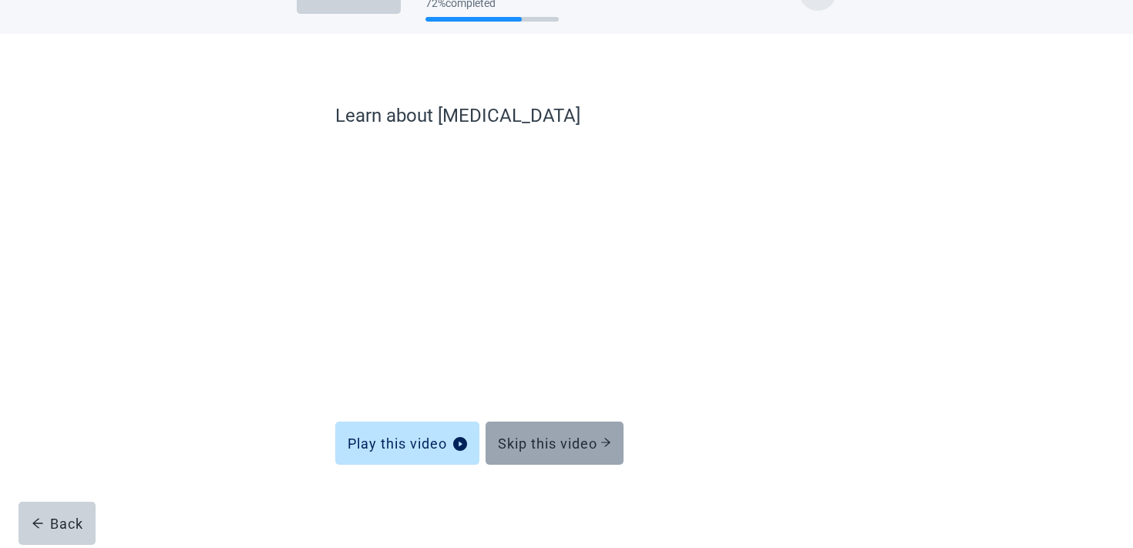
click at [534, 431] on button "Skip this video" at bounding box center [555, 443] width 138 height 43
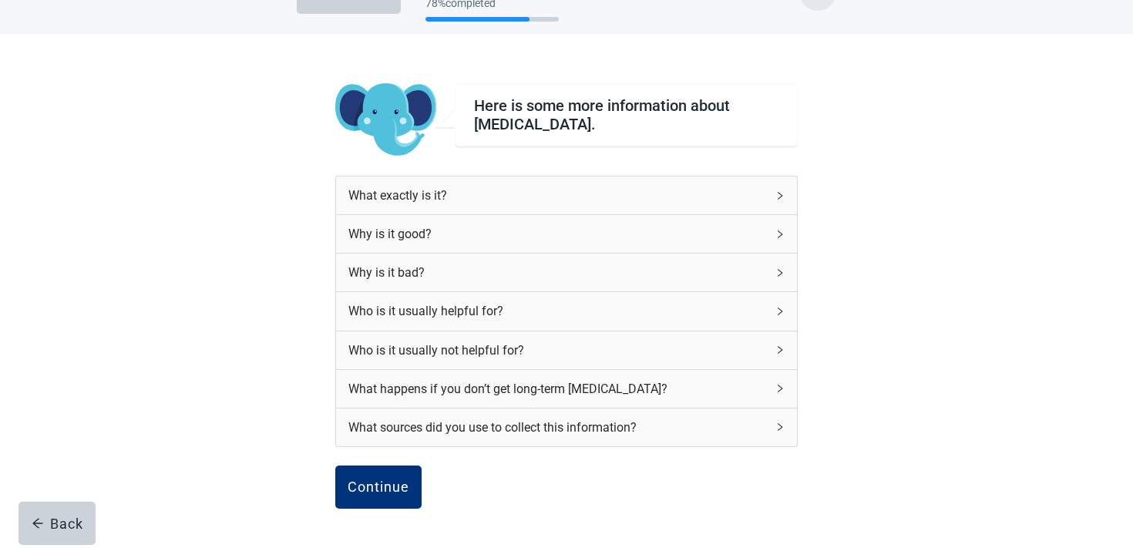
click at [396, 463] on div "What exactly is it? Why is it good? Why is it bad? Who is it usually helpful fo…" at bounding box center [566, 321] width 462 height 290
click at [388, 475] on button "Continue" at bounding box center [378, 486] width 86 height 43
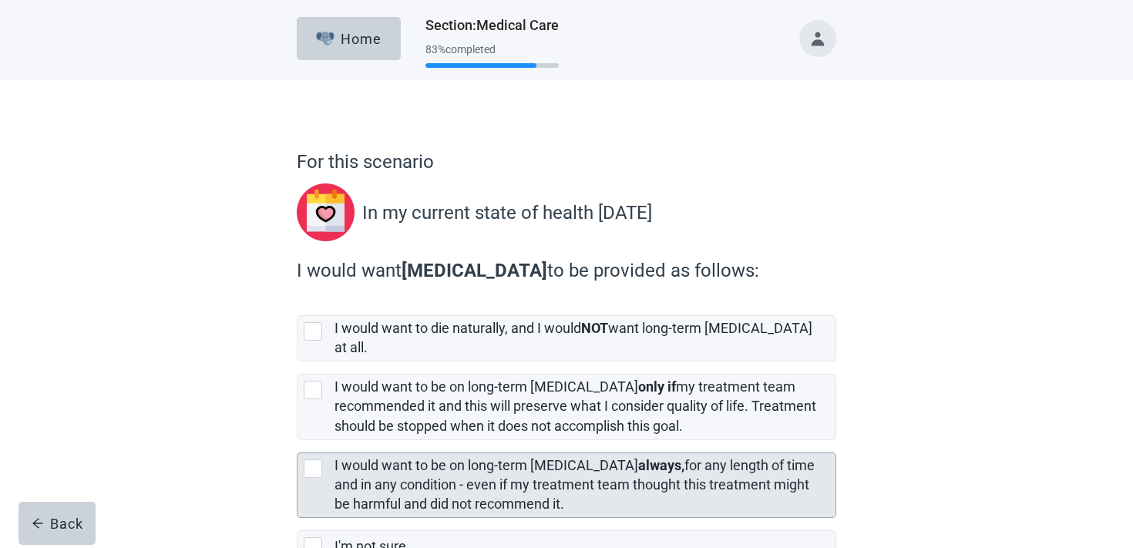
click at [402, 453] on div "I would want to be on long-term [MEDICAL_DATA] always, for any length of time a…" at bounding box center [584, 485] width 501 height 64
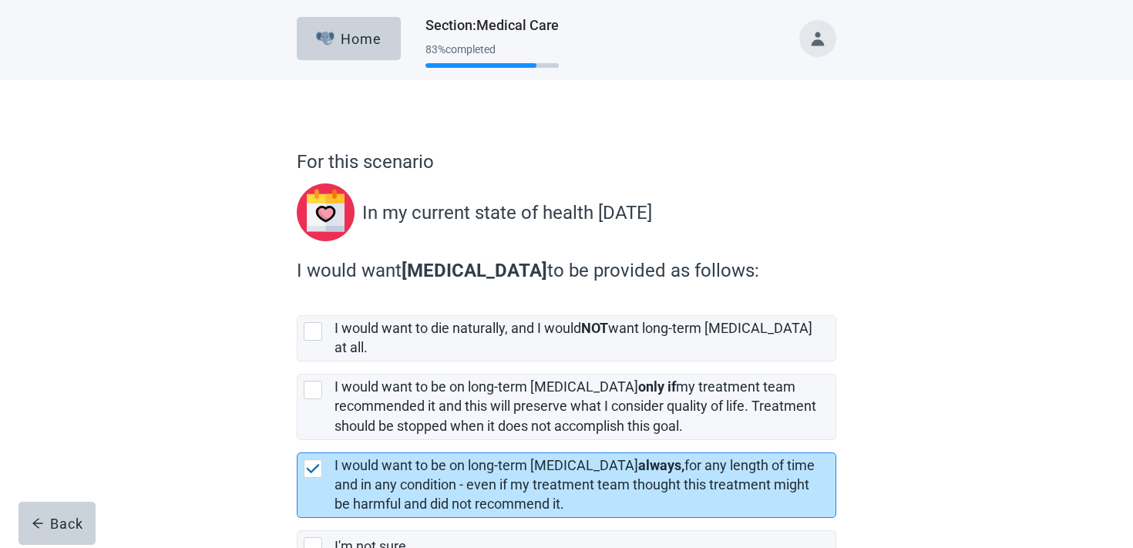
scroll to position [90, 0]
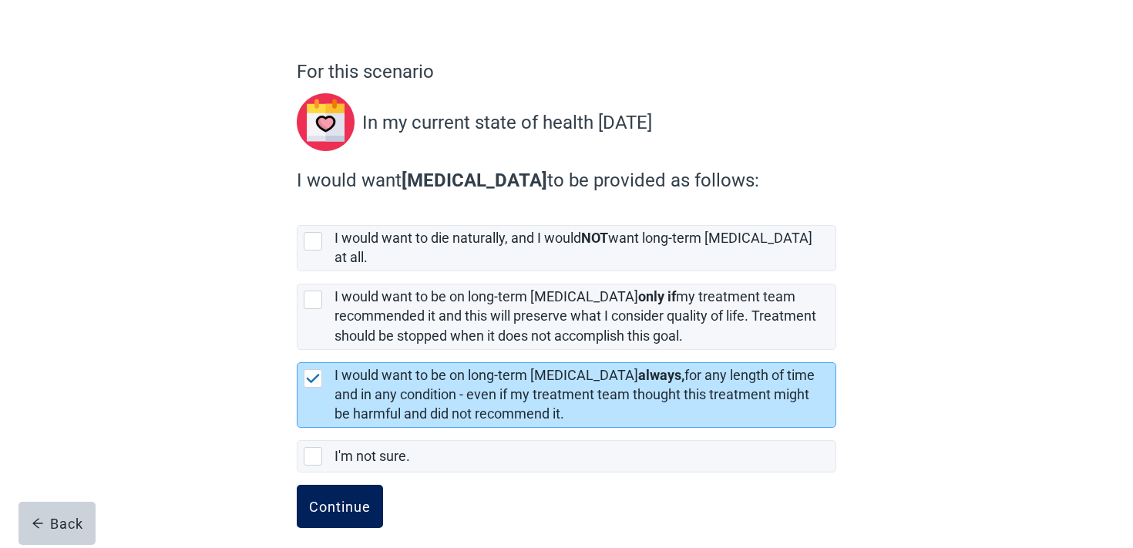
click at [351, 499] on div "Continue" at bounding box center [340, 506] width 62 height 15
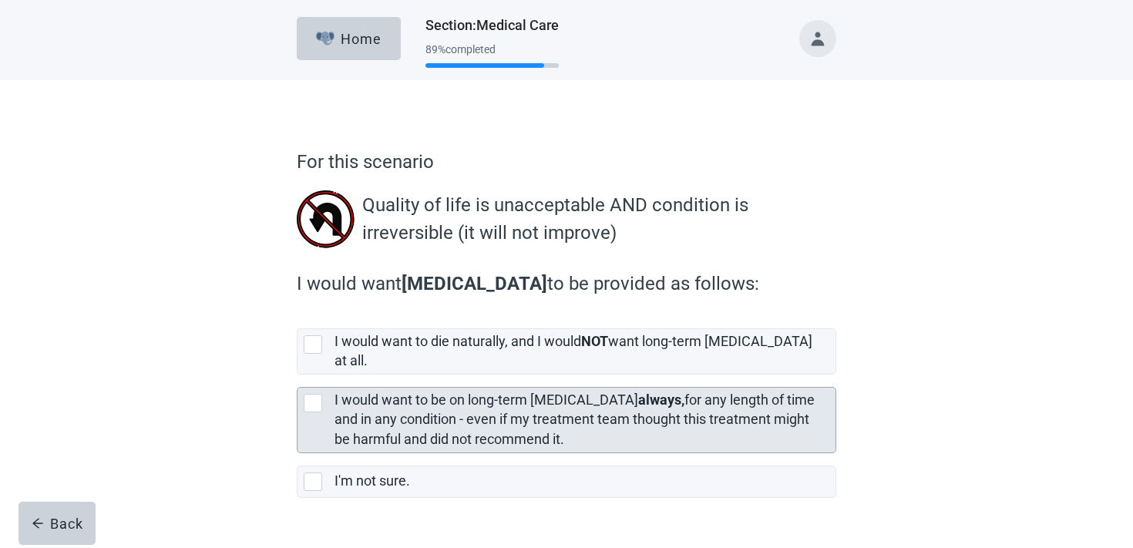
click at [398, 391] on label "I would want to be on long-term [MEDICAL_DATA] always, for any length of time a…" at bounding box center [574, 418] width 480 height 55
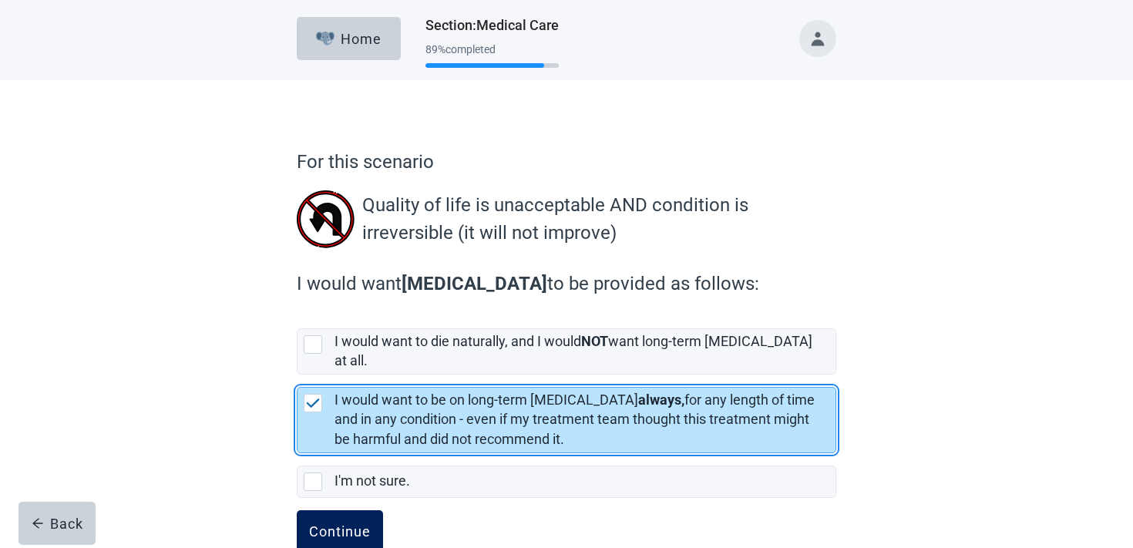
click at [348, 528] on button "Continue" at bounding box center [340, 531] width 86 height 43
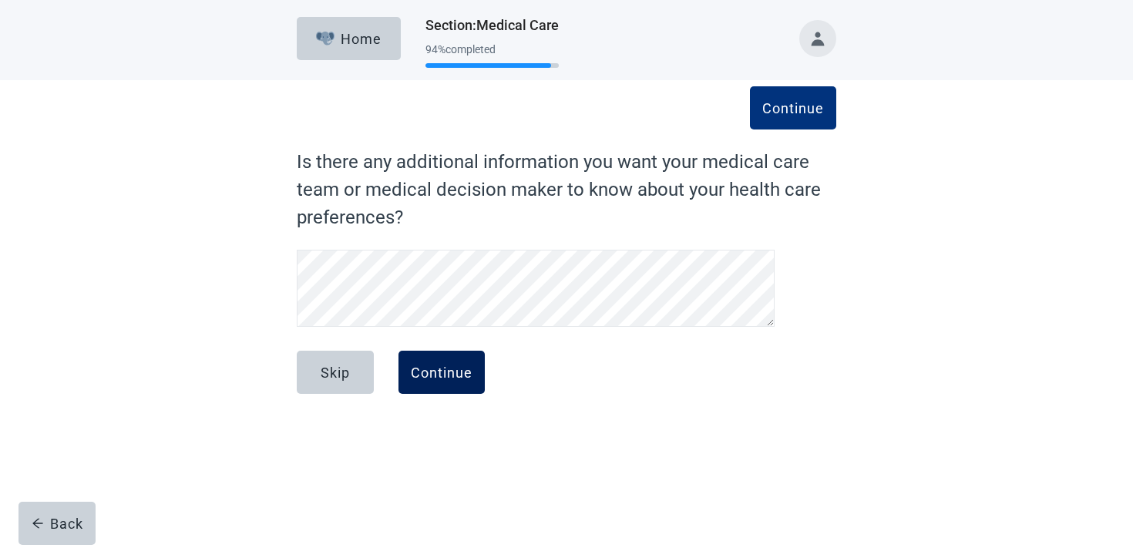
click at [453, 371] on div "Continue" at bounding box center [442, 372] width 62 height 15
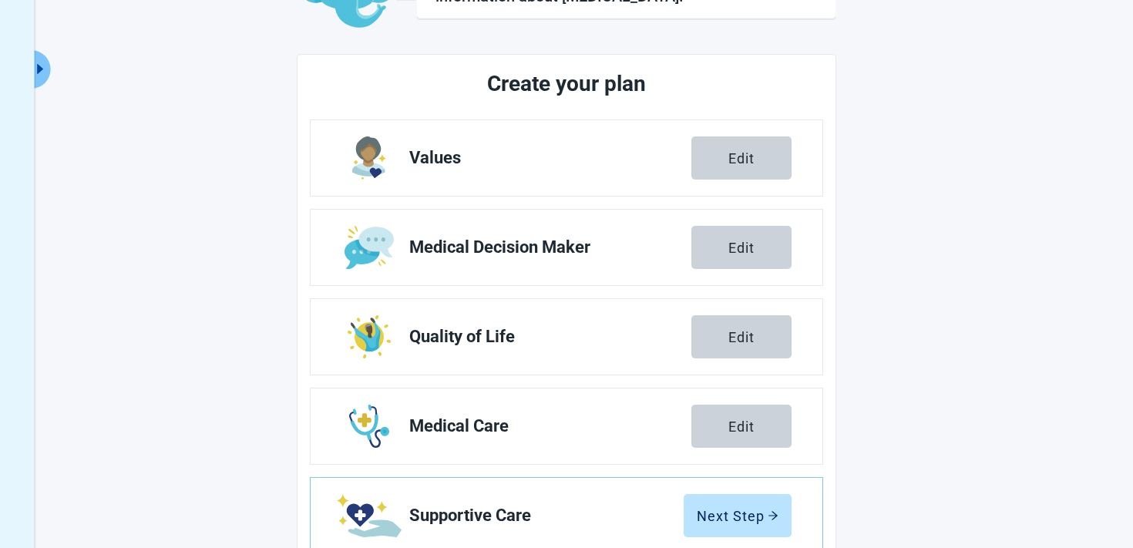
scroll to position [271, 0]
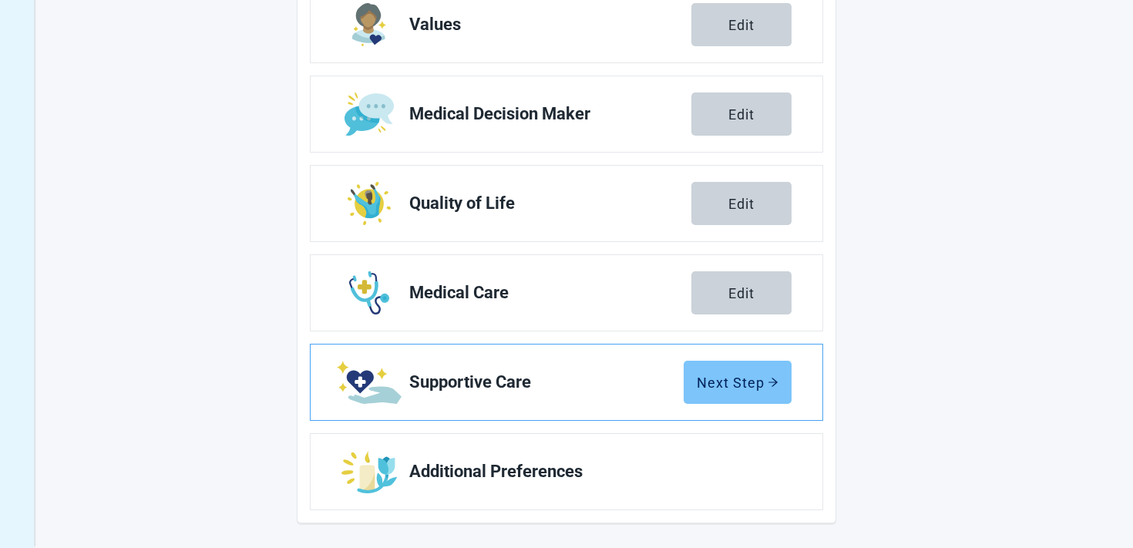
click at [727, 376] on div "Next Step" at bounding box center [738, 382] width 82 height 15
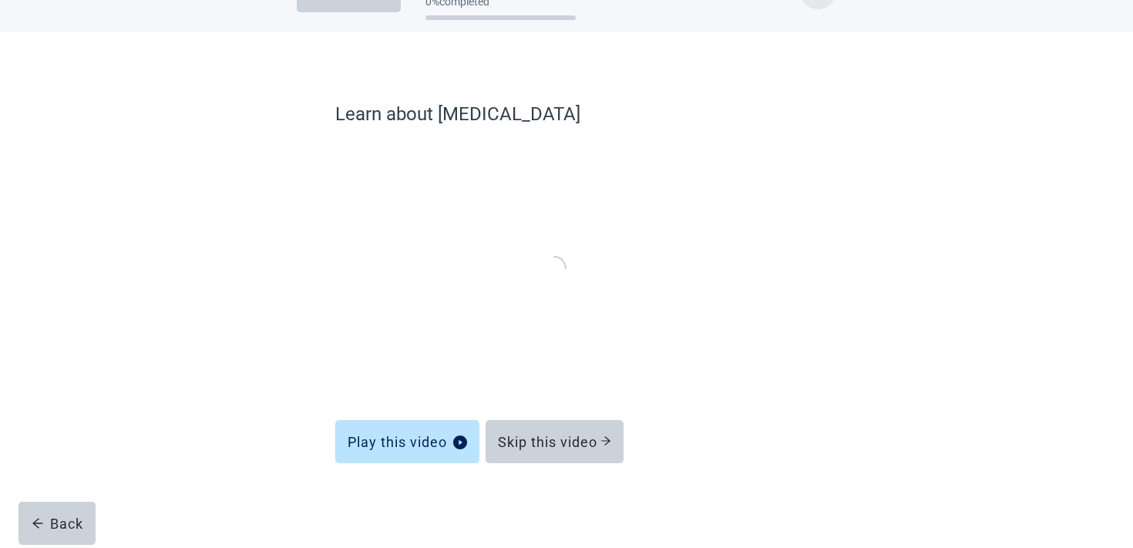
scroll to position [46, 0]
click at [535, 419] on div "Skip this video" at bounding box center [555, 436] width 138 height 43
click at [526, 443] on div "Skip this video" at bounding box center [554, 442] width 113 height 15
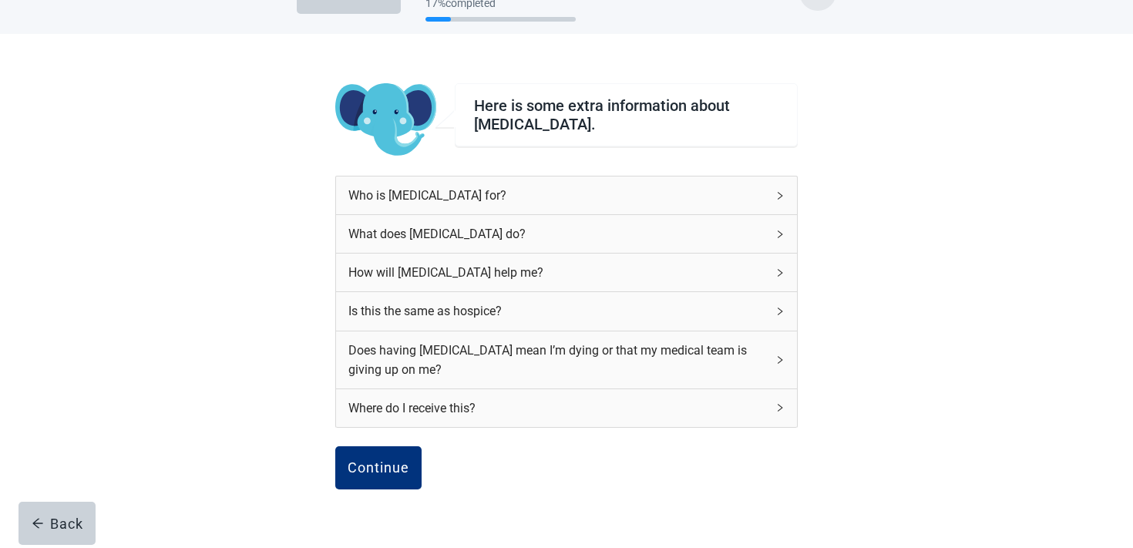
click at [340, 492] on div "Continue" at bounding box center [566, 484] width 462 height 77
click at [351, 482] on button "Continue" at bounding box center [378, 467] width 86 height 43
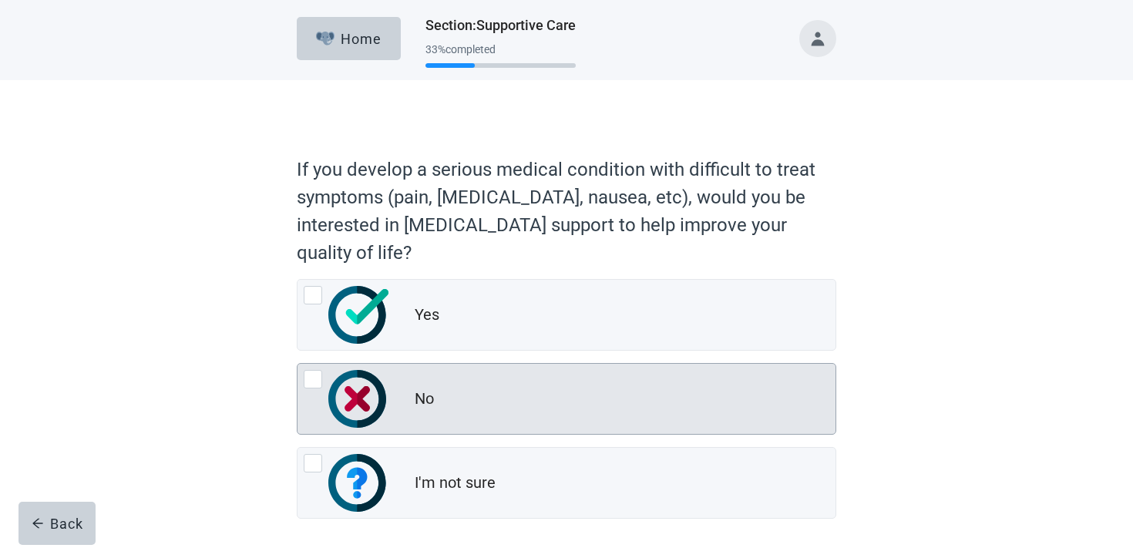
click at [360, 418] on img "No, radio button, not checked" at bounding box center [357, 399] width 58 height 58
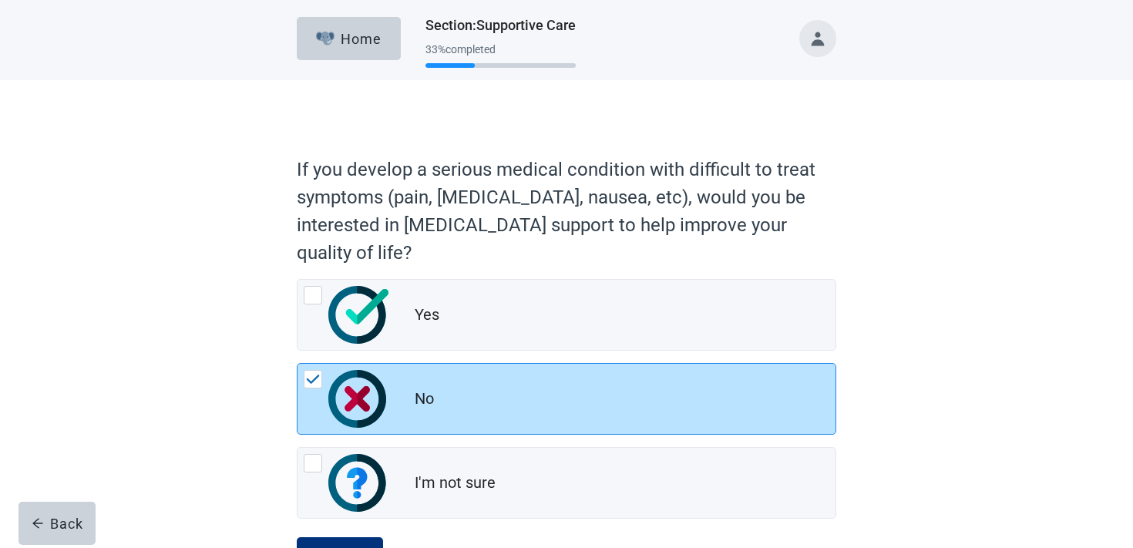
scroll to position [66, 0]
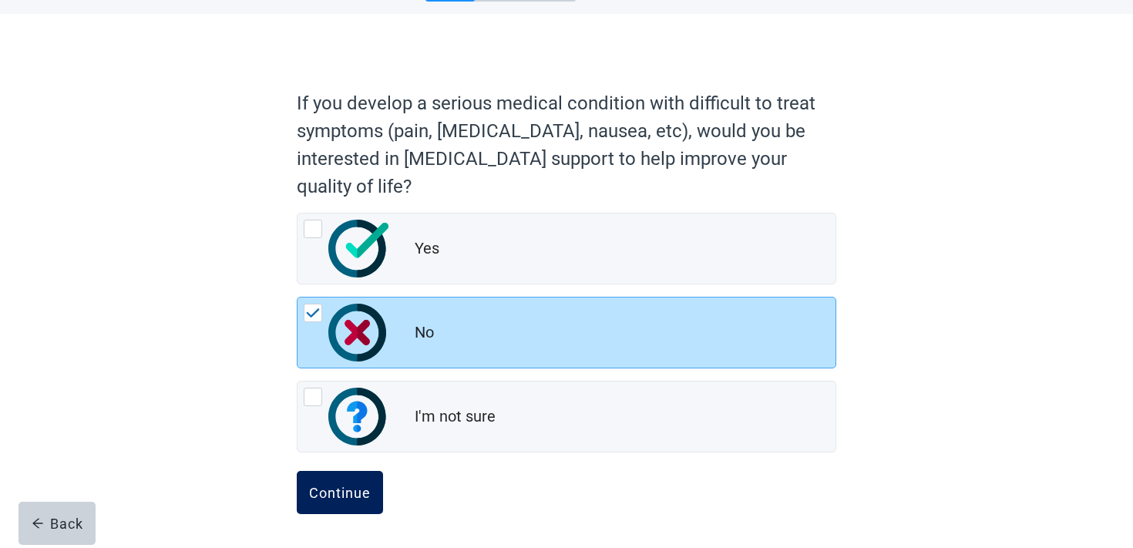
click at [343, 479] on button "Continue" at bounding box center [340, 492] width 86 height 43
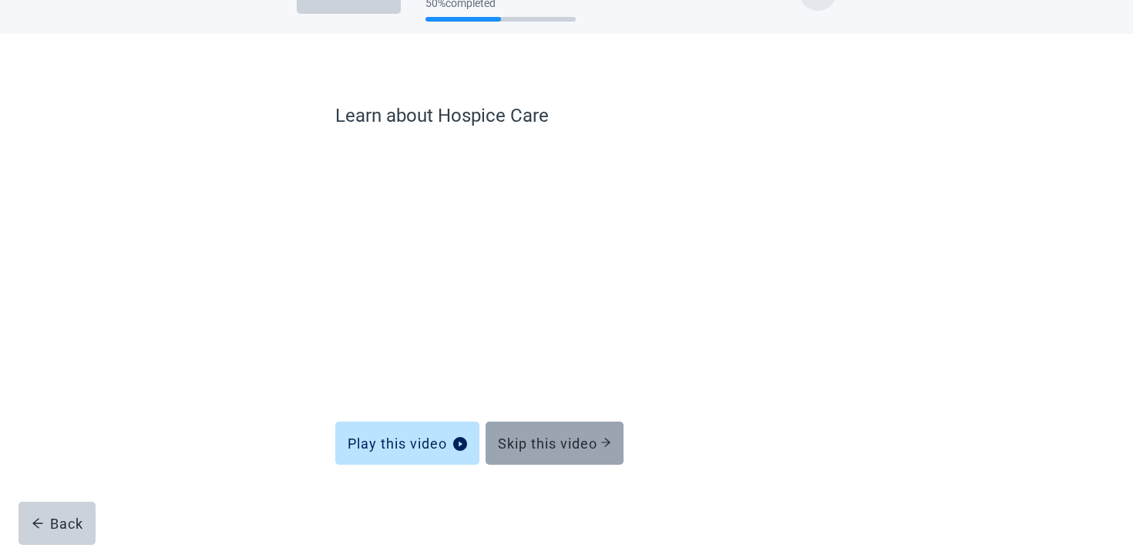
scroll to position [46, 0]
click at [579, 455] on button "Skip this video" at bounding box center [555, 443] width 138 height 43
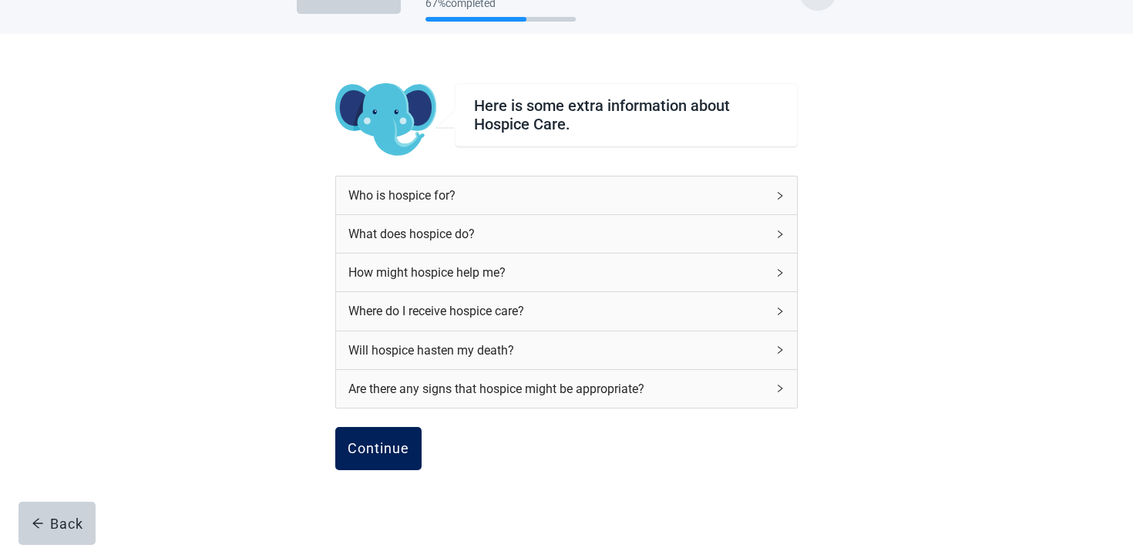
click at [391, 449] on div "Continue" at bounding box center [379, 448] width 62 height 15
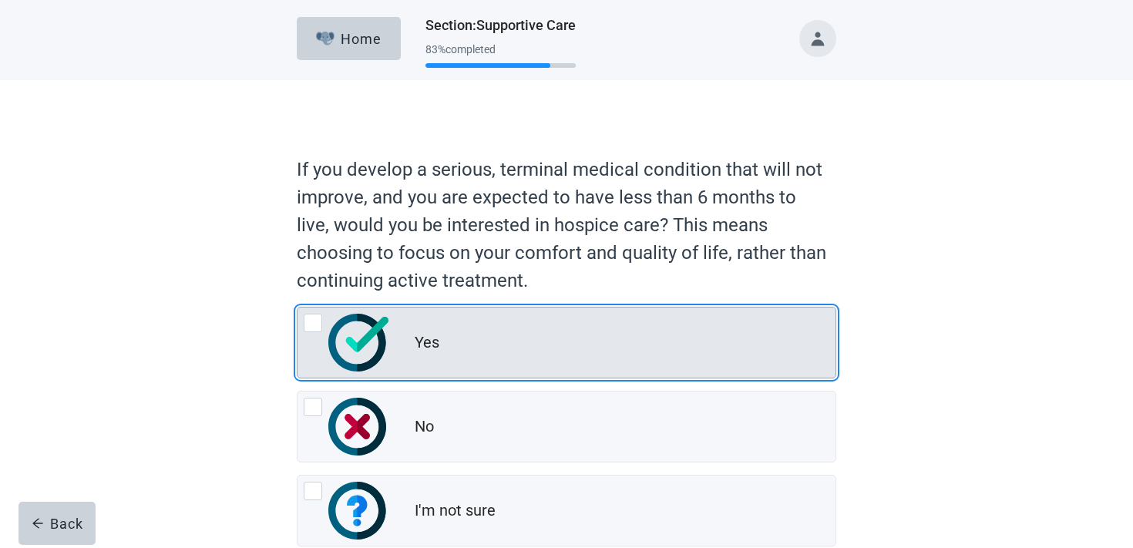
click at [400, 368] on div "Yes" at bounding box center [566, 342] width 538 height 70
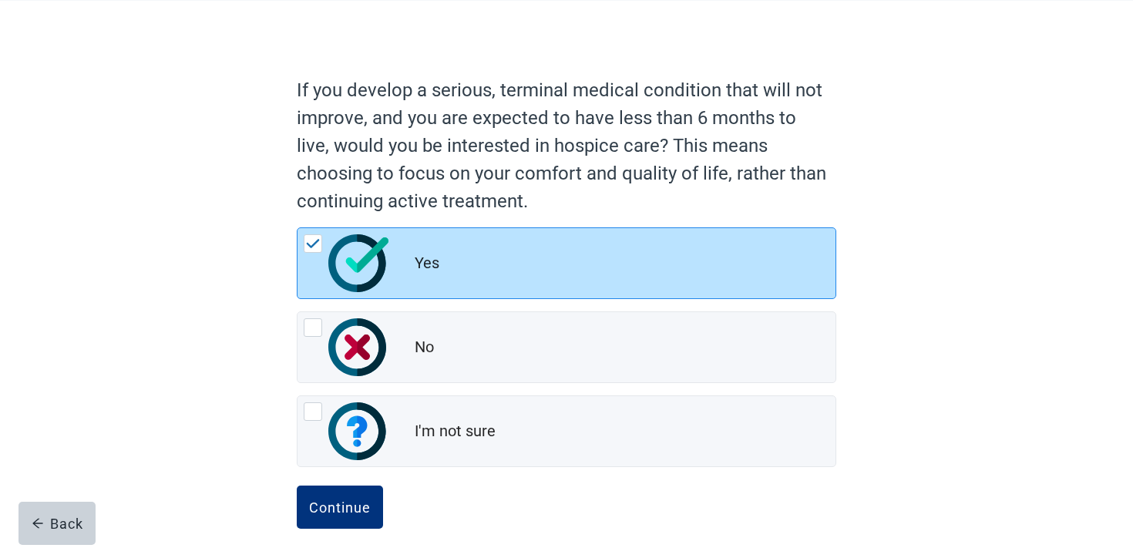
scroll to position [94, 0]
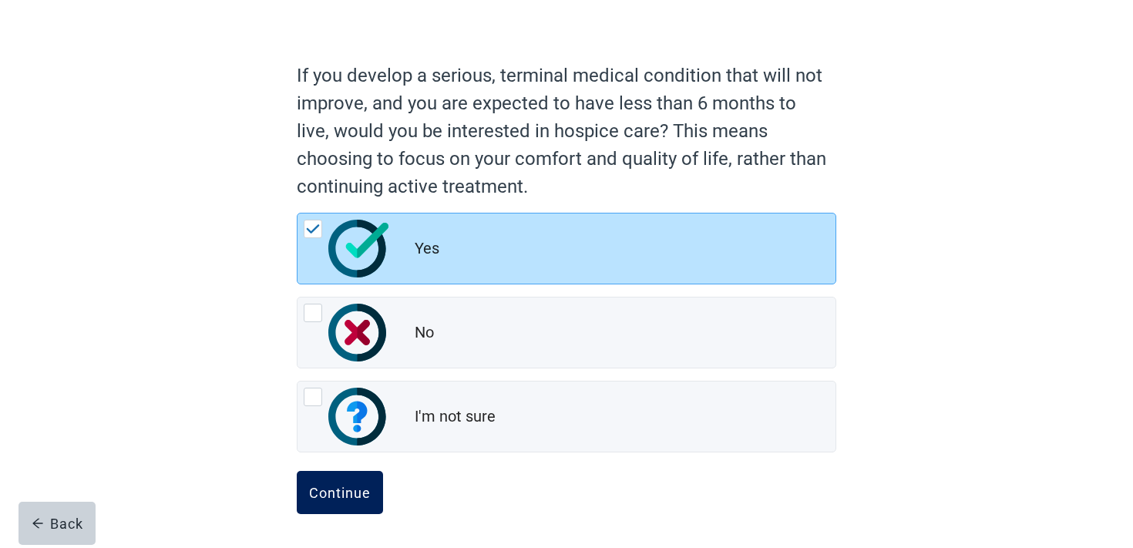
click at [370, 506] on button "Continue" at bounding box center [340, 492] width 86 height 43
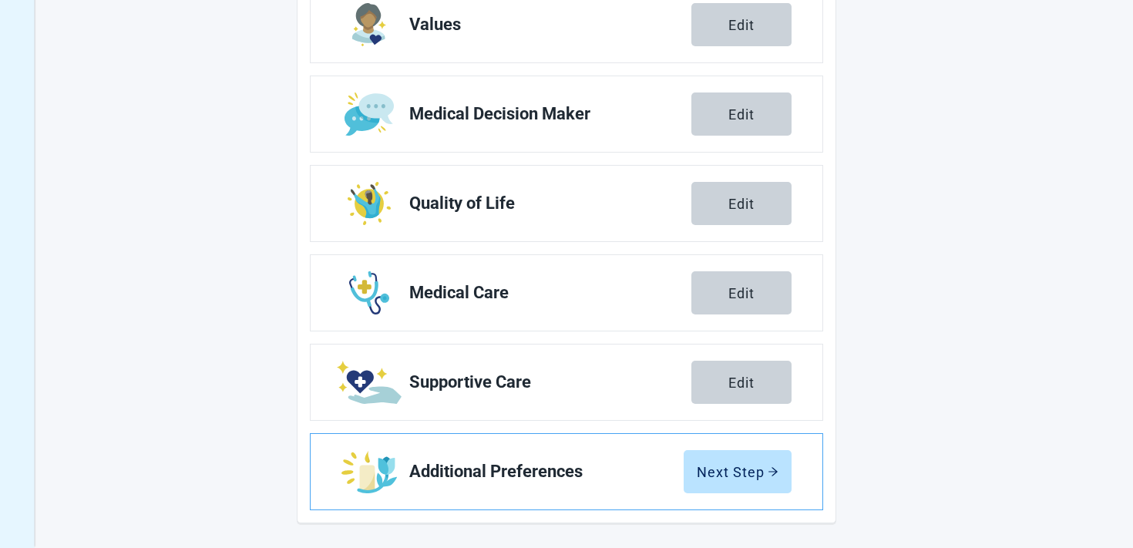
click at [717, 447] on link "Additional Preferences Next Step" at bounding box center [567, 472] width 512 height 76
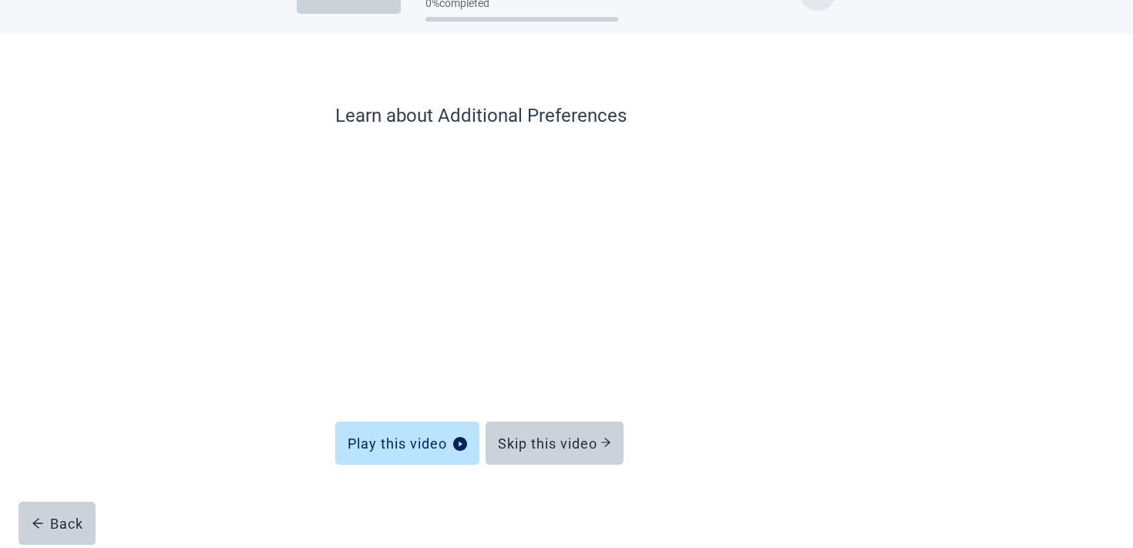
scroll to position [46, 0]
click at [567, 447] on div "Skip this video" at bounding box center [554, 442] width 113 height 15
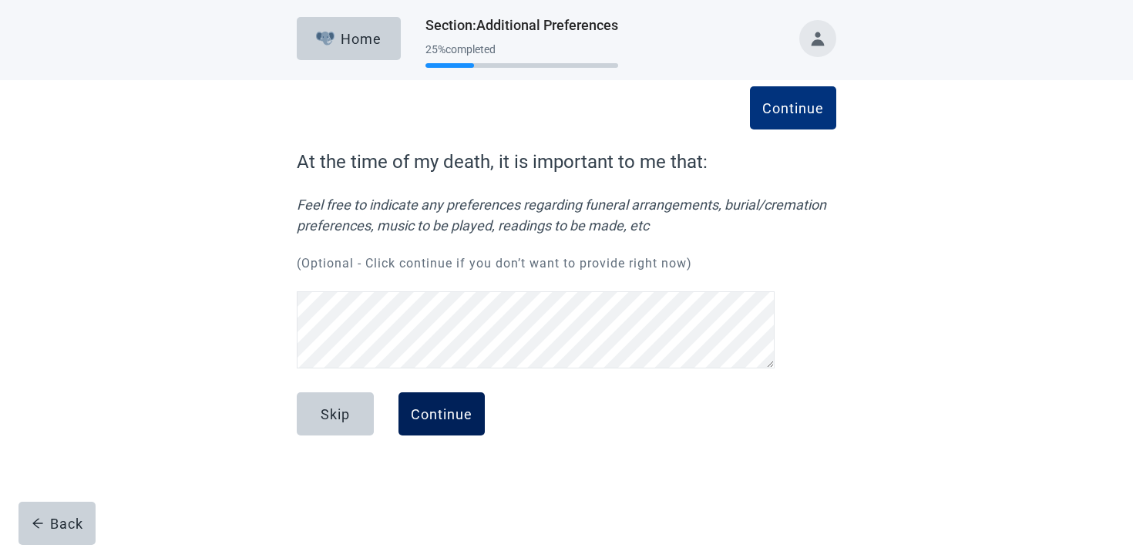
click at [432, 412] on div "Continue" at bounding box center [442, 413] width 62 height 15
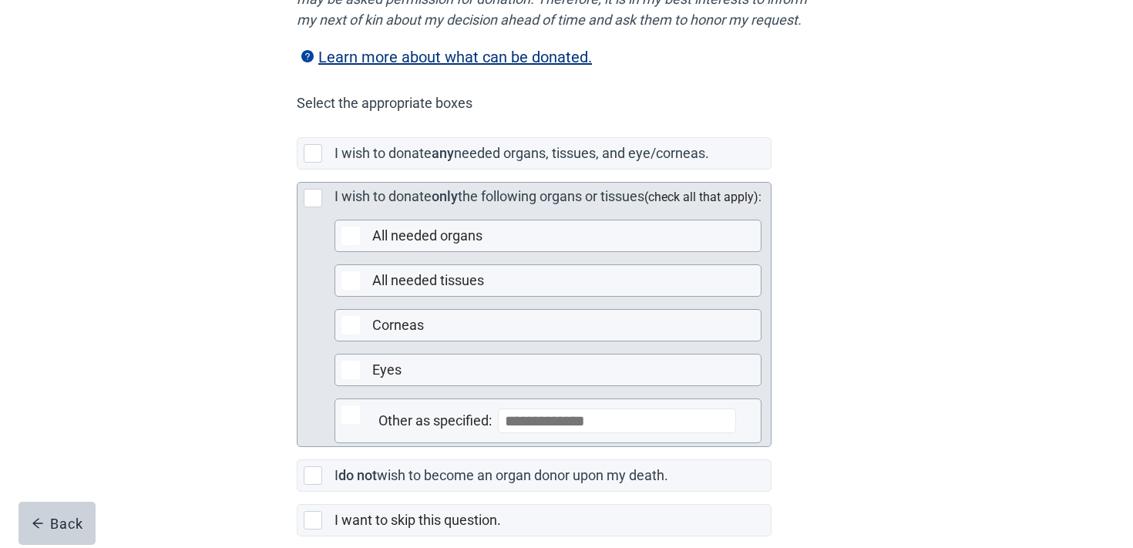
scroll to position [403, 0]
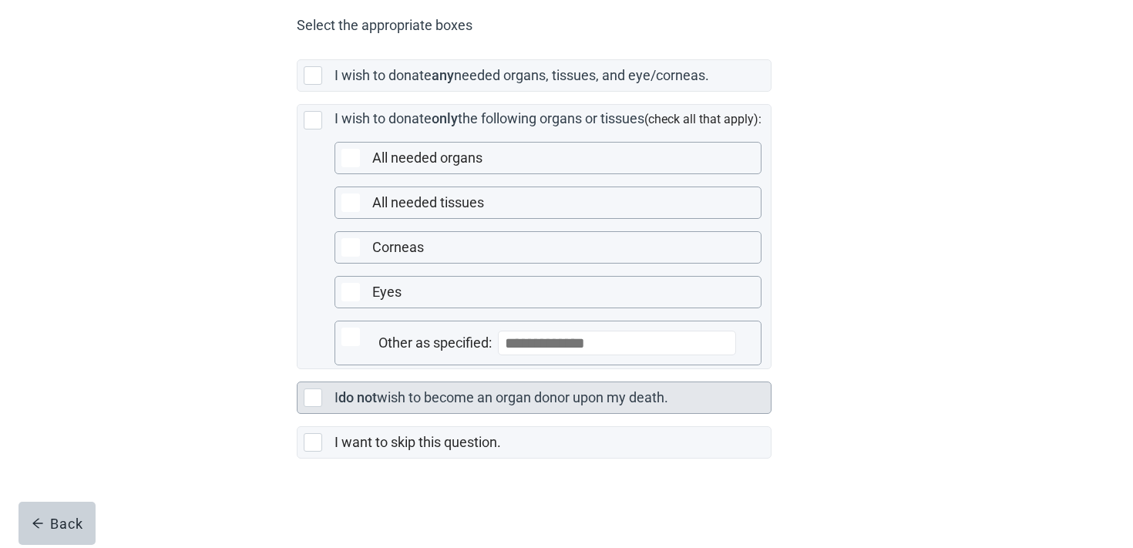
click at [406, 391] on label "wish to become an organ donor upon my death." at bounding box center [522, 397] width 291 height 16
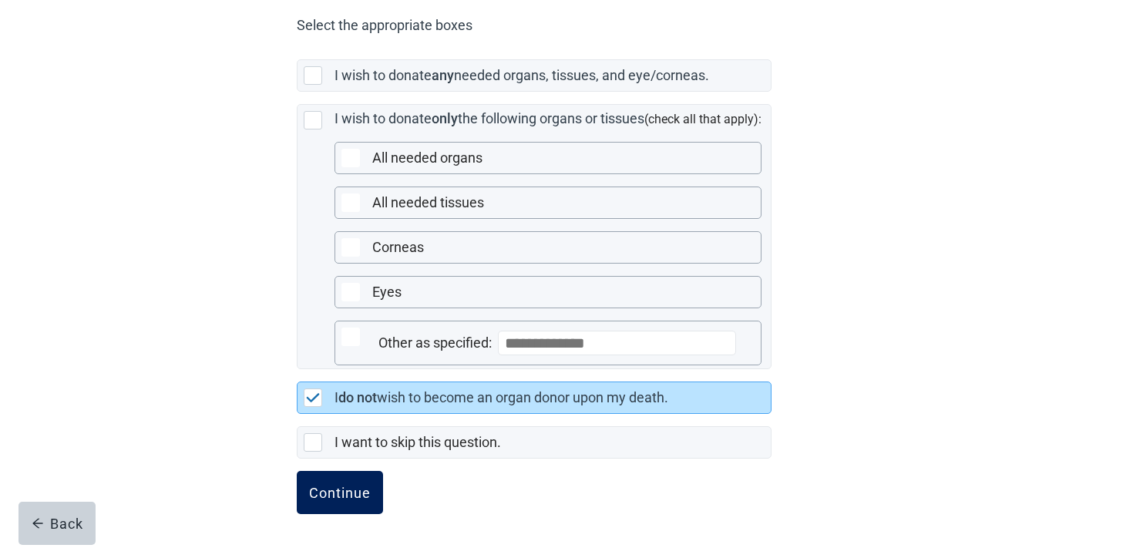
click at [374, 481] on button "Continue" at bounding box center [340, 492] width 86 height 43
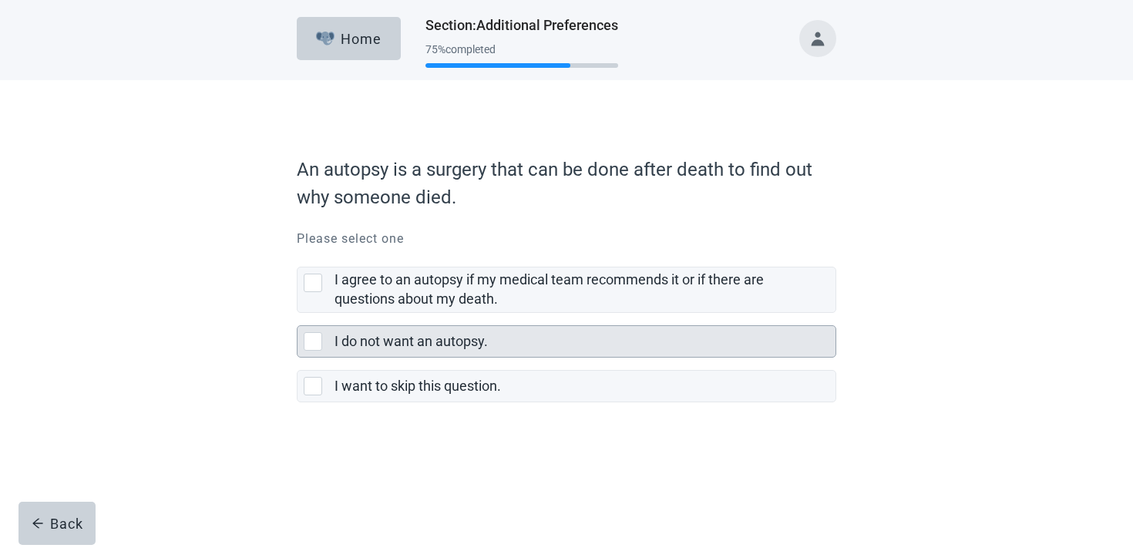
click at [423, 341] on label "I do not want an autopsy." at bounding box center [410, 341] width 153 height 16
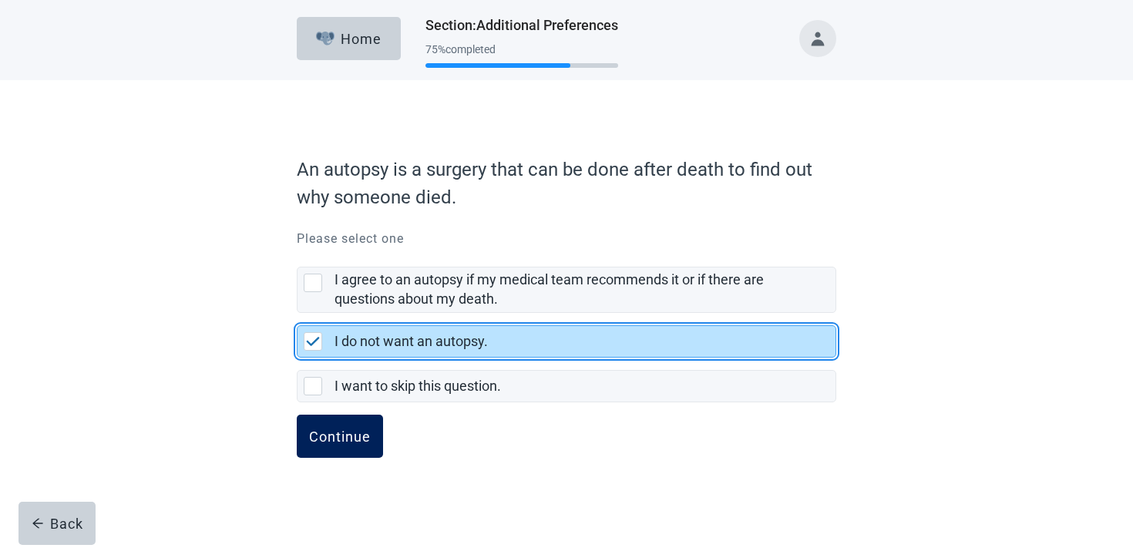
click at [364, 416] on button "Continue" at bounding box center [340, 436] width 86 height 43
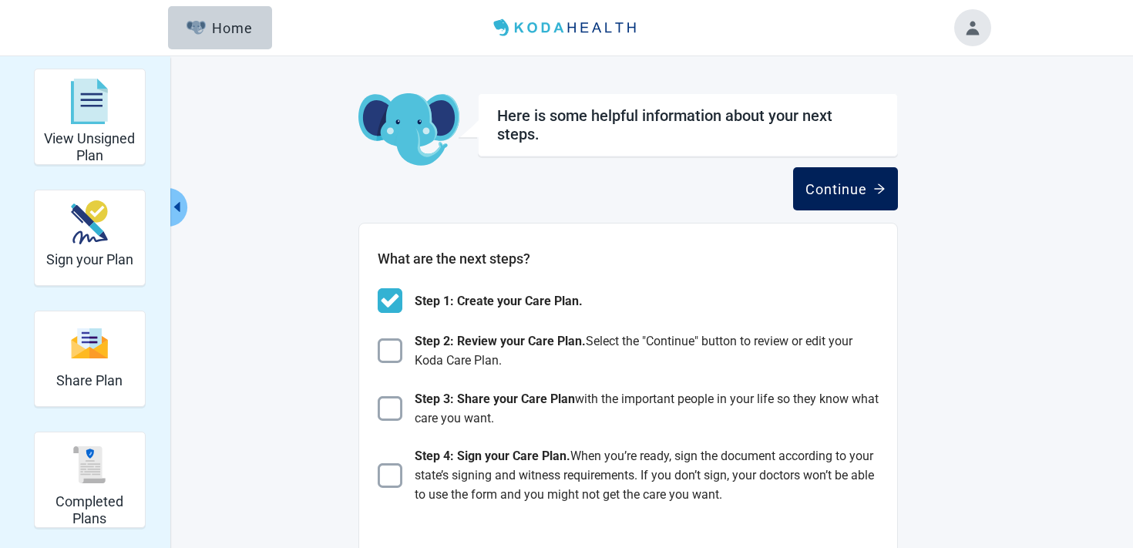
click at [845, 199] on button "Continue" at bounding box center [845, 188] width 105 height 43
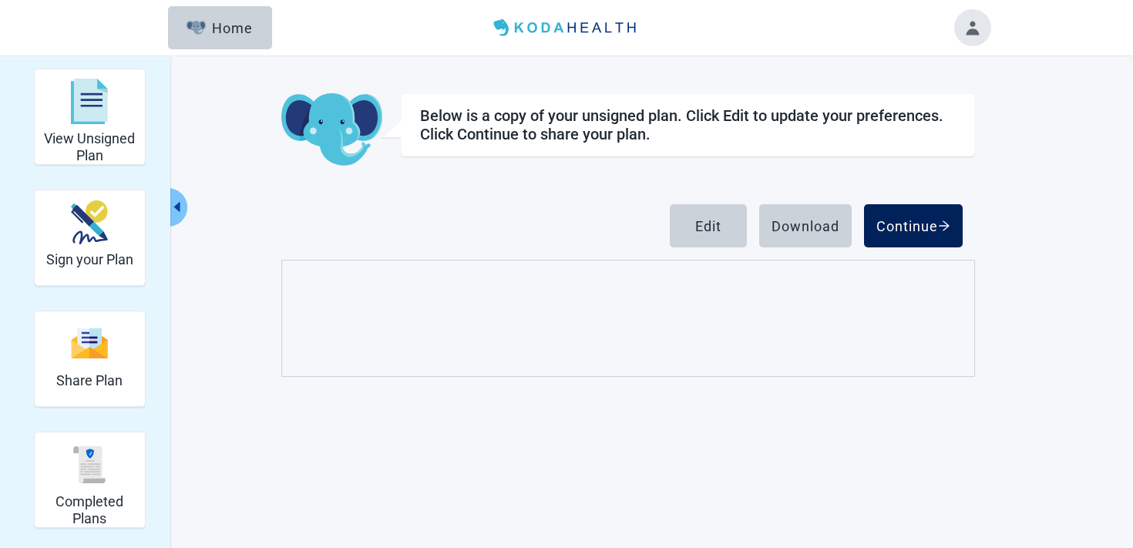
click at [916, 241] on button "Continue" at bounding box center [913, 225] width 99 height 43
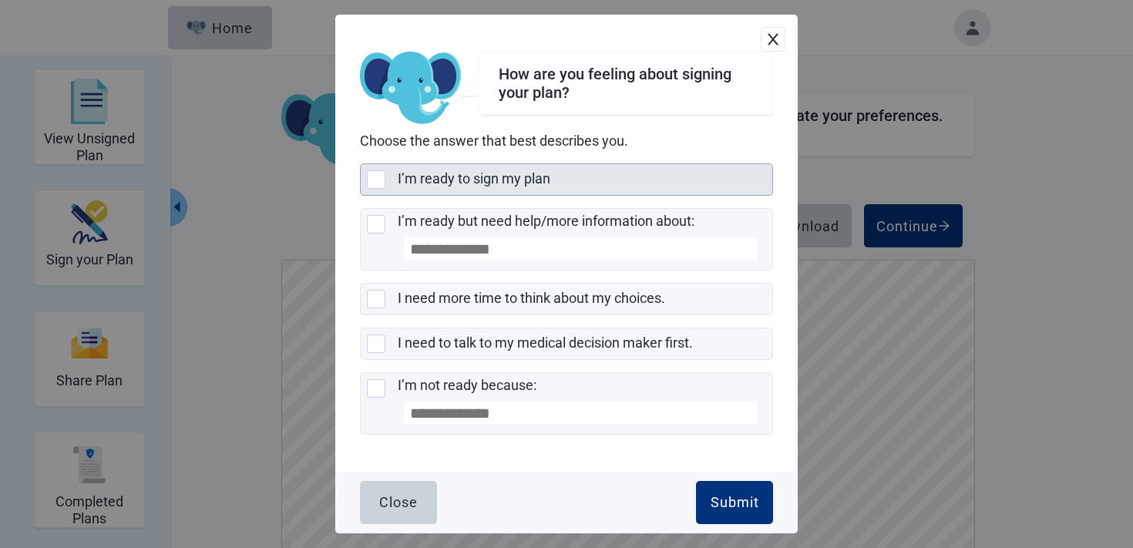
click at [502, 185] on label "I’m ready to sign my plan" at bounding box center [474, 178] width 153 height 16
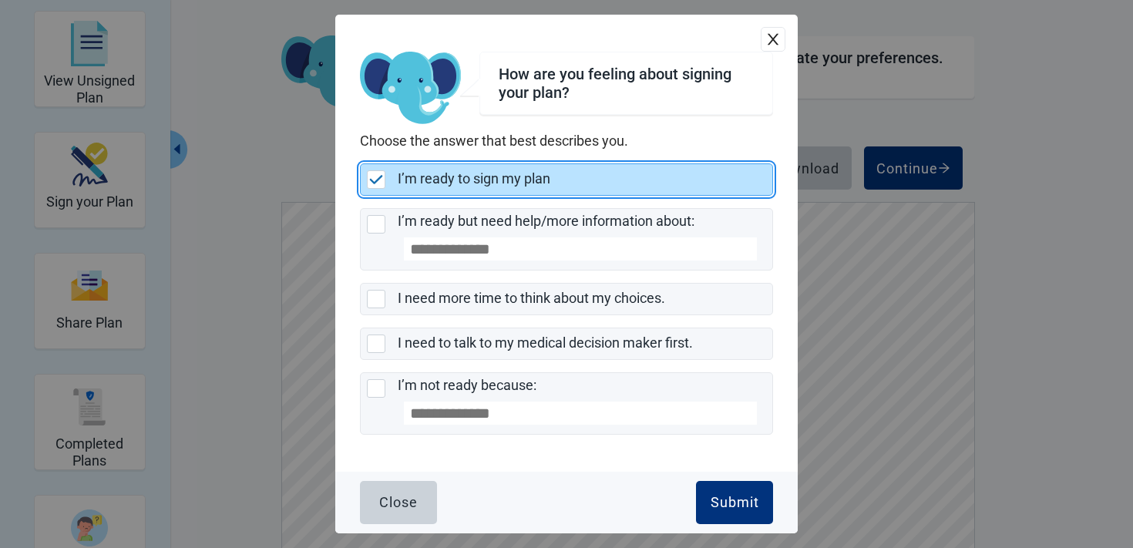
scroll to position [126, 0]
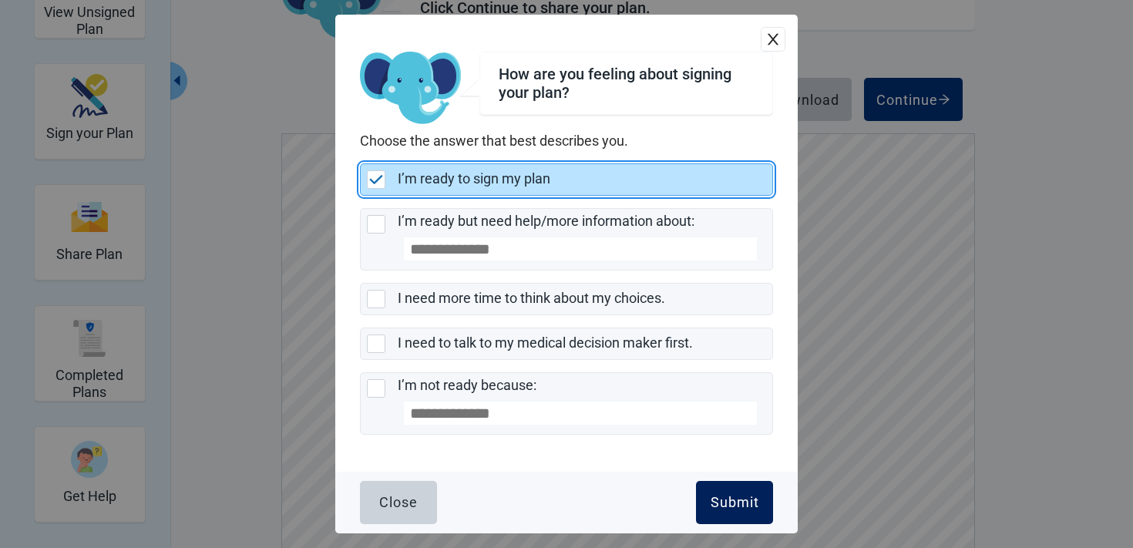
click at [715, 492] on button "Submit" at bounding box center [734, 502] width 77 height 43
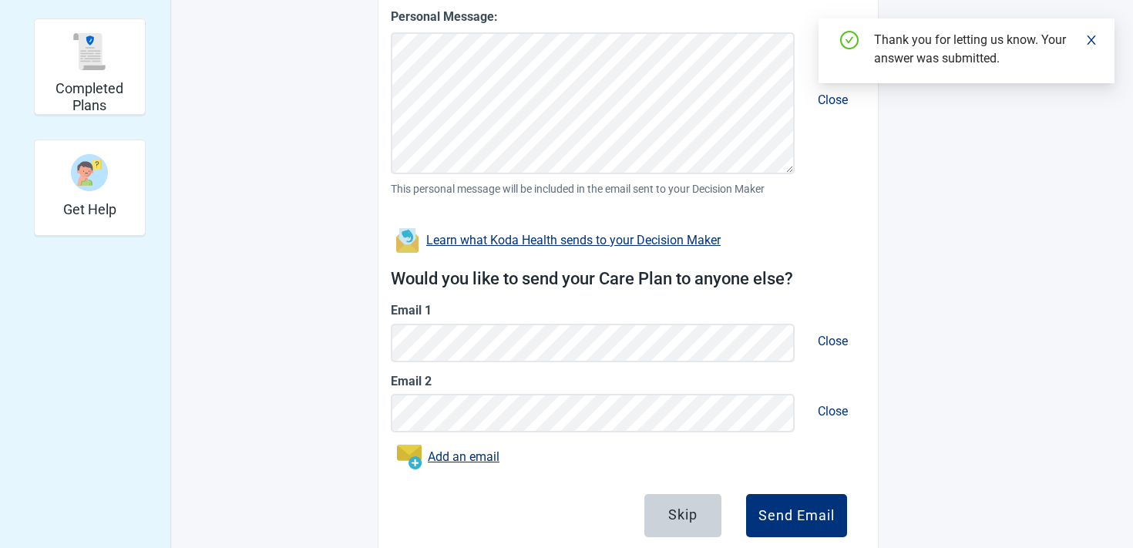
scroll to position [459, 0]
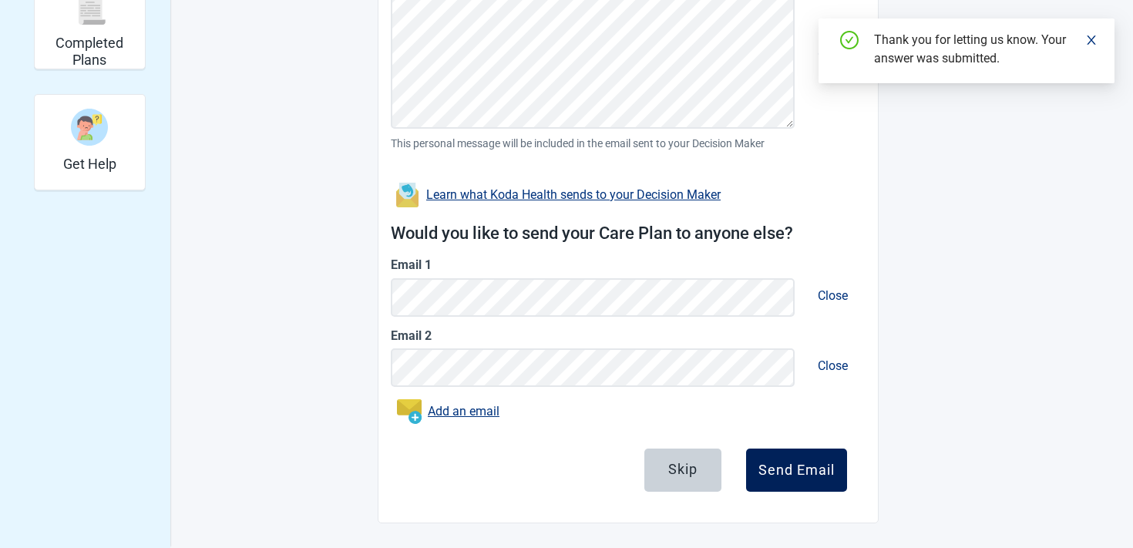
click at [812, 469] on div "Send Email" at bounding box center [796, 469] width 76 height 15
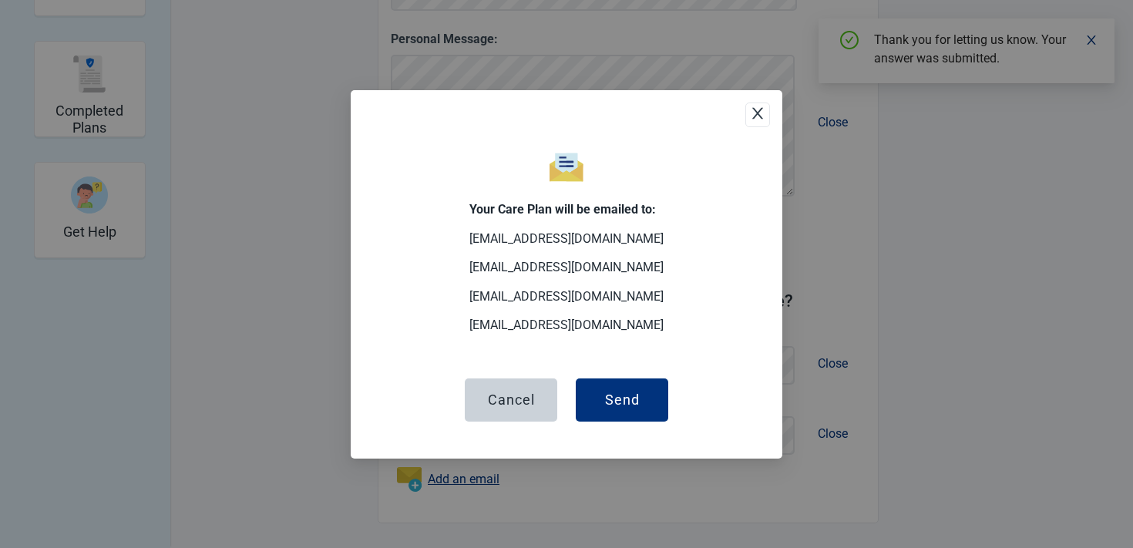
scroll to position [391, 0]
click at [628, 398] on div "Send" at bounding box center [622, 398] width 35 height 15
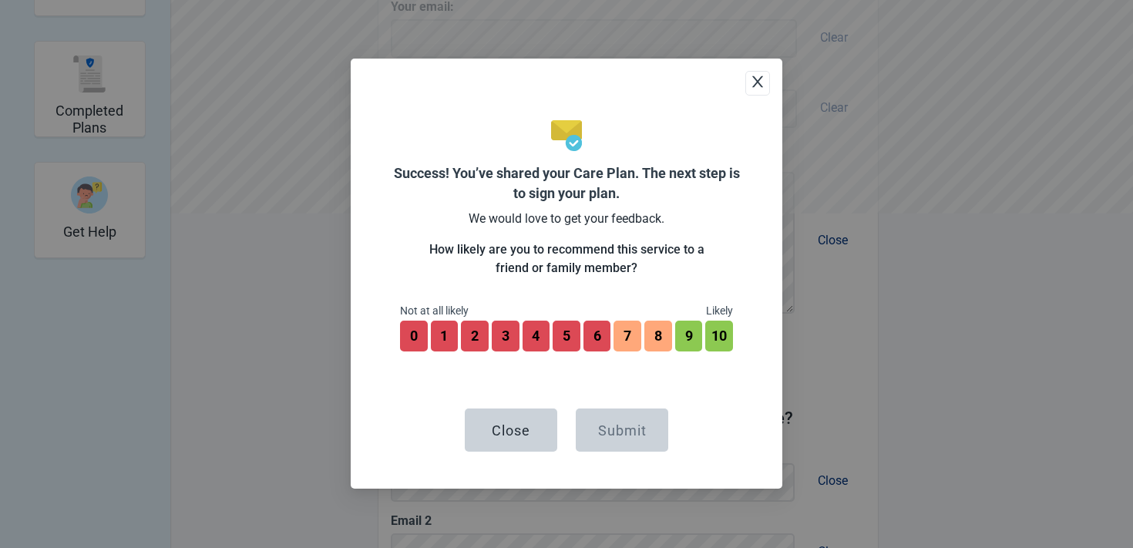
scroll to position [508, 0]
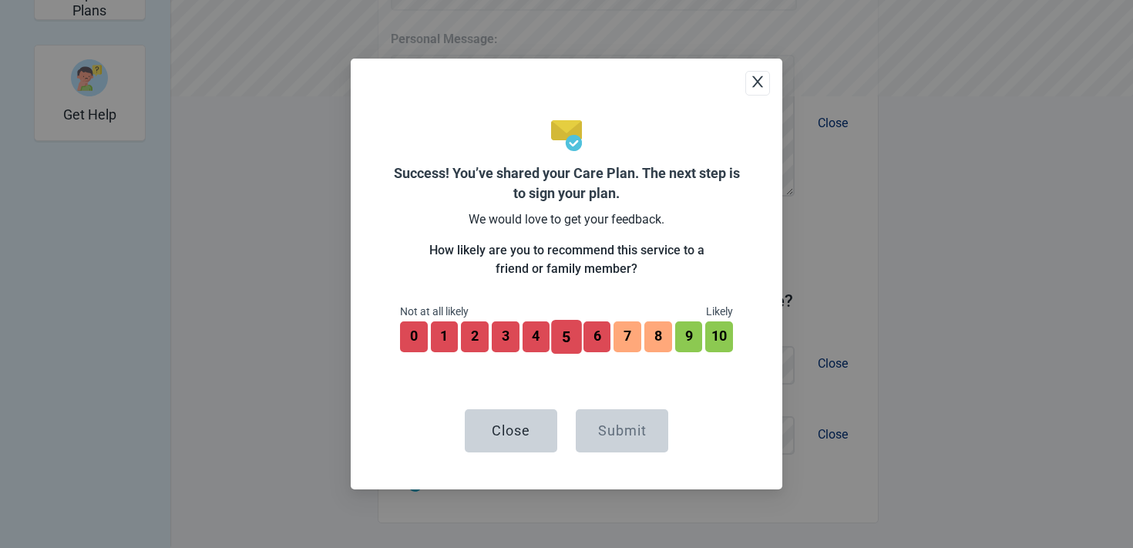
click at [574, 337] on button "5" at bounding box center [566, 337] width 30 height 34
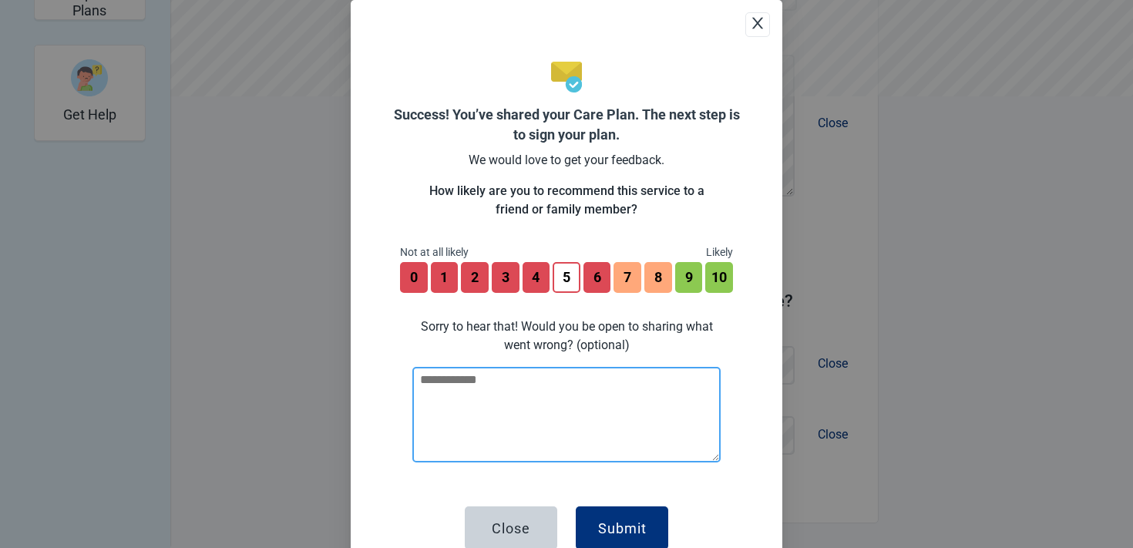
click at [526, 402] on textarea at bounding box center [566, 415] width 308 height 96
type textarea "**********"
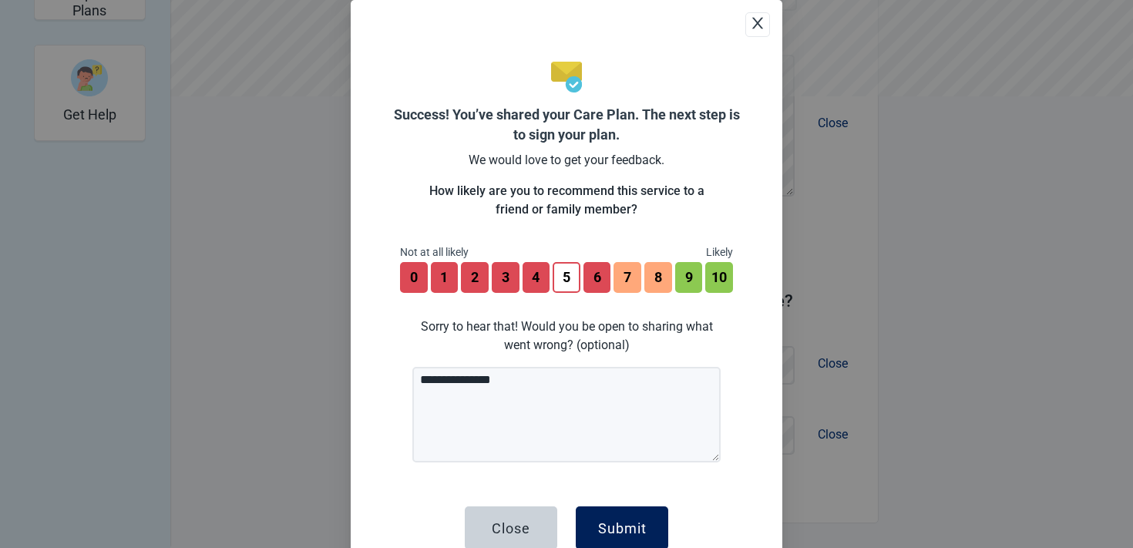
click at [603, 521] on div "Submit" at bounding box center [622, 527] width 49 height 15
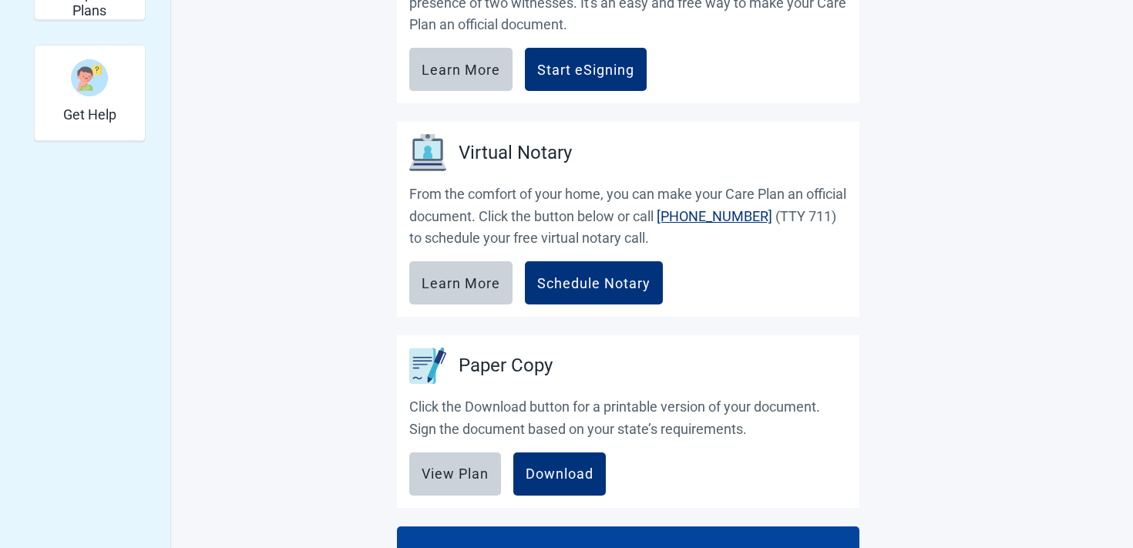
scroll to position [348, 0]
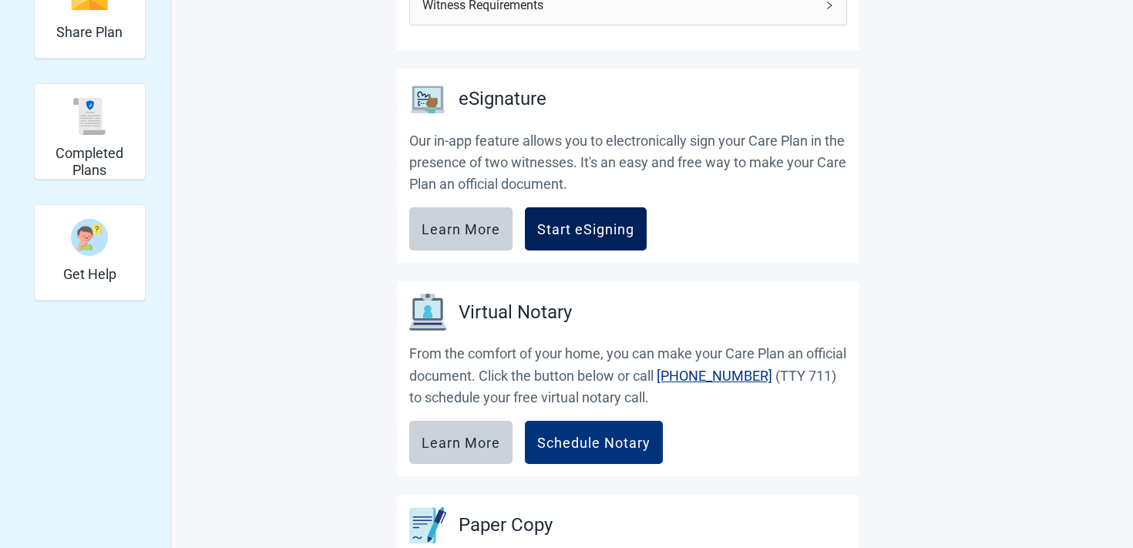
click at [585, 210] on button "Start eSigning" at bounding box center [586, 228] width 122 height 43
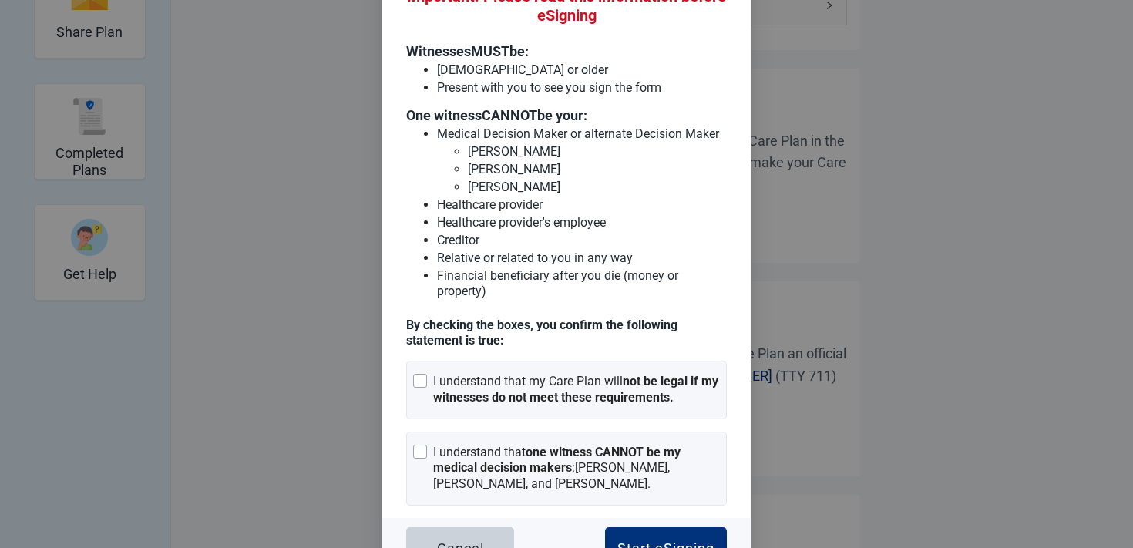
scroll to position [119, 0]
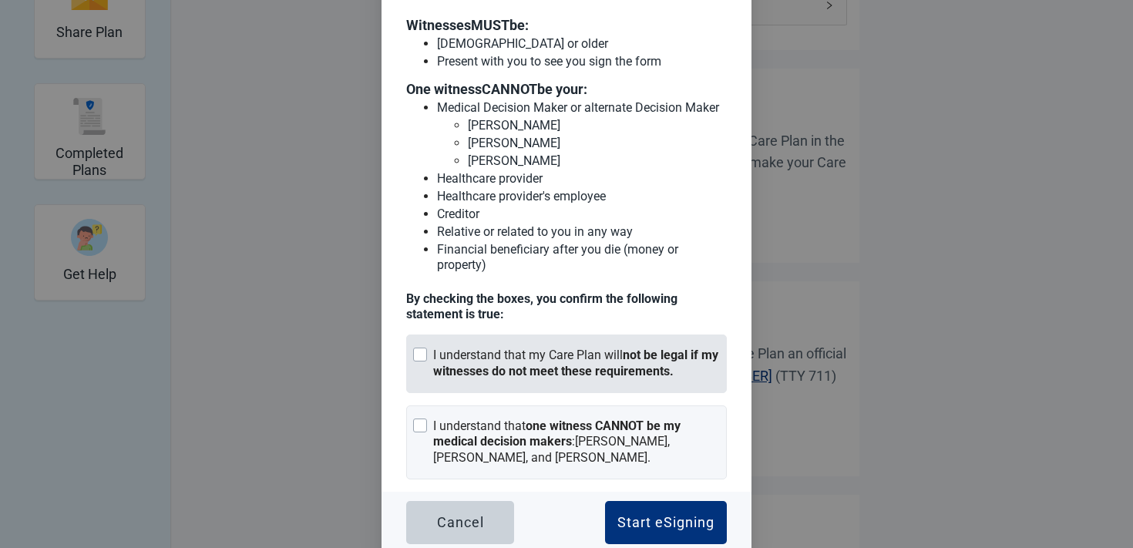
click at [528, 348] on div "I understand that my Care Plan will not be legal if my witnesses do not meet th…" at bounding box center [576, 364] width 287 height 32
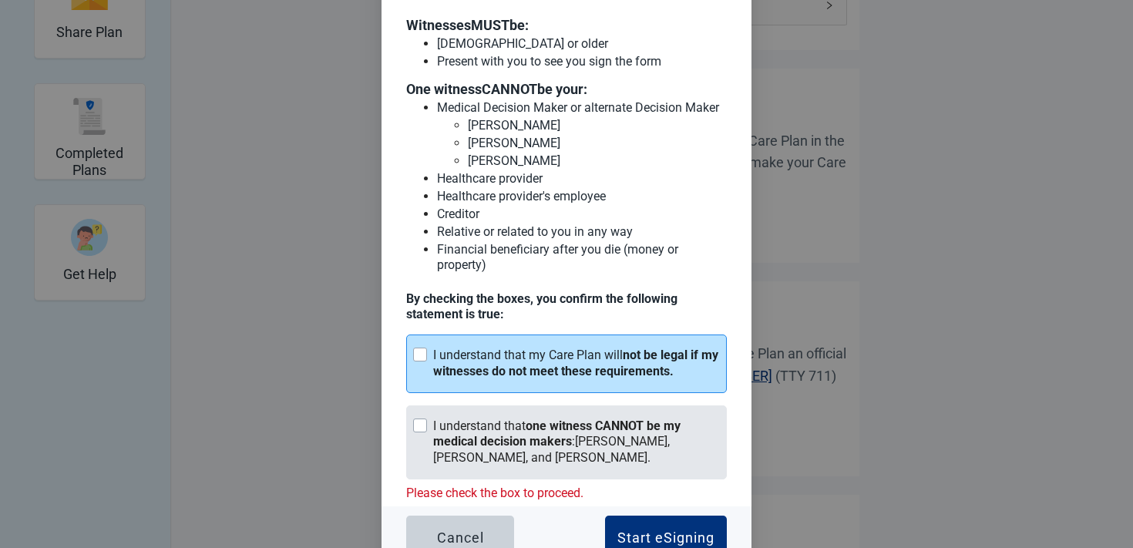
click at [505, 423] on div "I understand that one witness CANNOT be my medical decision makers : [PERSON_NA…" at bounding box center [576, 442] width 287 height 48
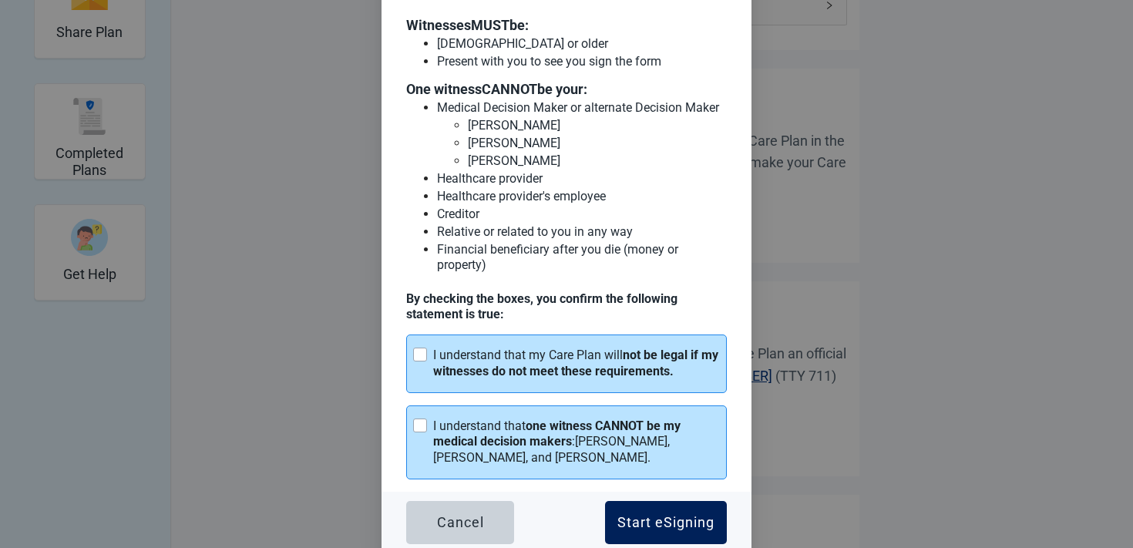
click at [630, 524] on div "Start eSigning" at bounding box center [665, 522] width 97 height 15
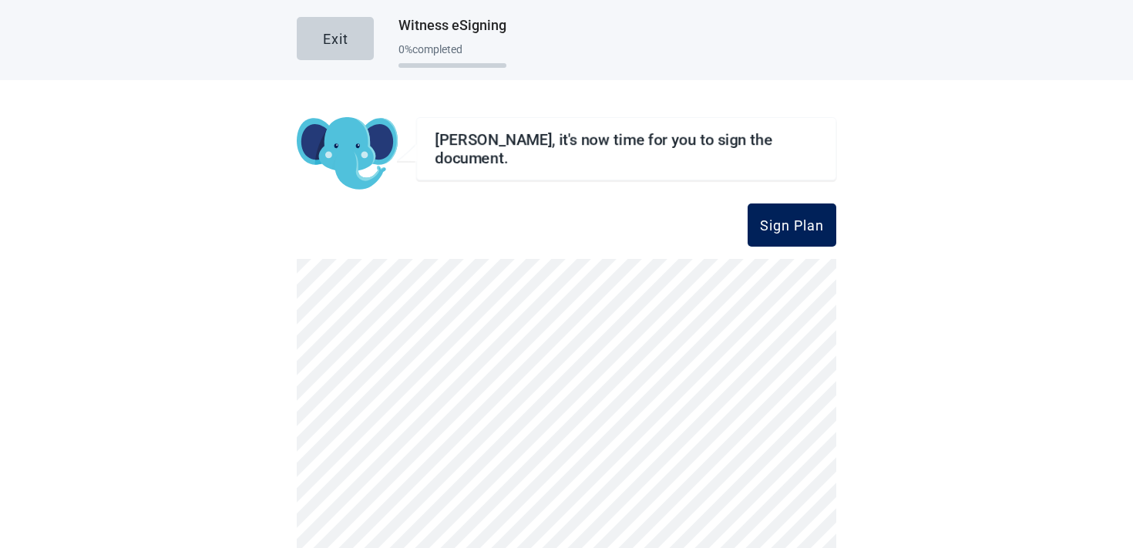
click at [772, 217] on div "Sign Plan" at bounding box center [792, 224] width 64 height 15
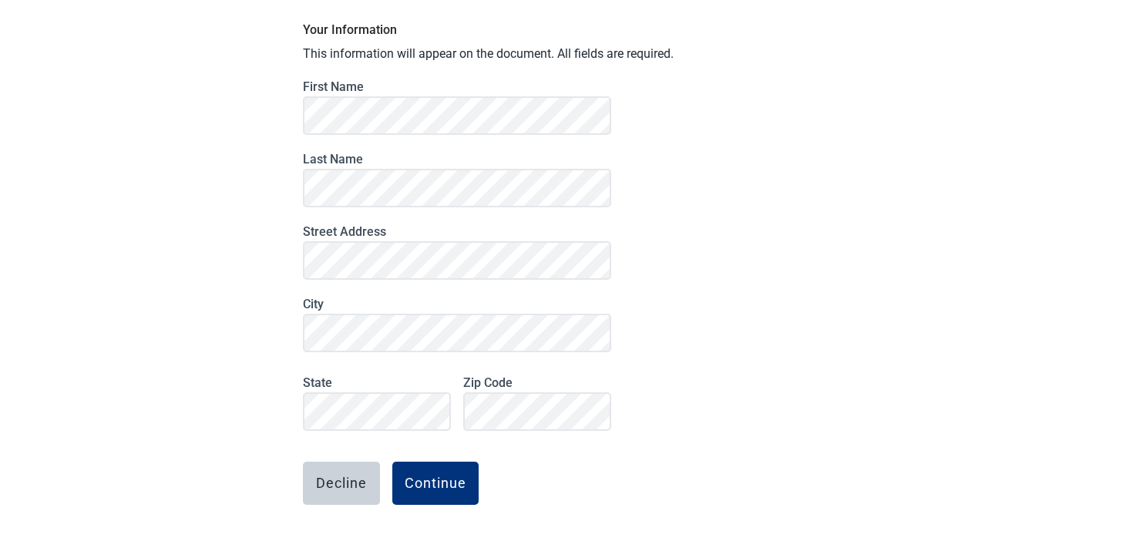
scroll to position [133, 0]
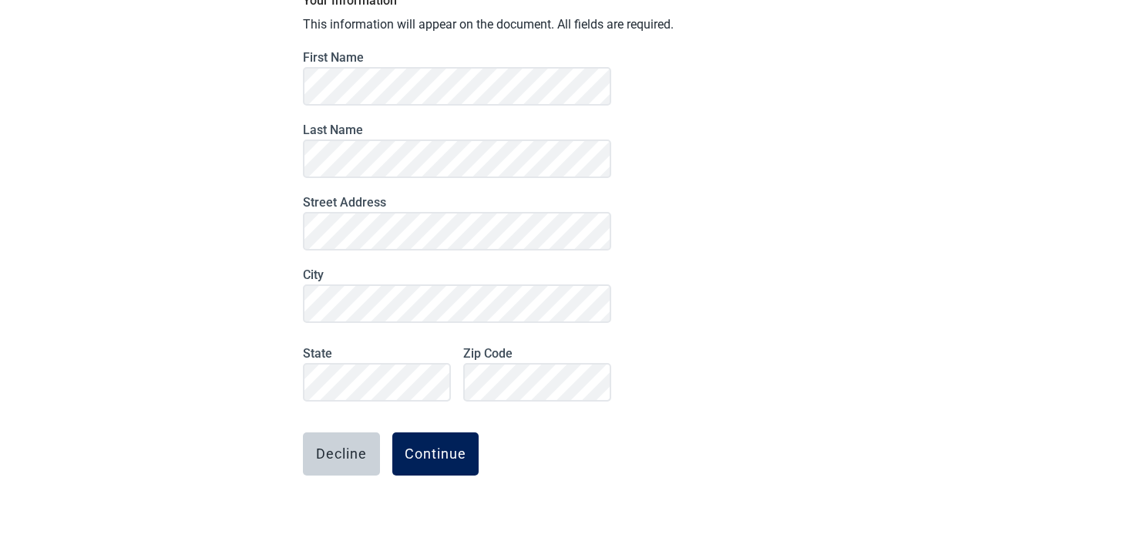
click at [434, 451] on div "Continue" at bounding box center [436, 453] width 62 height 15
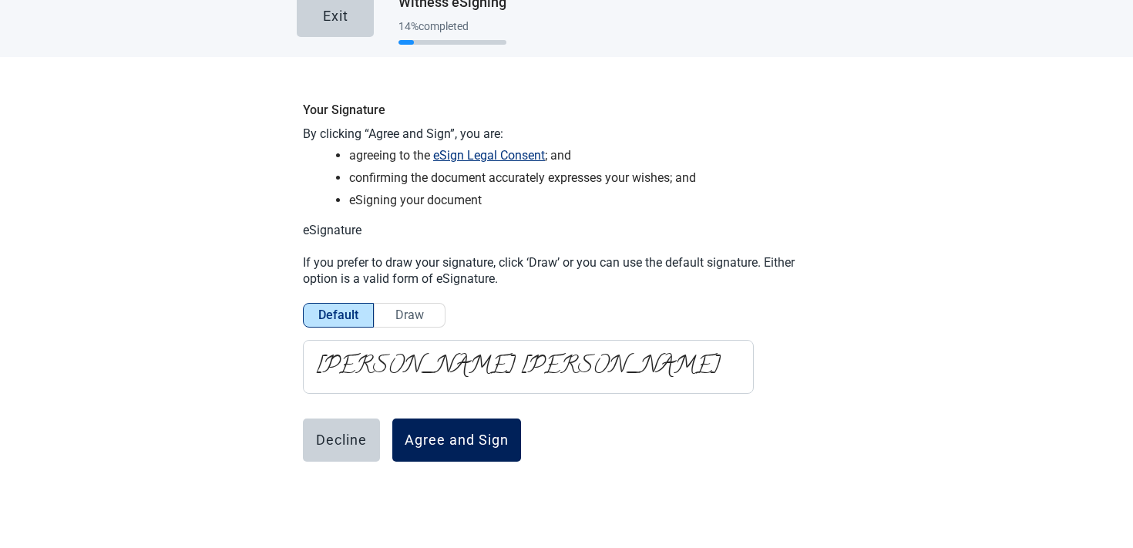
click at [433, 438] on div "Agree and Sign" at bounding box center [457, 439] width 104 height 15
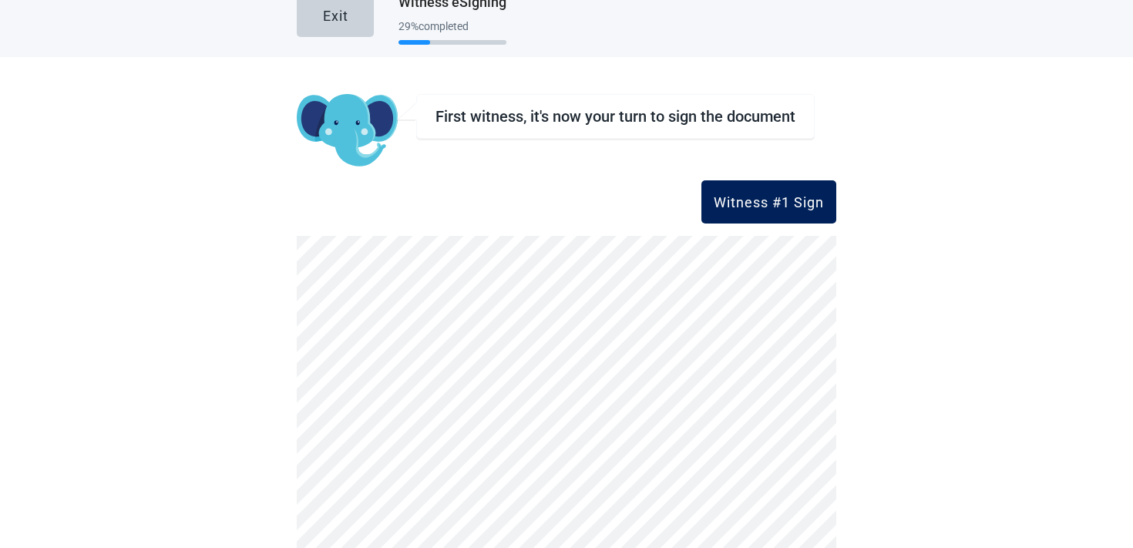
click at [730, 203] on div "Witness #1 Sign" at bounding box center [769, 201] width 110 height 15
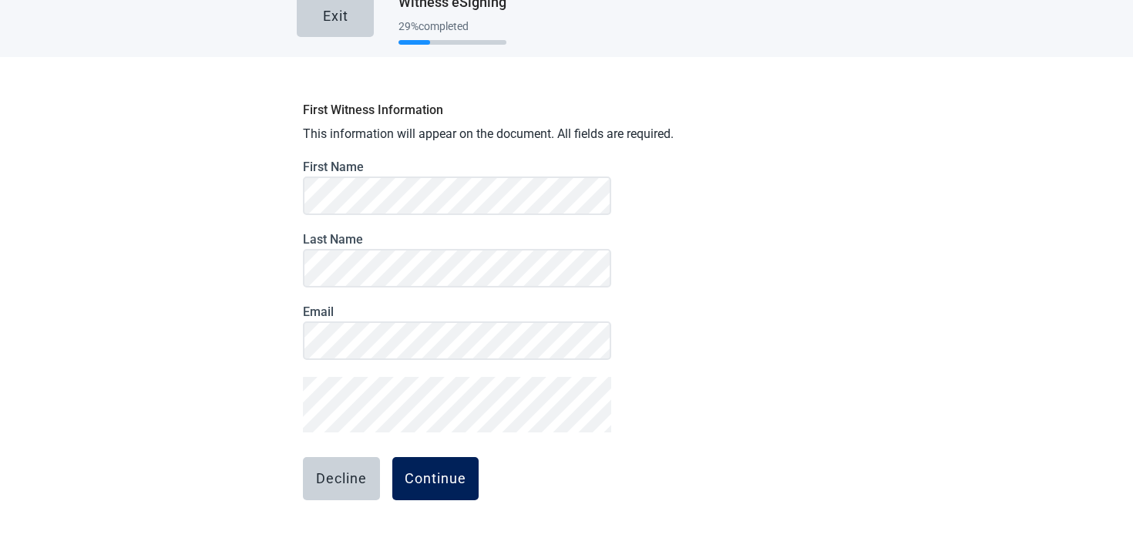
click at [449, 482] on div "Continue" at bounding box center [436, 478] width 62 height 15
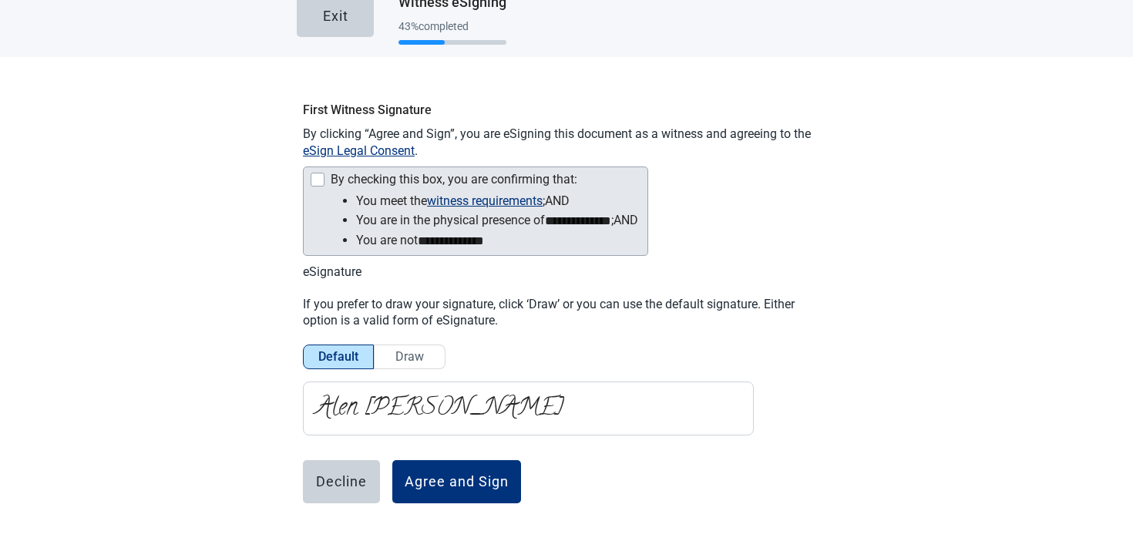
click at [319, 183] on div "Main content" at bounding box center [318, 180] width 14 height 14
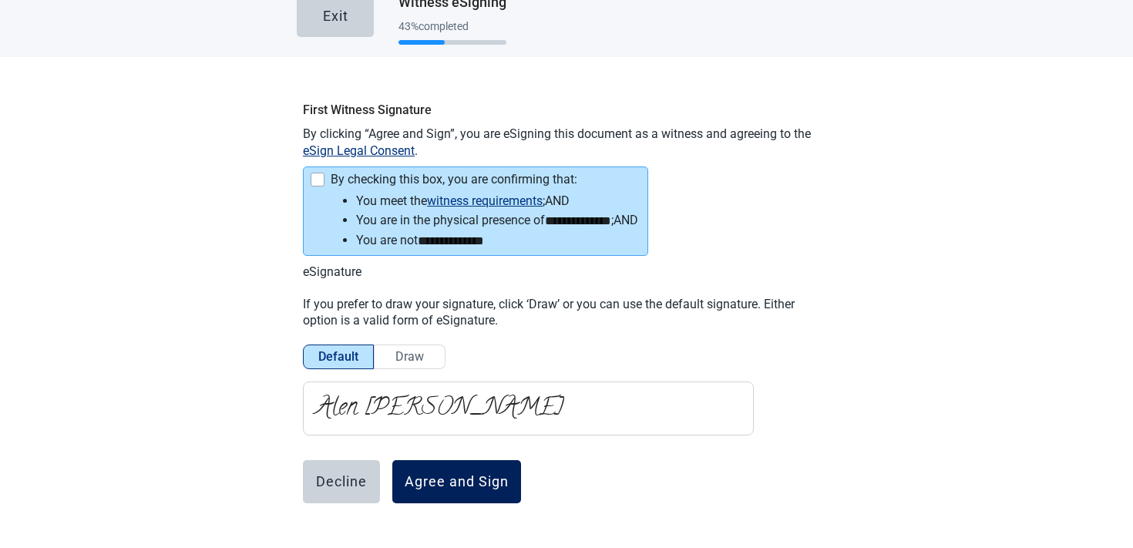
click at [470, 474] on div "Agree and Sign" at bounding box center [457, 481] width 104 height 15
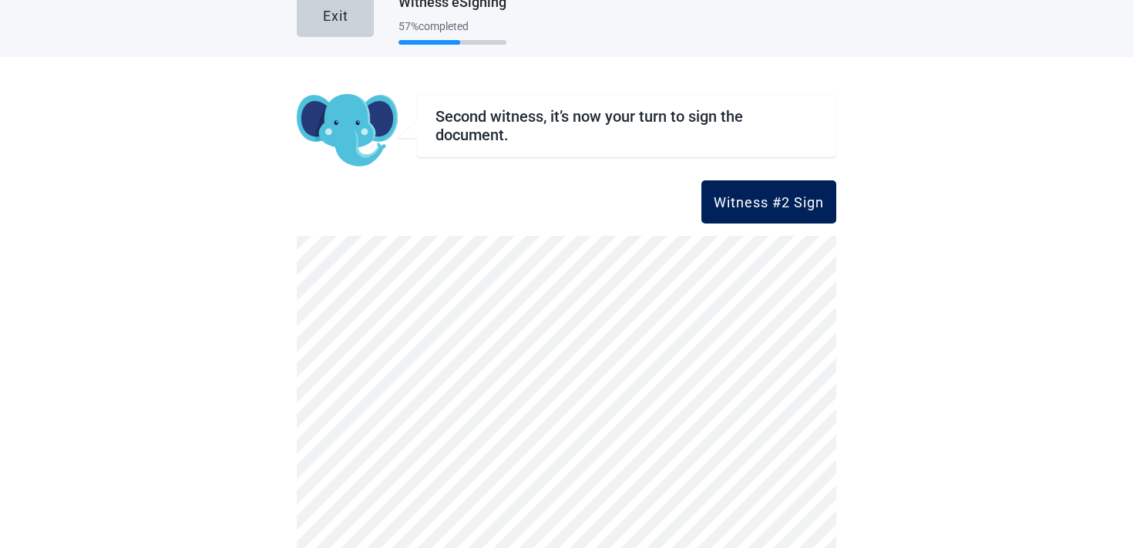
click at [773, 202] on div "Witness #2 Sign" at bounding box center [769, 201] width 110 height 15
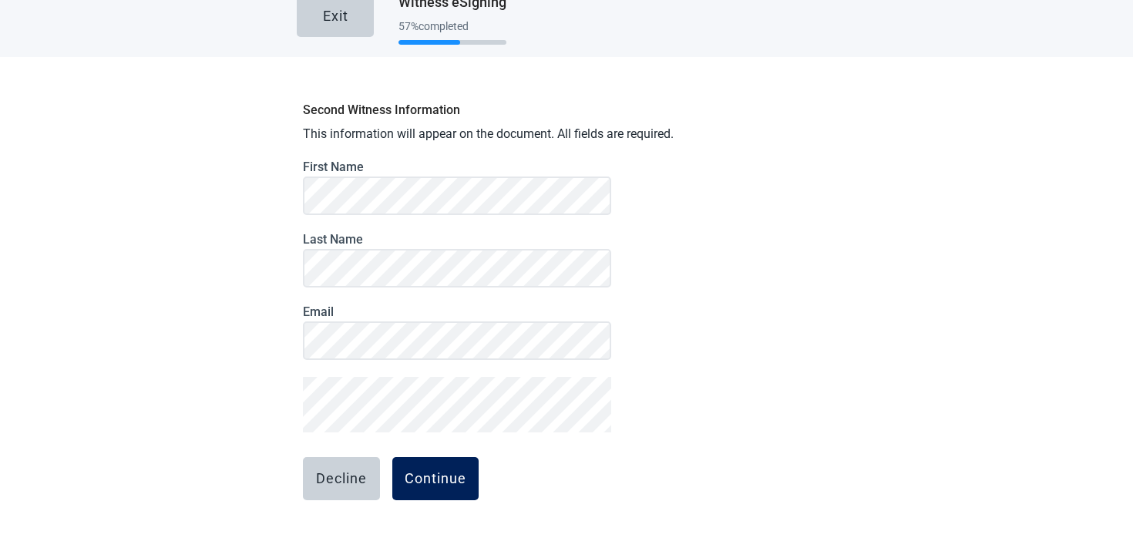
click at [415, 482] on div "Continue" at bounding box center [436, 478] width 62 height 15
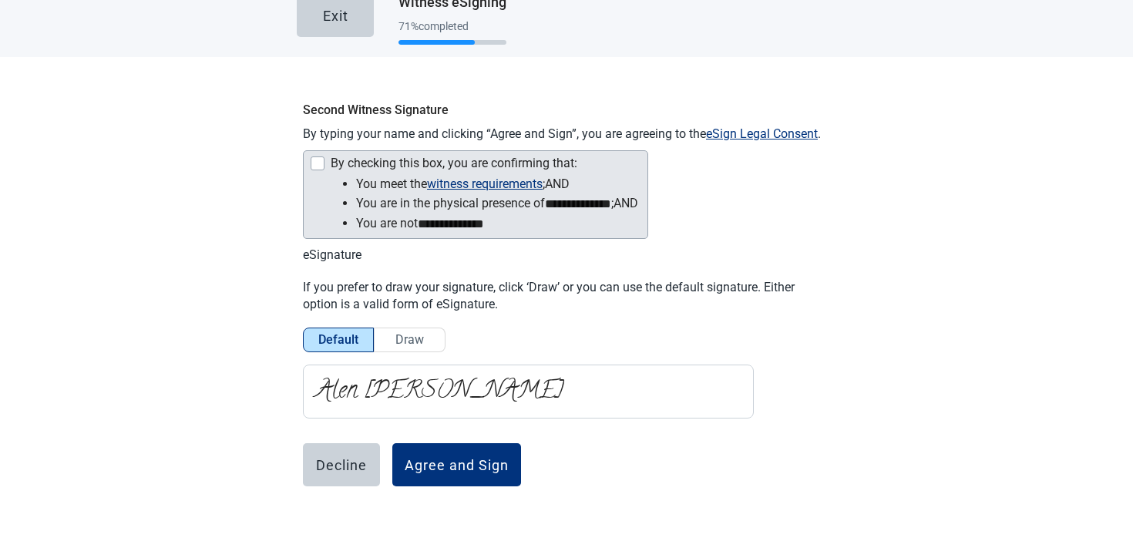
click at [381, 156] on div "By checking this box, you are confirming that:" at bounding box center [454, 163] width 247 height 14
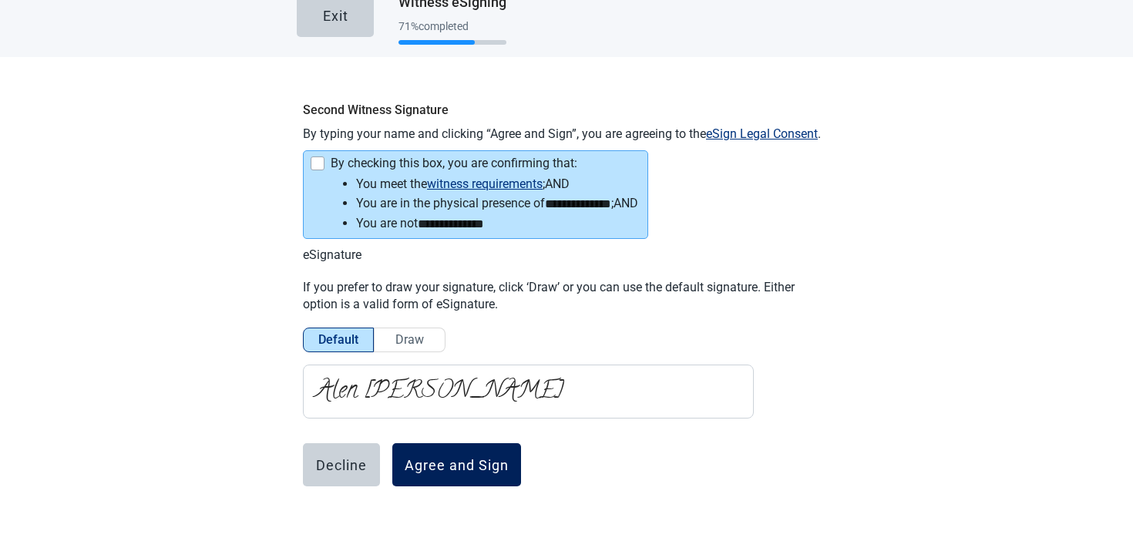
click at [461, 469] on div "Agree and Sign" at bounding box center [457, 464] width 104 height 15
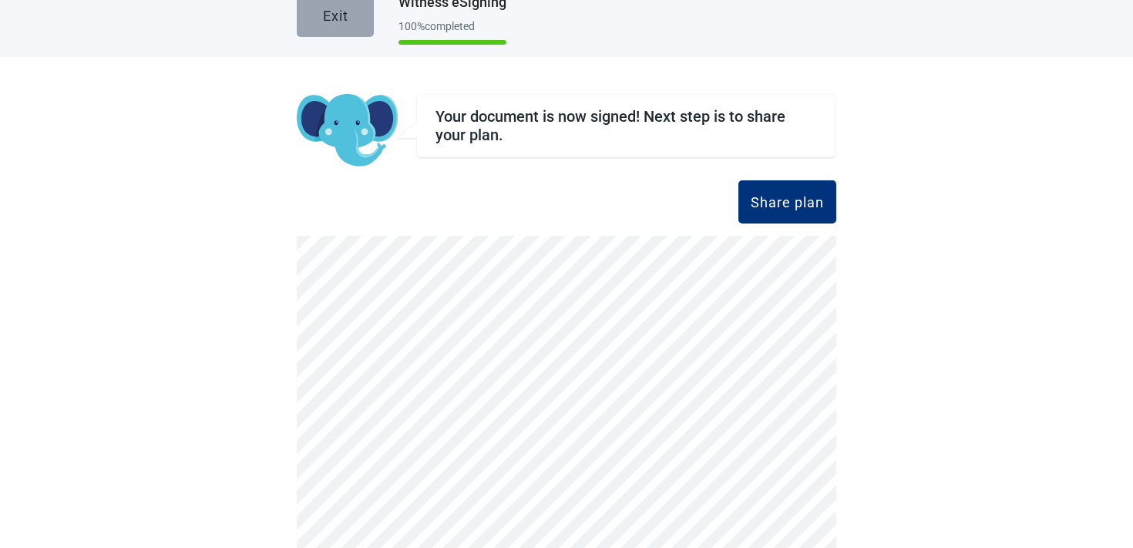
click at [359, 25] on button "Exit" at bounding box center [335, 15] width 77 height 43
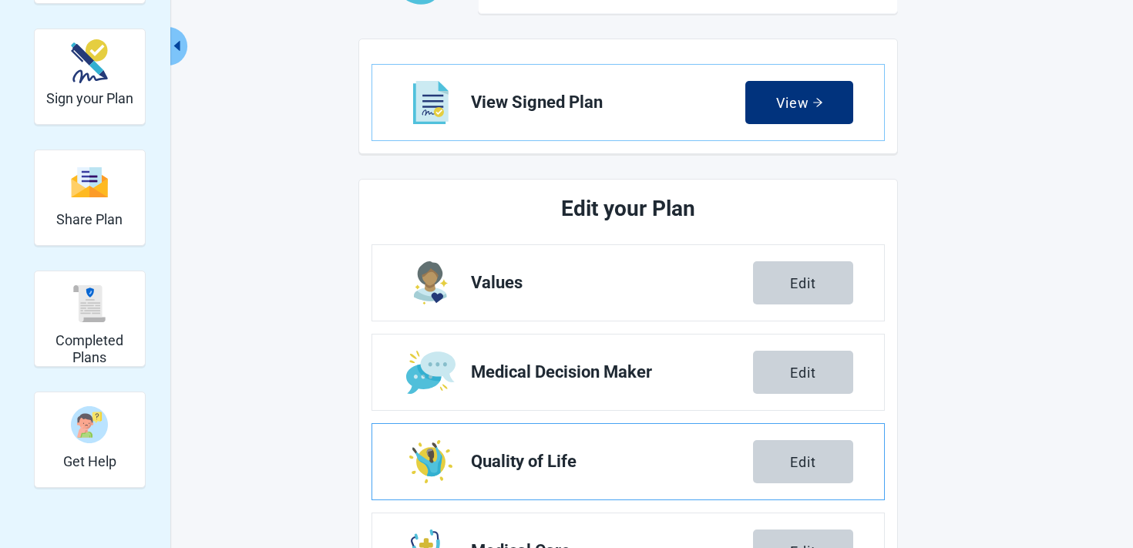
scroll to position [68, 0]
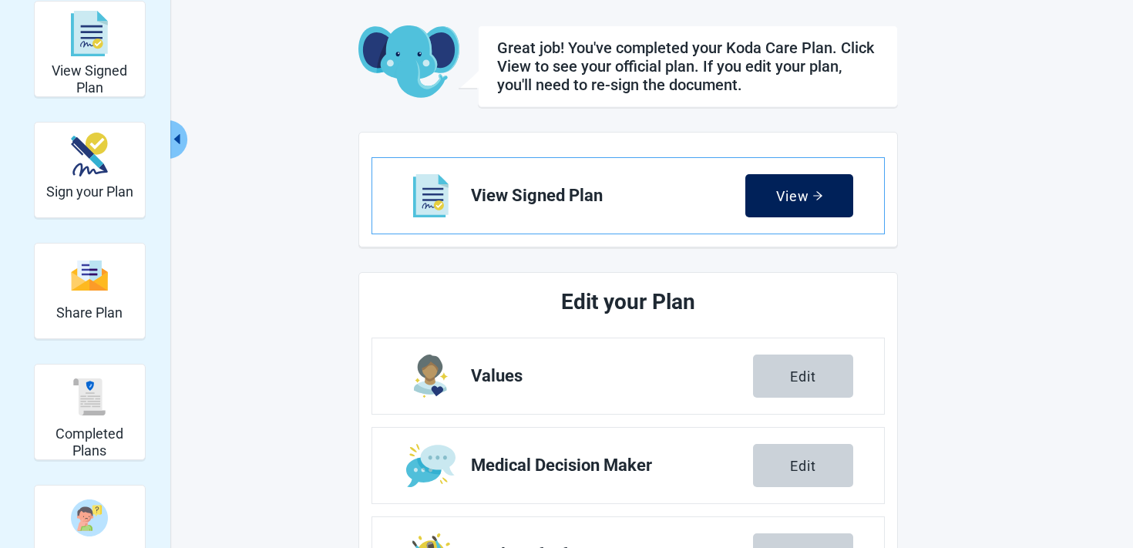
click at [811, 190] on div "View" at bounding box center [799, 195] width 47 height 15
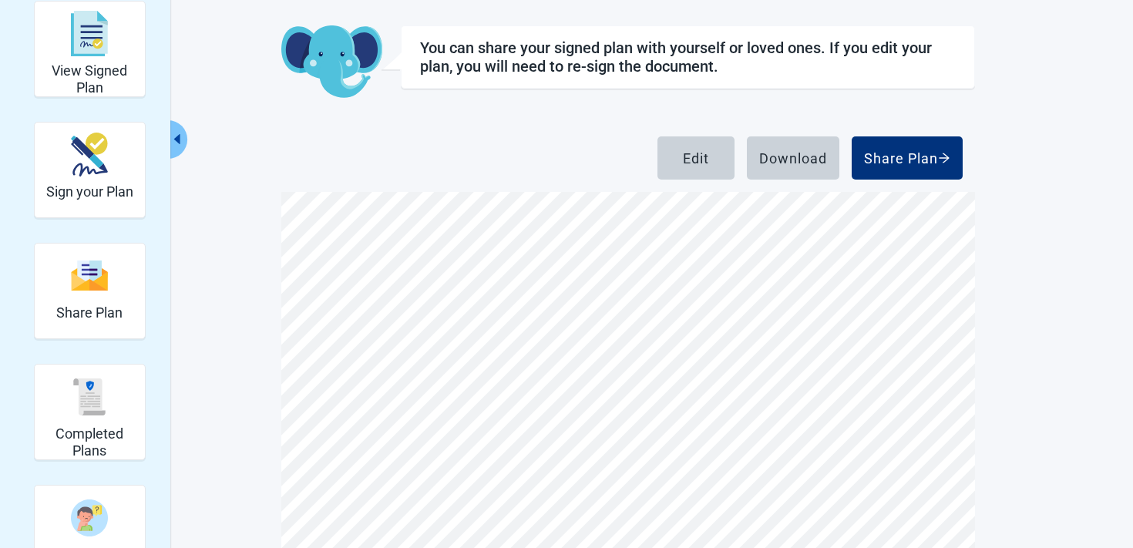
scroll to position [3228, 0]
click at [97, 439] on h2 "Completed Plans" at bounding box center [90, 441] width 98 height 33
